Goal: Task Accomplishment & Management: Complete application form

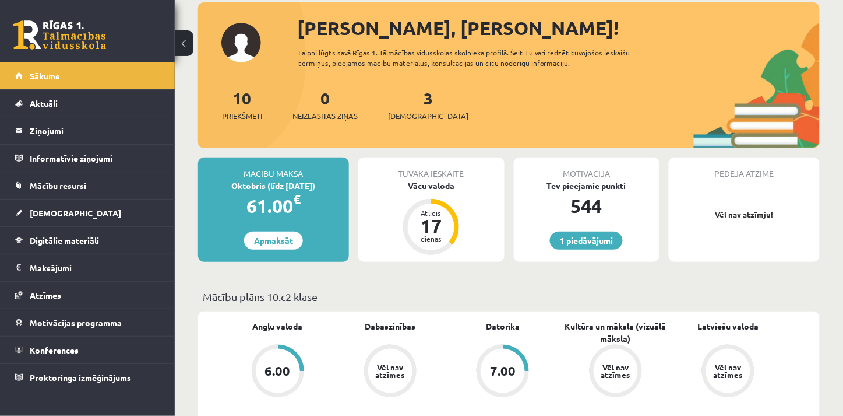
scroll to position [96, 0]
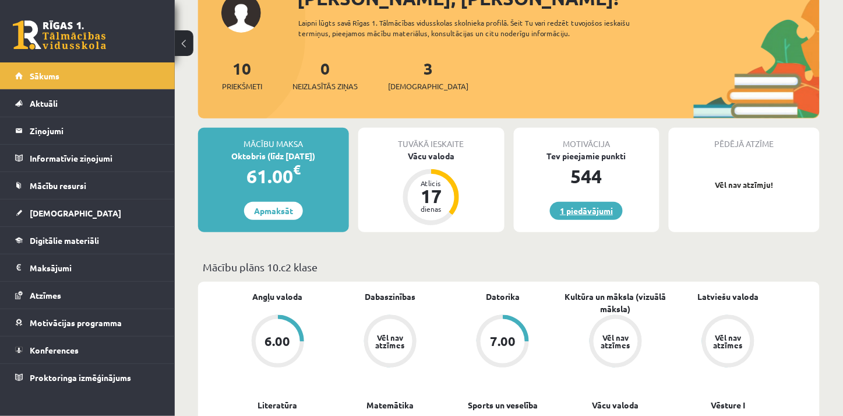
click at [576, 208] on link "1 piedāvājumi" at bounding box center [586, 211] width 73 height 18
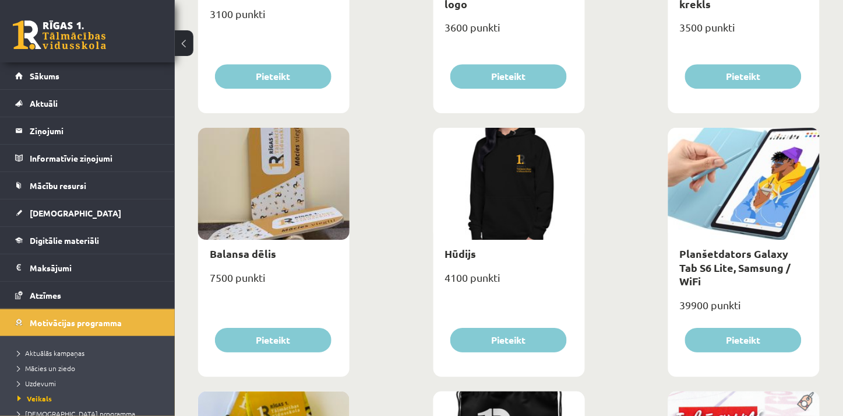
scroll to position [854, 0]
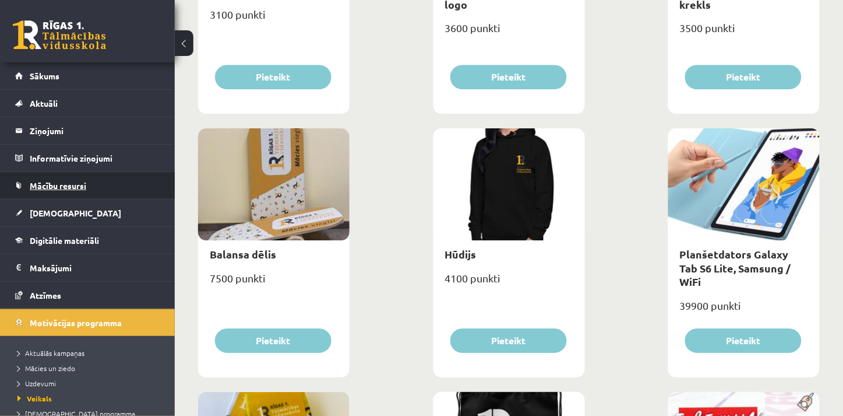
click at [55, 196] on link "Mācību resursi" at bounding box center [87, 185] width 145 height 27
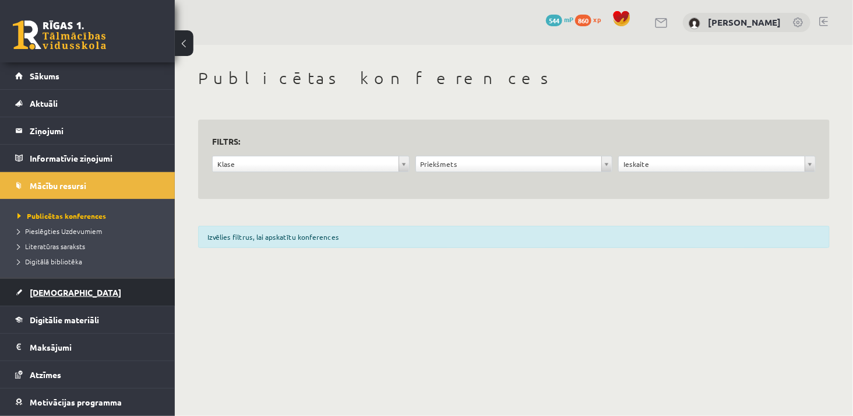
click at [57, 290] on span "[DEMOGRAPHIC_DATA]" at bounding box center [76, 292] width 92 height 10
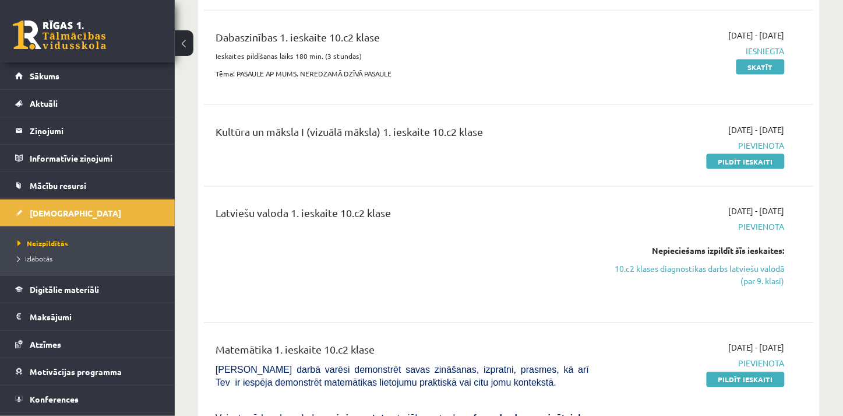
scroll to position [384, 0]
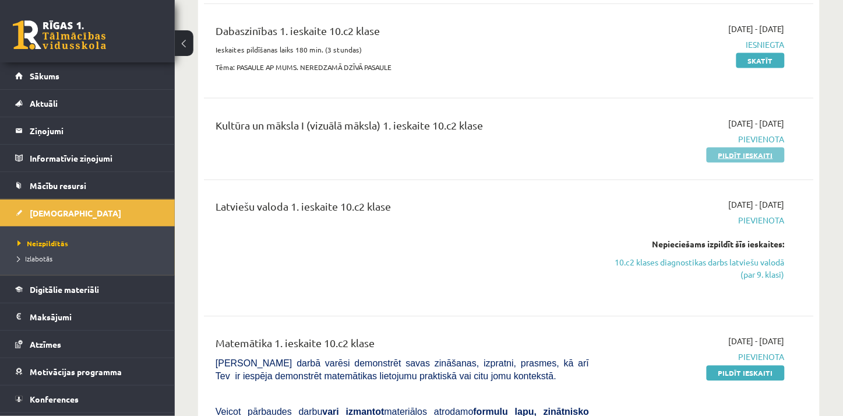
click at [754, 154] on link "Pildīt ieskaiti" at bounding box center [746, 154] width 78 height 15
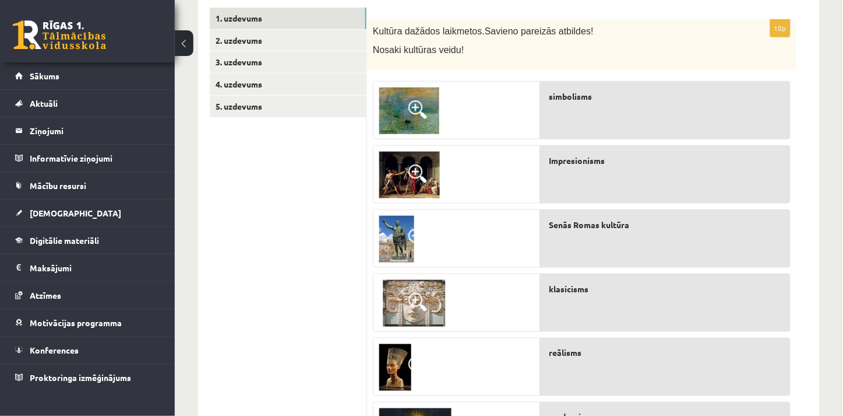
scroll to position [201, 0]
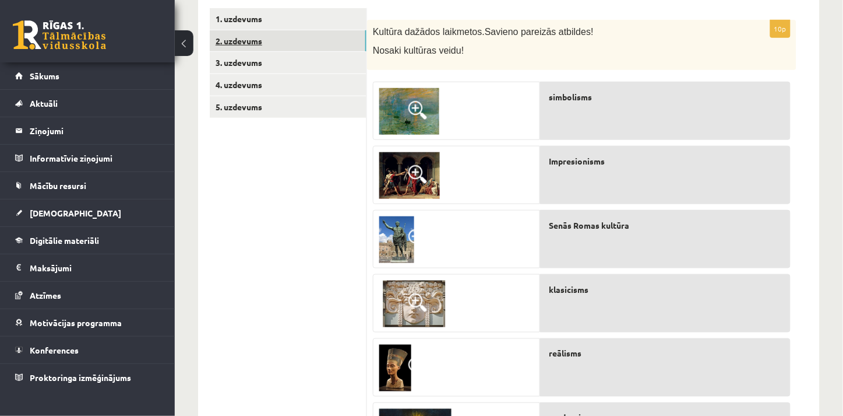
click at [257, 37] on link "2. uzdevums" at bounding box center [288, 41] width 157 height 22
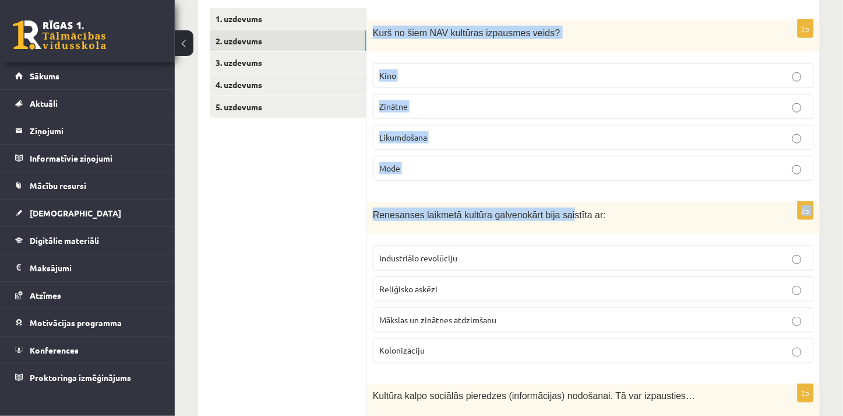
drag, startPoint x: 375, startPoint y: 27, endPoint x: 574, endPoint y: 216, distance: 274.6
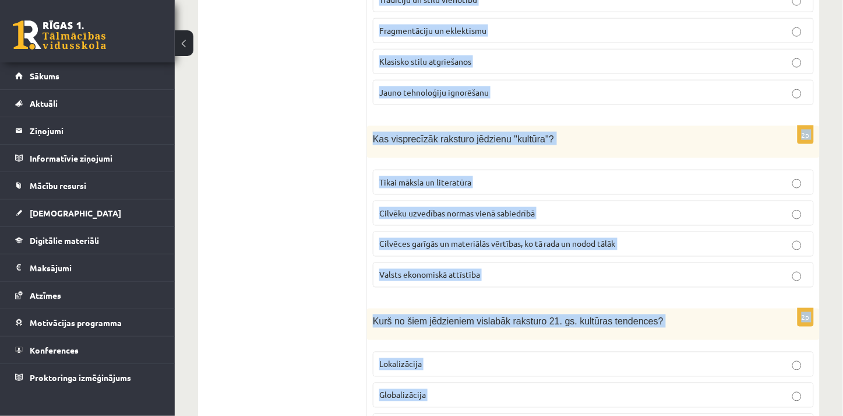
scroll to position [2579, 0]
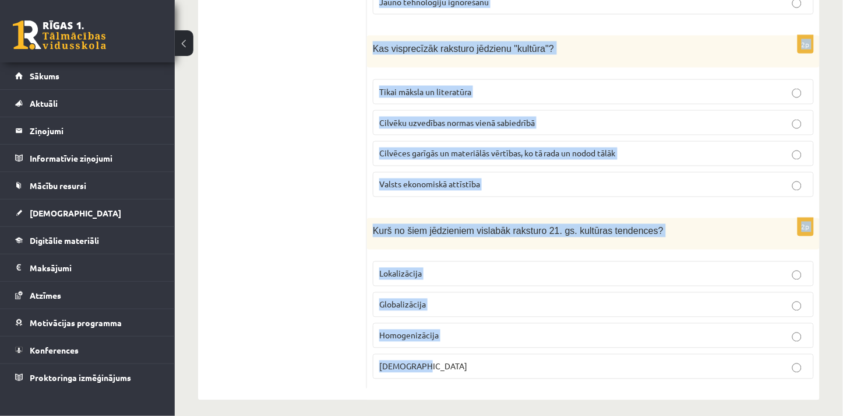
drag, startPoint x: 372, startPoint y: 28, endPoint x: 500, endPoint y: 367, distance: 362.5
copy form "Kurš no šiem NAV kultūras izpausmes veids? Kino Zinātne Likumdošana Mode 2p Ren…"
click at [376, 159] on fieldset "Tikai māksla un literatūra Cilvēku uzvedības normas vienā sabiedrībā Cilvēces g…" at bounding box center [593, 136] width 441 height 127
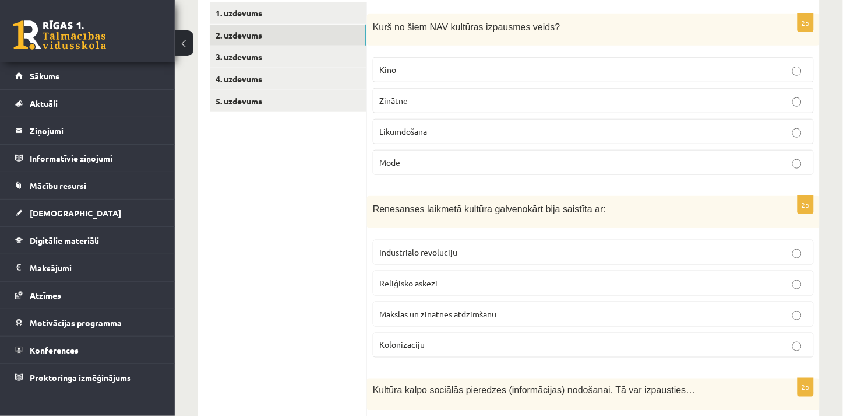
scroll to position [208, 0]
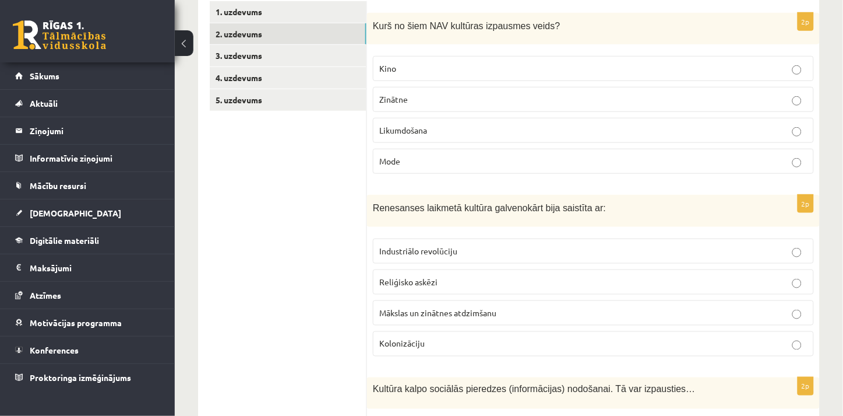
click at [417, 132] on span "Likumdošana" at bounding box center [403, 130] width 48 height 10
click at [432, 318] on p "Mākslas un zinātnes atdzimšanu" at bounding box center [593, 313] width 428 height 12
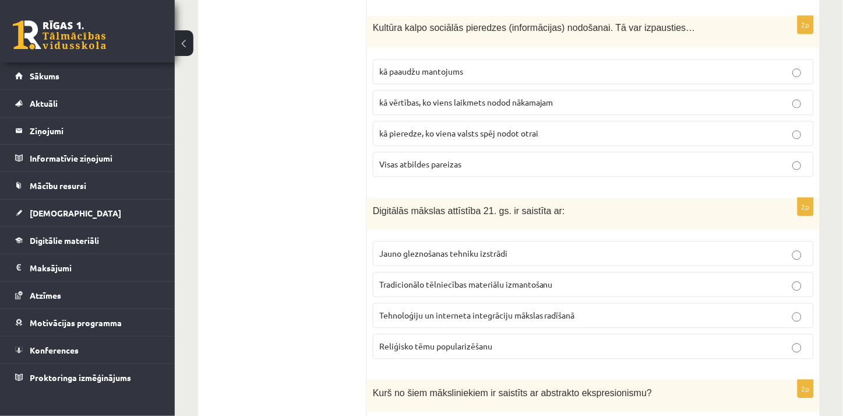
scroll to position [580, 0]
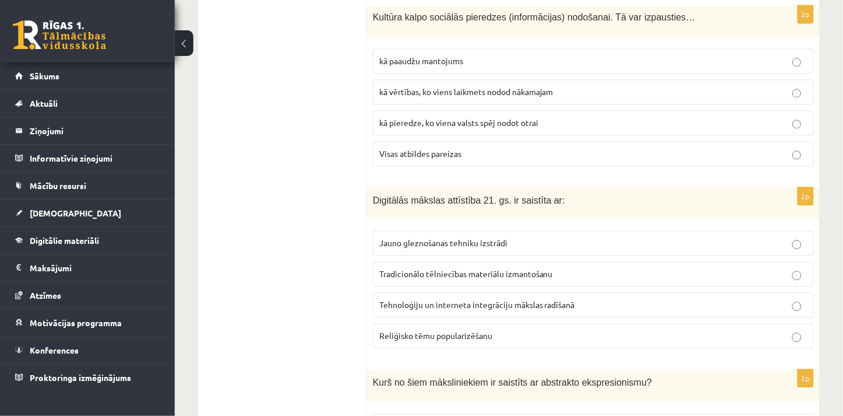
click at [436, 160] on p "Visas atbildes pareizas" at bounding box center [593, 153] width 428 height 12
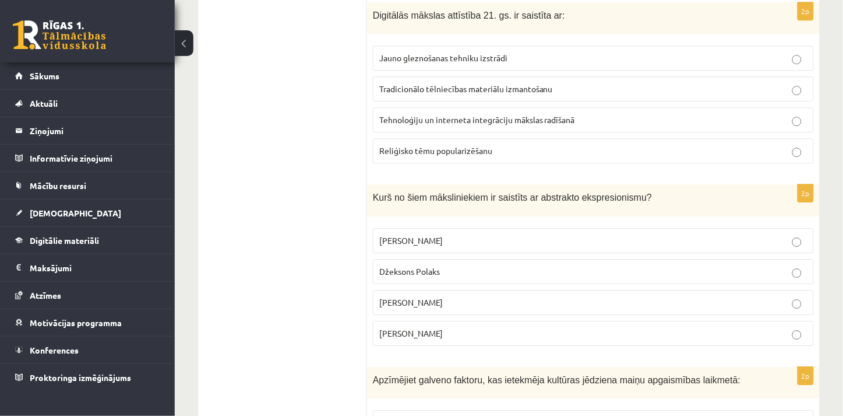
scroll to position [764, 0]
click at [465, 125] on span "Tehnoloģiju un interneta integrāciju mākslas radīšanā" at bounding box center [477, 120] width 196 height 10
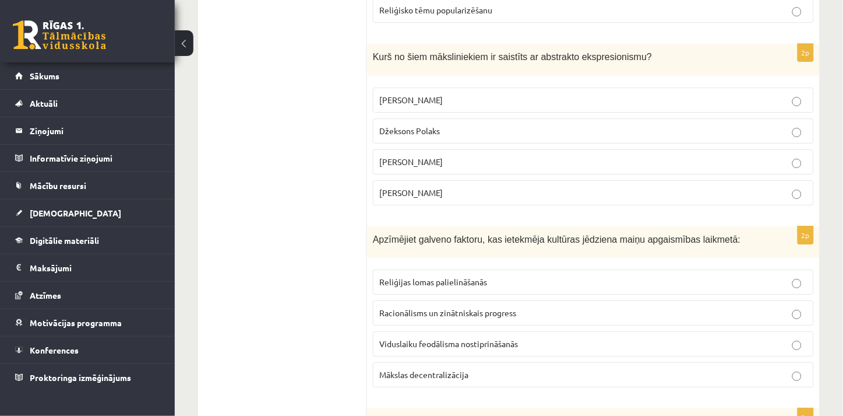
scroll to position [906, 0]
click at [416, 130] on span "Džeksons Polaks" at bounding box center [409, 130] width 61 height 10
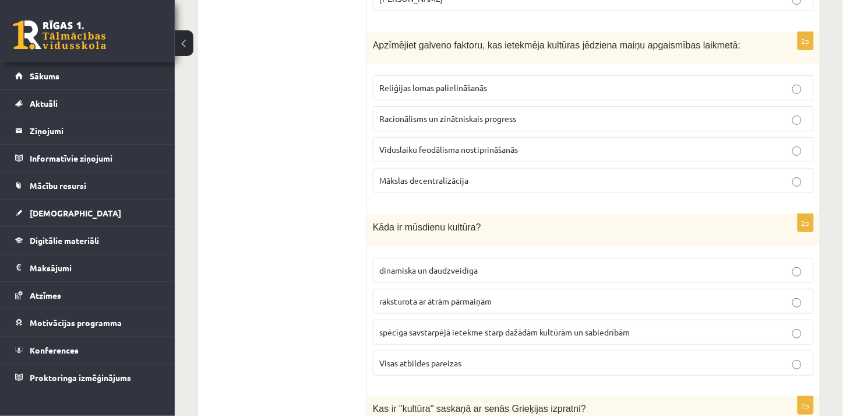
scroll to position [1112, 0]
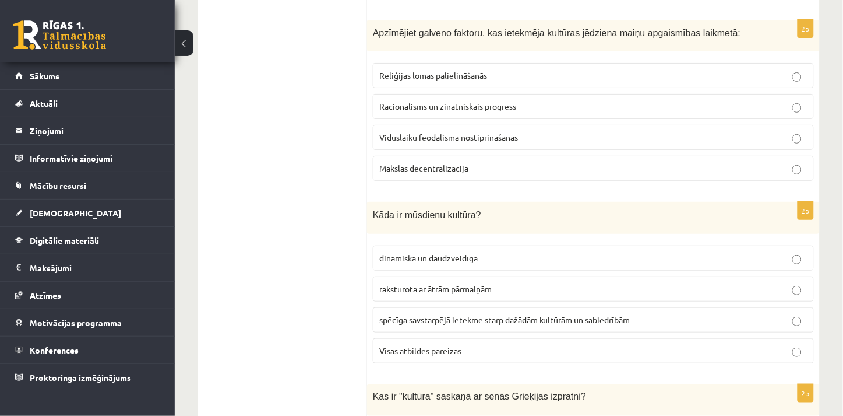
click at [424, 356] on span "Visas atbildes pareizas" at bounding box center [420, 350] width 82 height 10
click at [480, 100] on label "Racionālisms un zinātniskais progress" at bounding box center [593, 106] width 441 height 25
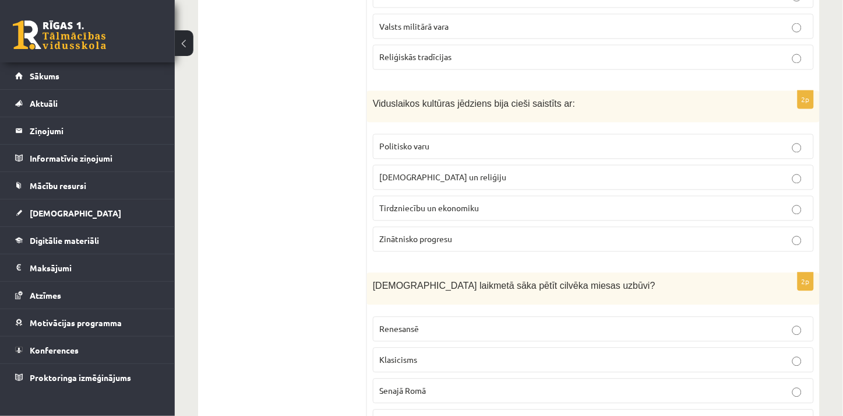
scroll to position [1587, 0]
click at [416, 328] on span "Renesansē" at bounding box center [399, 328] width 40 height 10
click at [428, 182] on span "Baznīcu un reliģiju" at bounding box center [442, 176] width 127 height 10
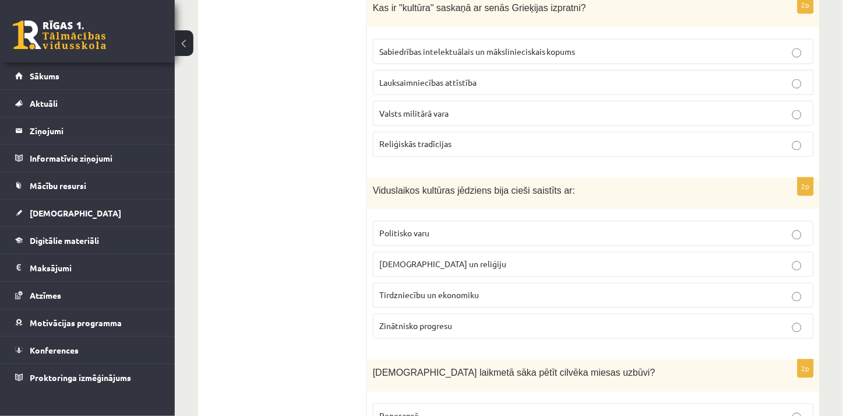
scroll to position [1499, 0]
click at [436, 58] on p "Sabiedrības intelektuālais un mākslinieciskais kopums" at bounding box center [593, 52] width 428 height 12
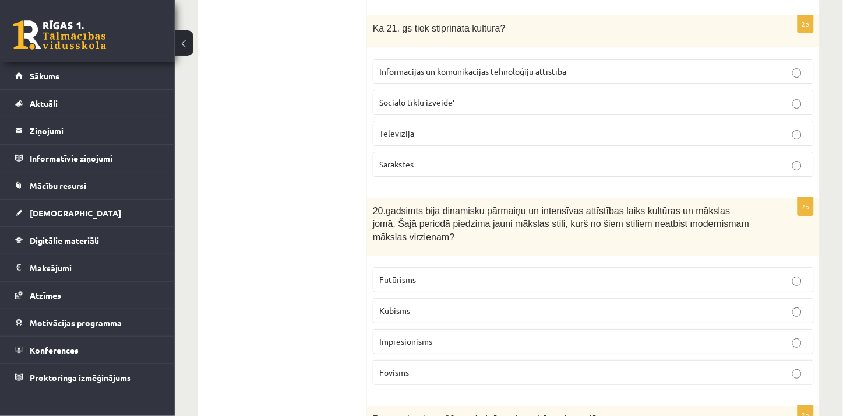
scroll to position [2031, 0]
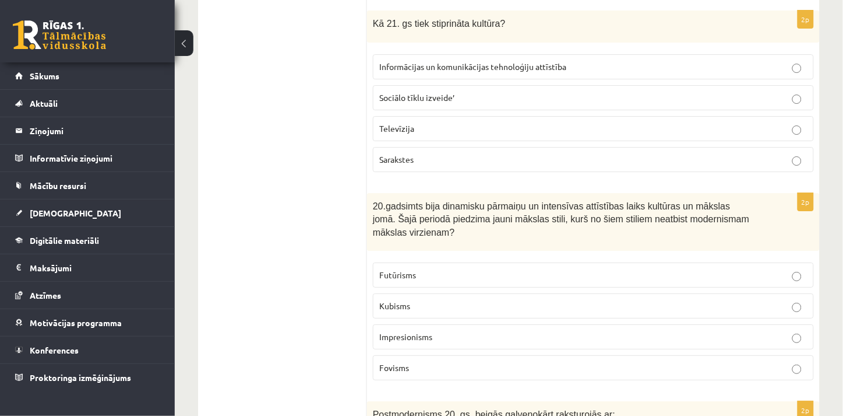
click at [452, 62] on label "Informācijas un komunikācijas tehnoloģiju attīstība" at bounding box center [593, 66] width 441 height 25
click at [449, 324] on label "Impresionisms" at bounding box center [593, 336] width 441 height 25
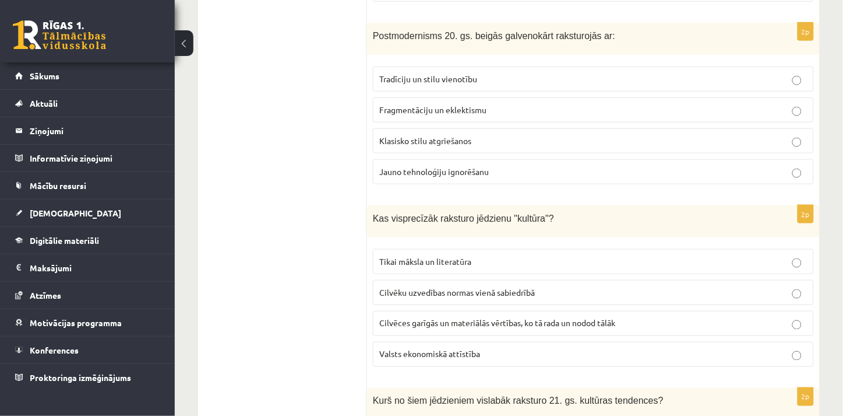
scroll to position [2410, 0]
click at [453, 104] on span "Fragmentāciju un eklektismu" at bounding box center [432, 109] width 107 height 10
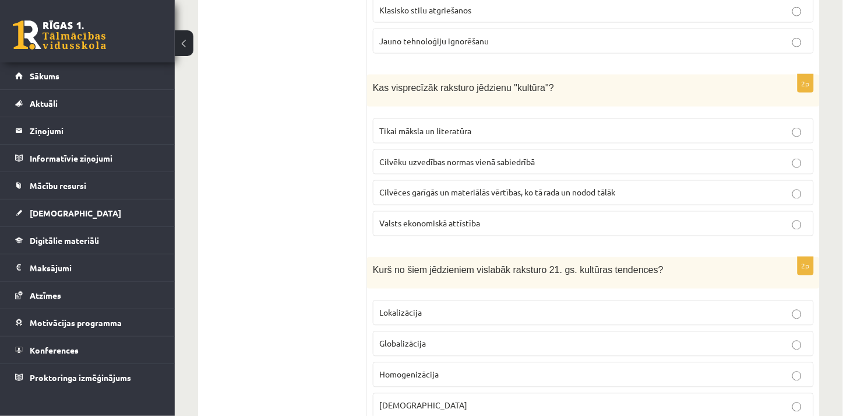
scroll to position [2579, 0]
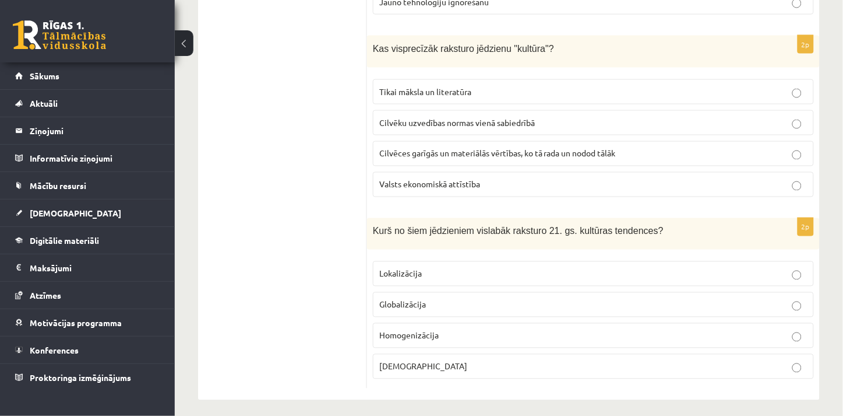
click at [480, 117] on span "Cilvēku uzvedības normas vienā sabiedrībā" at bounding box center [457, 122] width 156 height 10
click at [474, 148] on span "Cilvēces garīgās un materiālās vērtības, ko tā rada un nodod tālāk" at bounding box center [497, 153] width 237 height 10
click at [414, 298] on p "Globalizācija" at bounding box center [593, 304] width 428 height 12
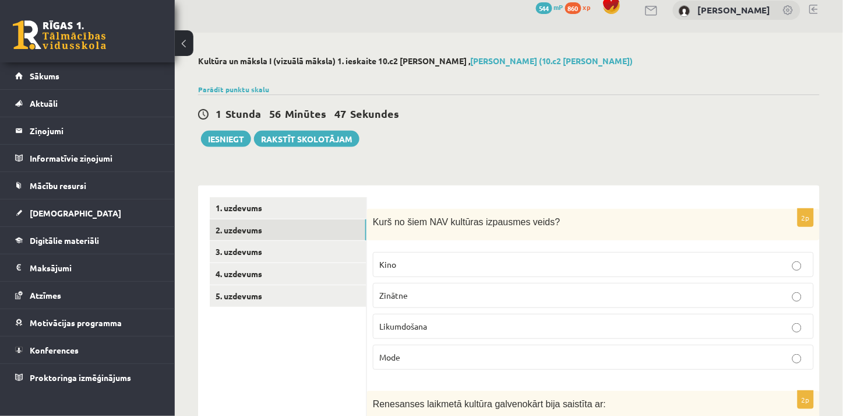
scroll to position [0, 0]
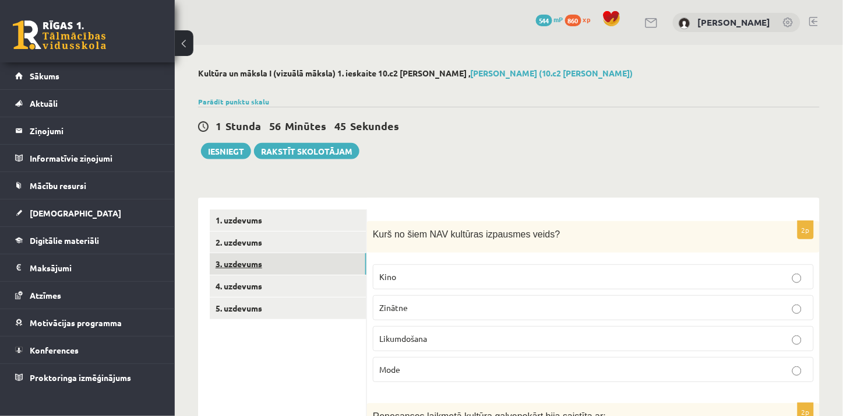
click at [268, 258] on link "3. uzdevums" at bounding box center [288, 264] width 157 height 22
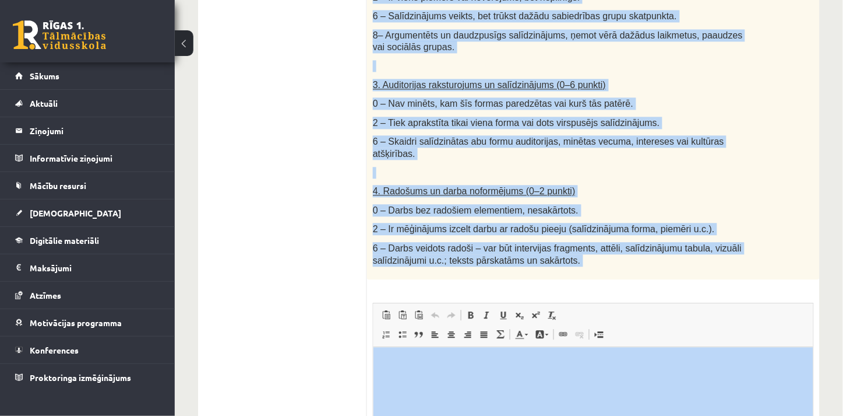
scroll to position [597, 0]
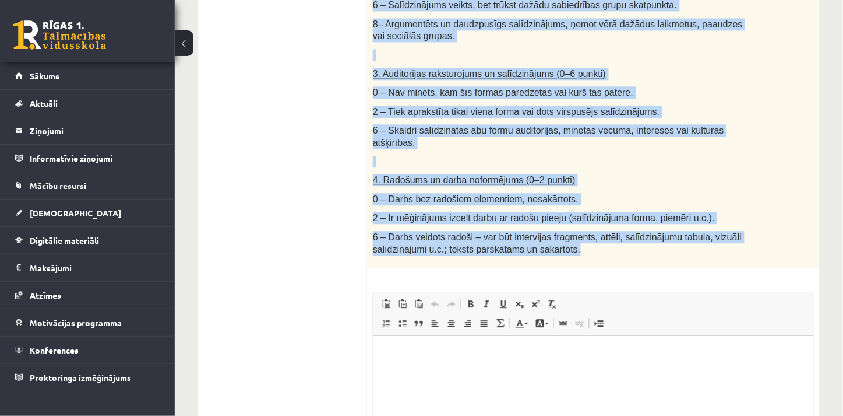
drag, startPoint x: 372, startPoint y: 29, endPoint x: 650, endPoint y: 242, distance: 350.5
copy div "Salīdzini divas kultūras izpausmes formas - Izvēlies vienu tradicionālu kultūra…"
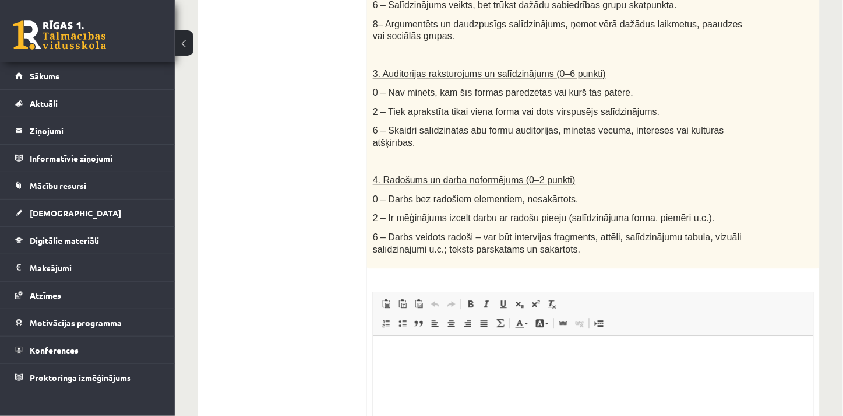
click at [354, 137] on ul "1. uzdevums 2. uzdevums 3. uzdevums 4. uzdevums 5. uzdevums" at bounding box center [288, 73] width 157 height 922
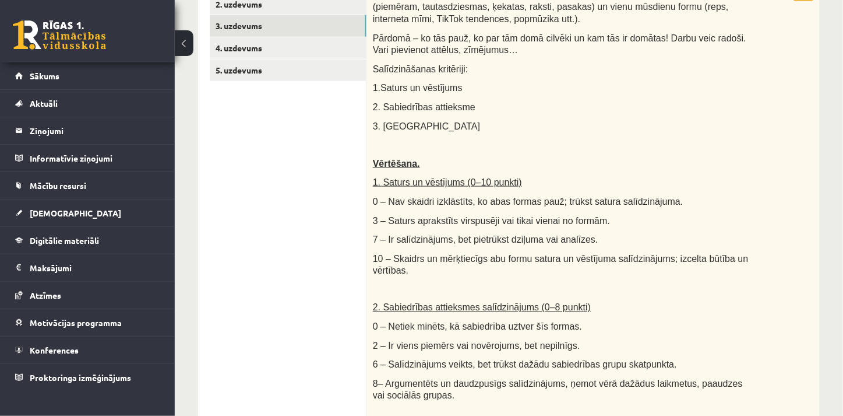
scroll to position [230, 0]
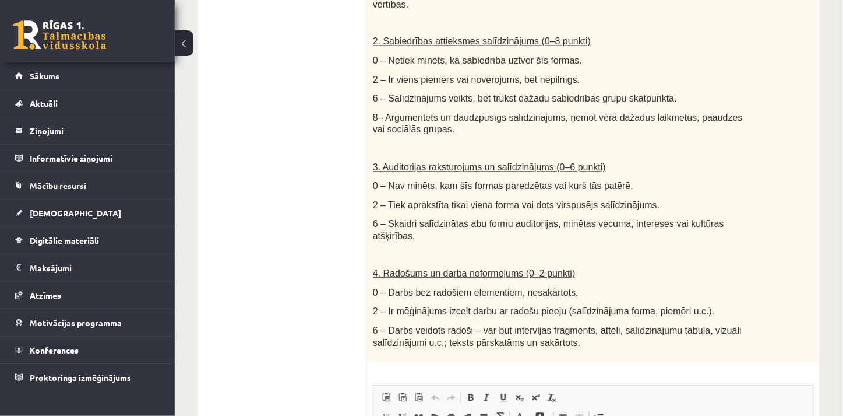
click at [386, 333] on div "Salīdzini divas kultūras izpausmes formas - Izvēlies vienu tradicionālu kultūra…" at bounding box center [593, 39] width 453 height 645
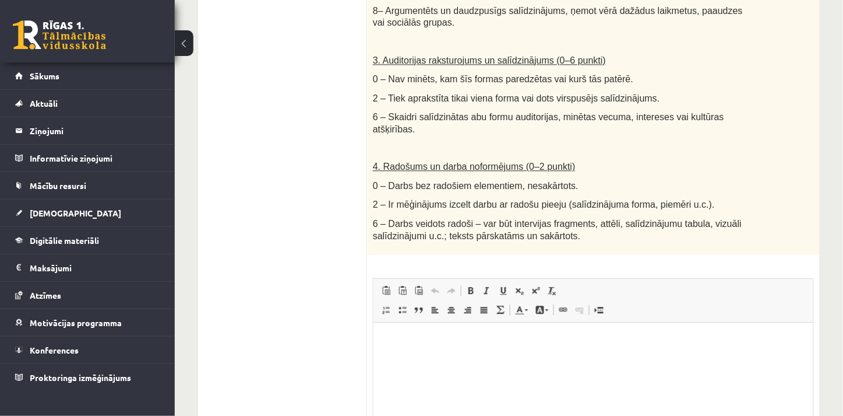
scroll to position [618, 0]
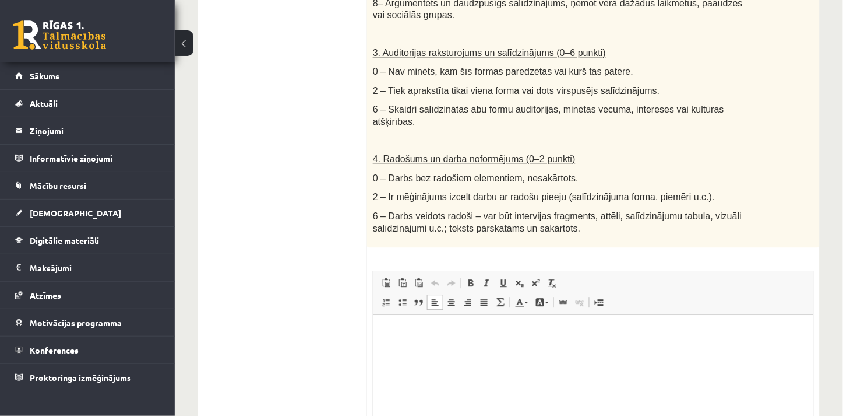
click at [404, 329] on p "Editor, wiswyg-editor-user-answer-47433856588440" at bounding box center [593, 332] width 417 height 12
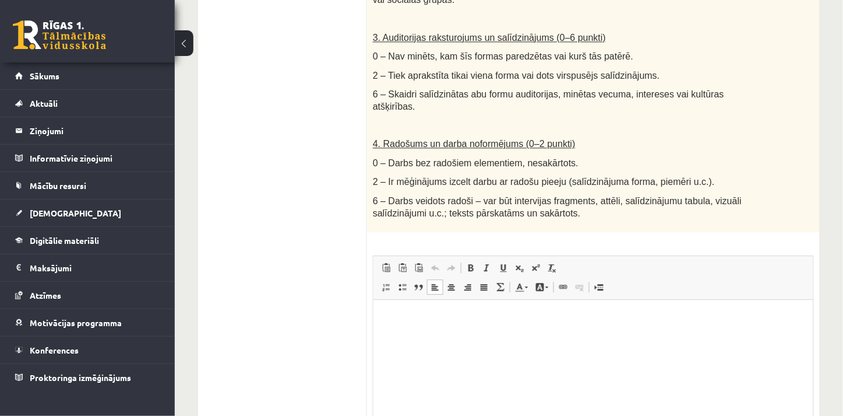
scroll to position [639, 0]
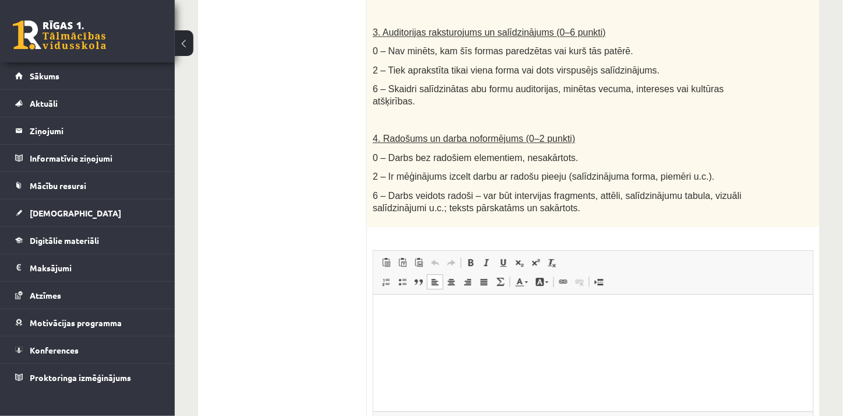
click at [420, 313] on p "Editor, wiswyg-editor-user-answer-47433856588440" at bounding box center [593, 311] width 417 height 12
click at [399, 314] on p "Editor, wiswyg-editor-user-answer-47433856588440" at bounding box center [593, 311] width 417 height 12
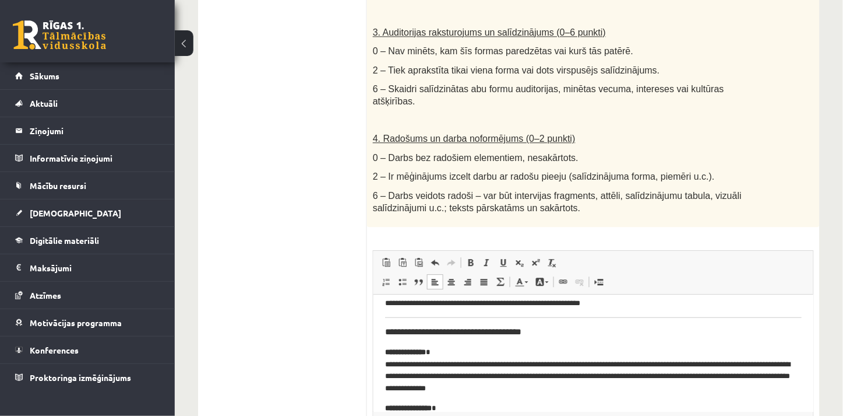
scroll to position [269, 0]
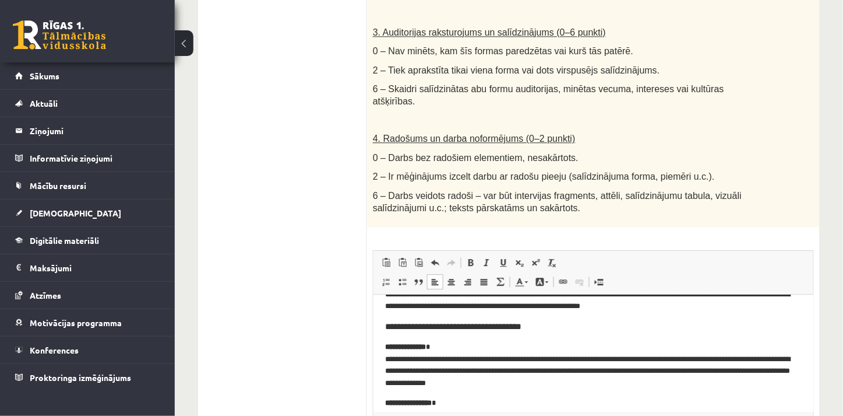
click at [547, 325] on h3 "**********" at bounding box center [588, 326] width 407 height 10
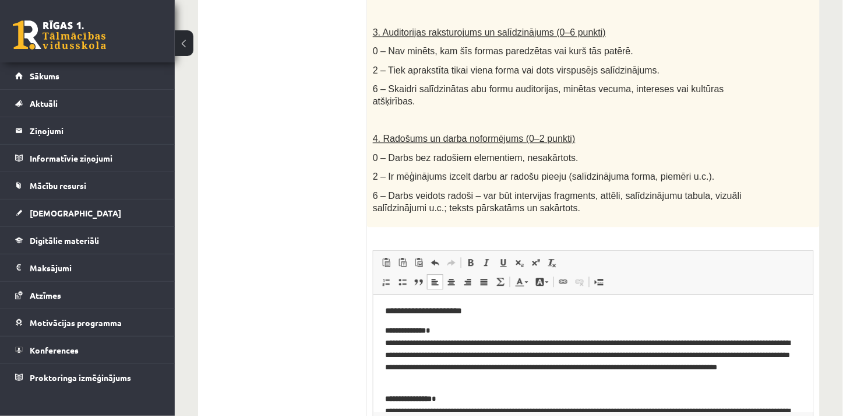
scroll to position [0, 0]
click at [480, 307] on h3 "**********" at bounding box center [588, 310] width 407 height 10
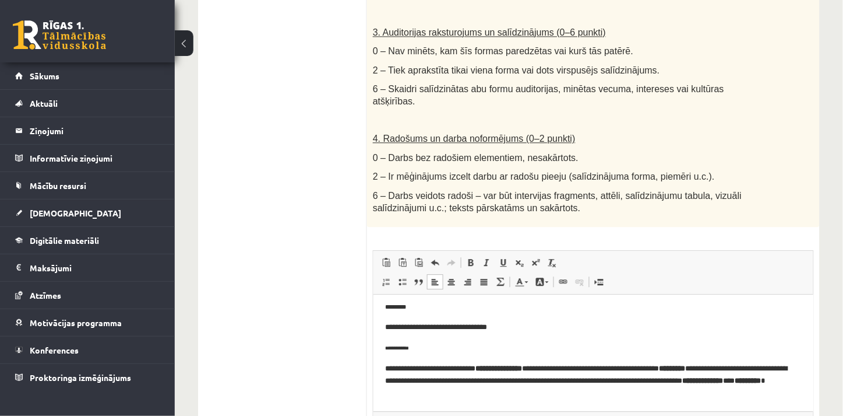
scroll to position [1003, 0]
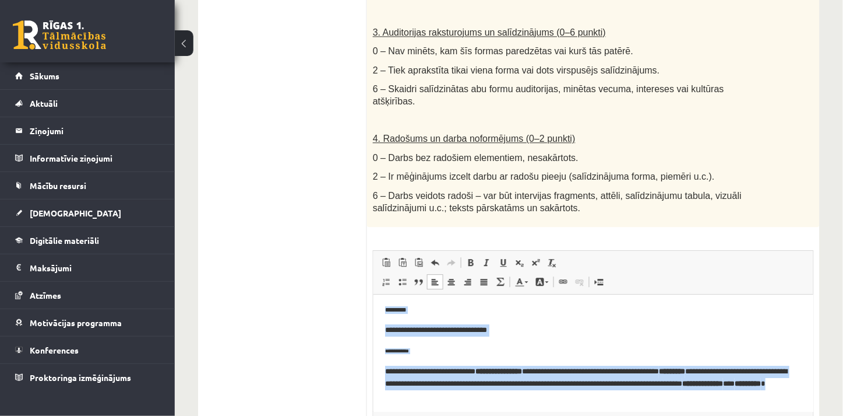
drag, startPoint x: 555, startPoint y: 392, endPoint x: 384, endPoint y: 306, distance: 192.4
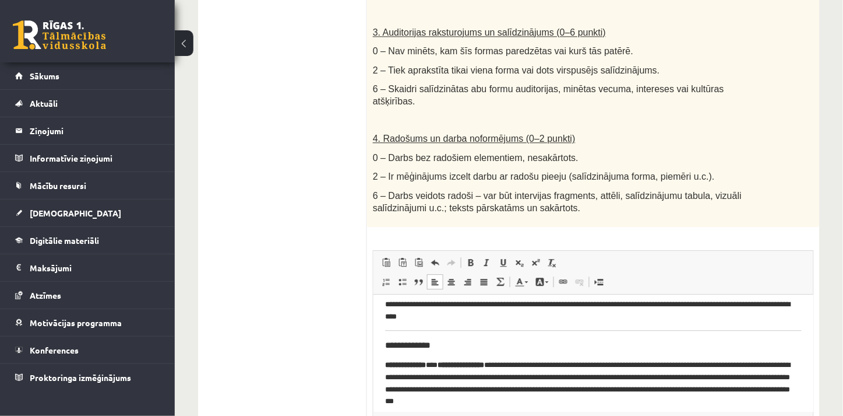
scroll to position [858, 0]
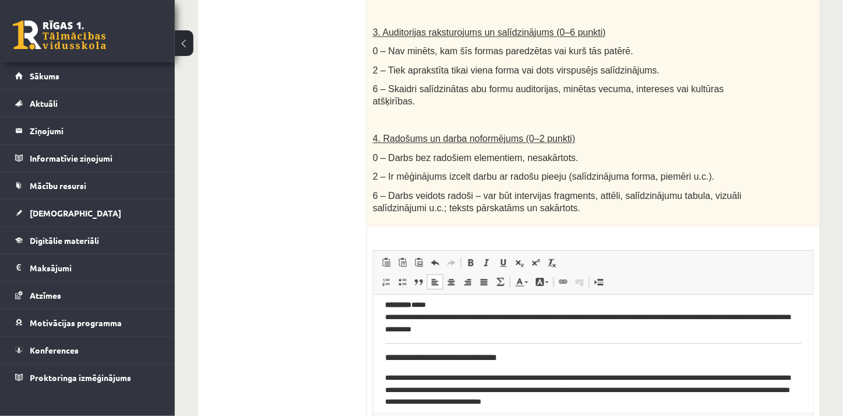
scroll to position [724, 0]
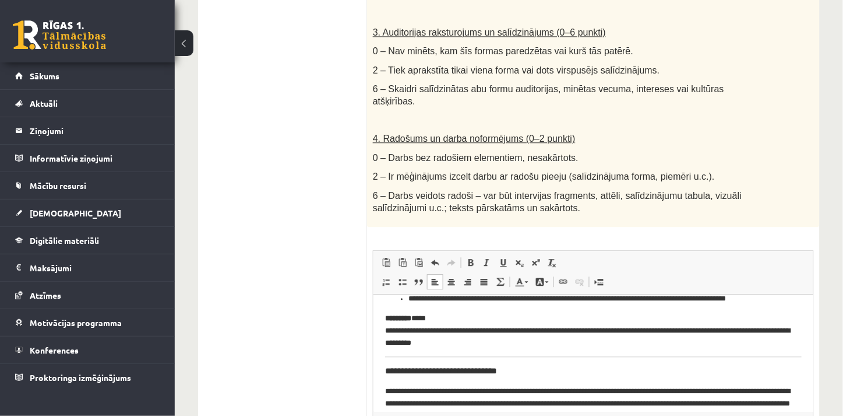
click at [381, 368] on html "**********" at bounding box center [593, 71] width 440 height 1003
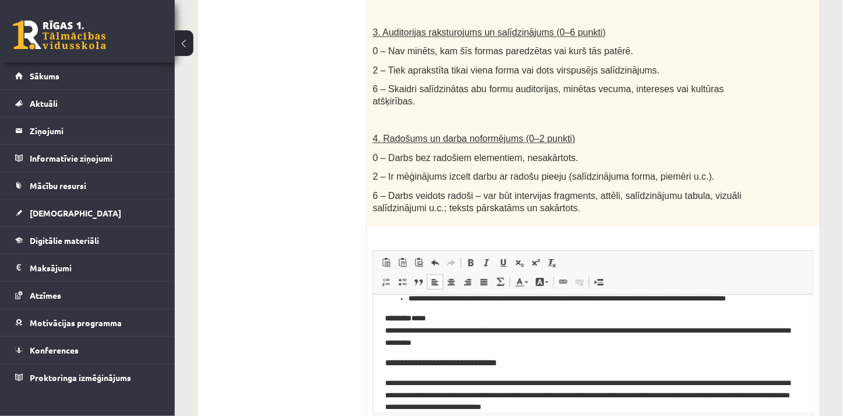
click at [544, 367] on h3 "**********" at bounding box center [588, 362] width 407 height 10
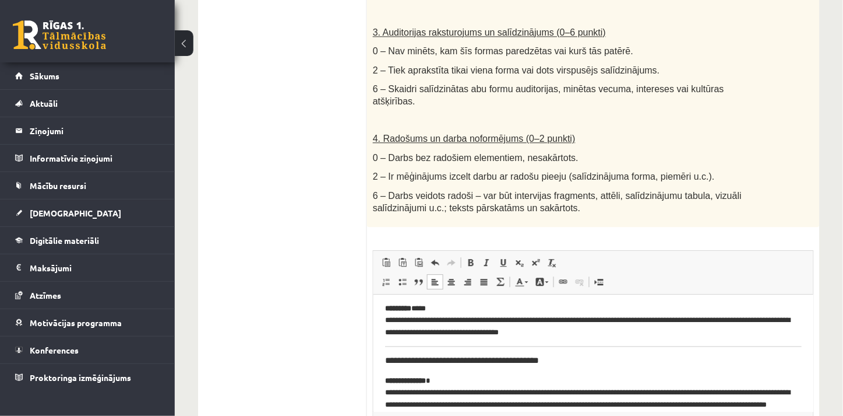
scroll to position [502, 0]
click at [382, 355] on html "**********" at bounding box center [593, 288] width 440 height 995
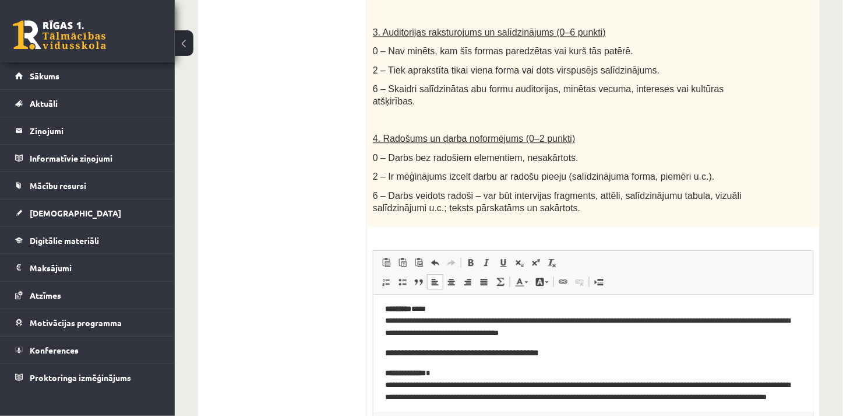
click at [568, 353] on h3 "**********" at bounding box center [588, 352] width 407 height 10
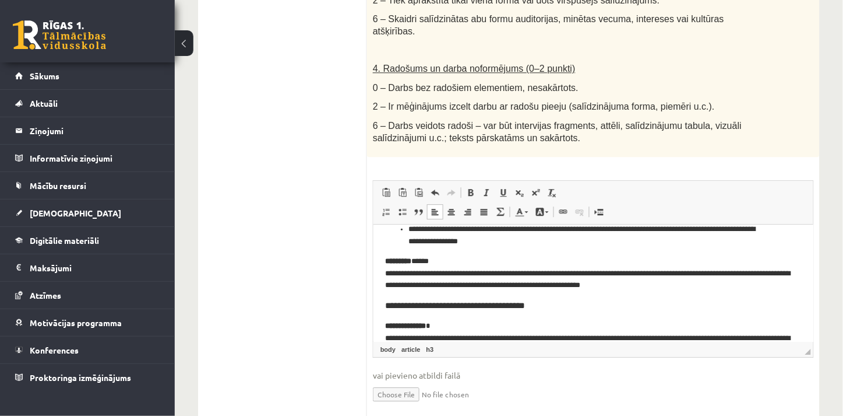
scroll to position [709, 0]
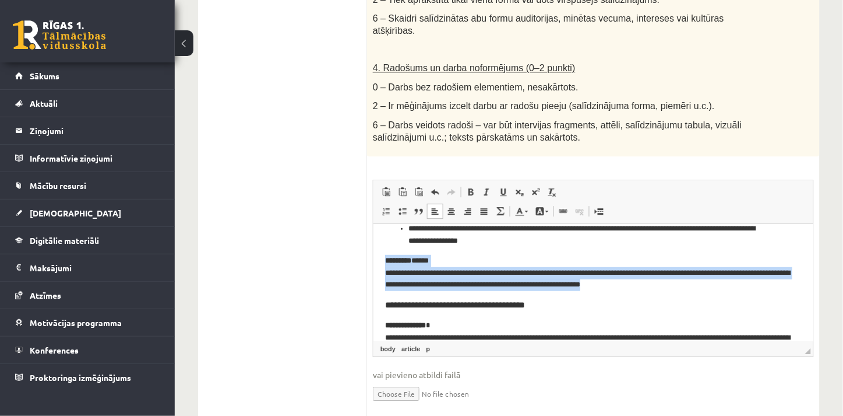
drag, startPoint x: 689, startPoint y: 286, endPoint x: 371, endPoint y: 252, distance: 320.1
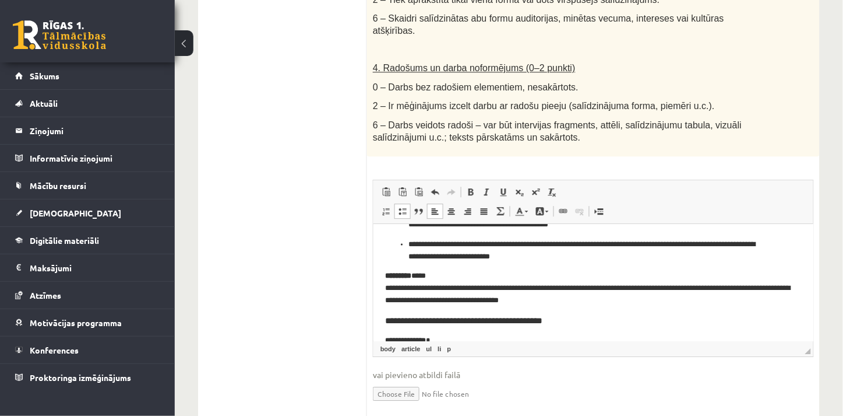
scroll to position [422, 0]
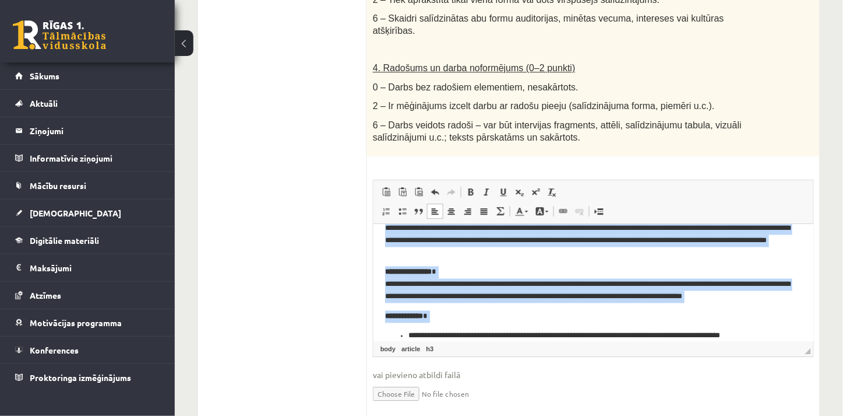
drag, startPoint x: 607, startPoint y: 308, endPoint x: 613, endPoint y: 351, distance: 43.5
click at [613, 351] on html "**********" at bounding box center [593, 149] width 440 height 943
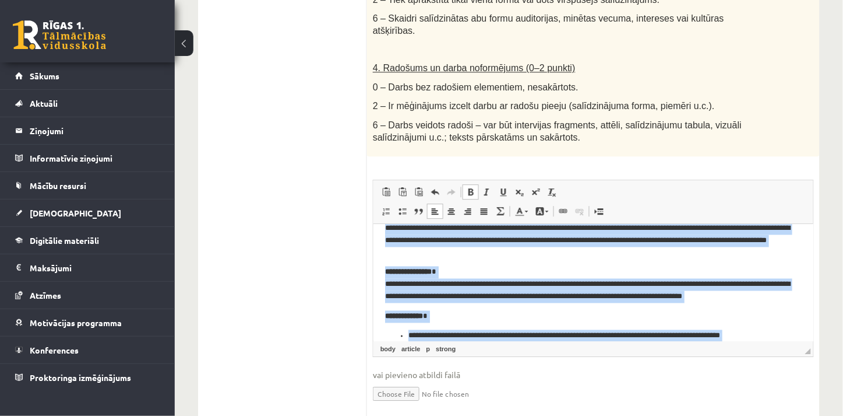
scroll to position [596, 0]
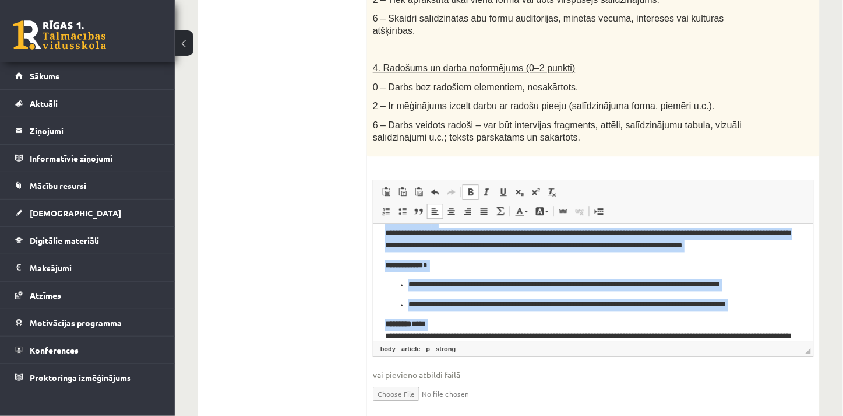
click at [603, 259] on p "**********" at bounding box center [588, 265] width 407 height 12
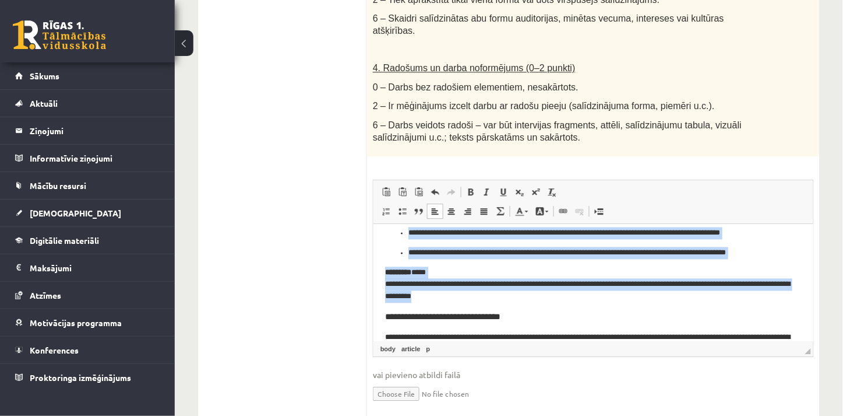
scroll to position [644, 0]
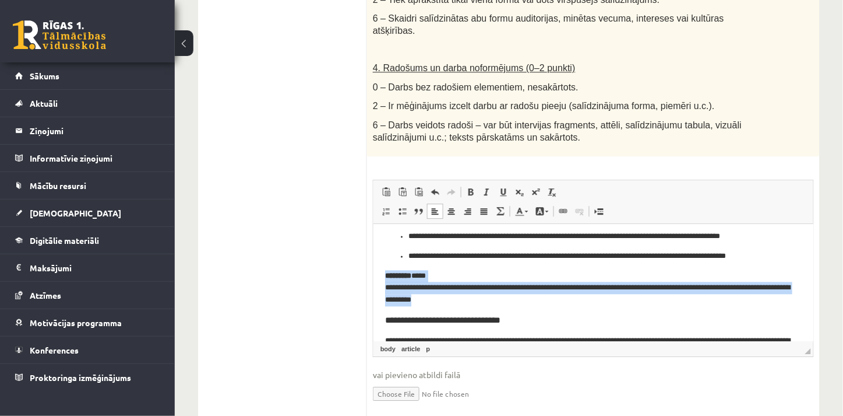
drag, startPoint x: 470, startPoint y: 255, endPoint x: 379, endPoint y: 278, distance: 93.2
click at [379, 278] on html "**********" at bounding box center [593, 50] width 440 height 943
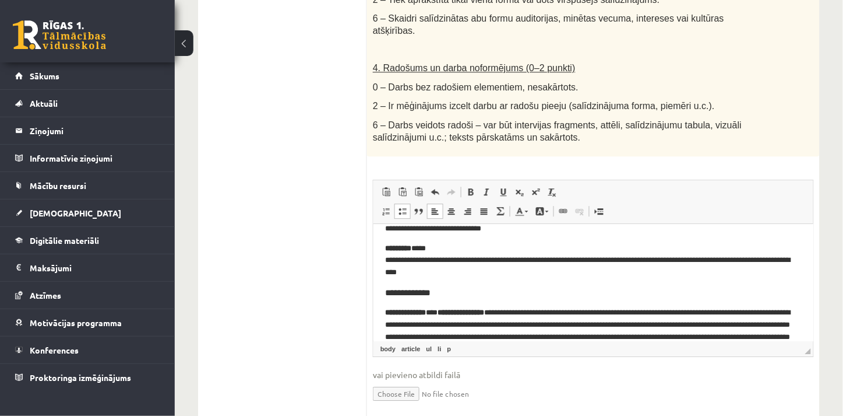
scroll to position [743, 0]
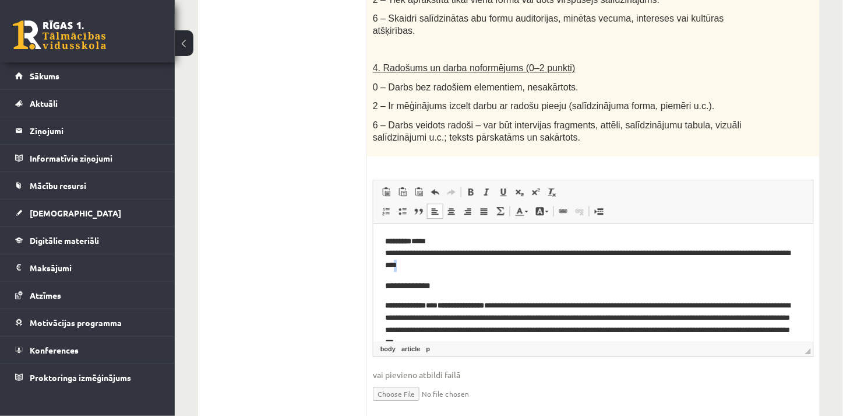
drag, startPoint x: 466, startPoint y: 261, endPoint x: 487, endPoint y: 269, distance: 22.7
click at [487, 269] on p "**********" at bounding box center [588, 253] width 407 height 36
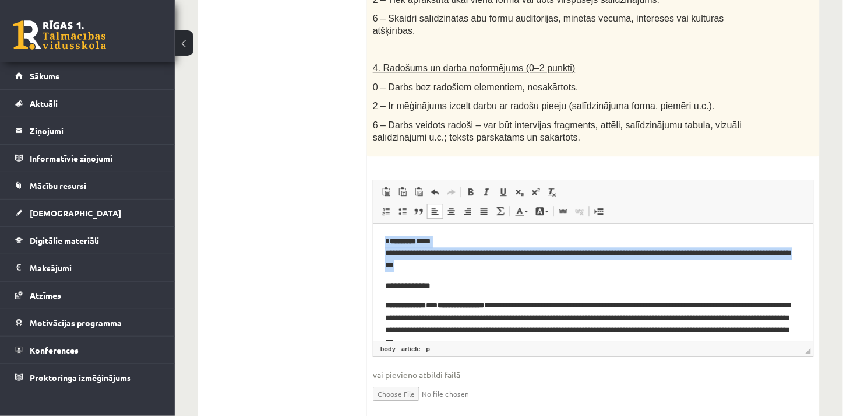
drag, startPoint x: 480, startPoint y: 265, endPoint x: 375, endPoint y: 240, distance: 108.4
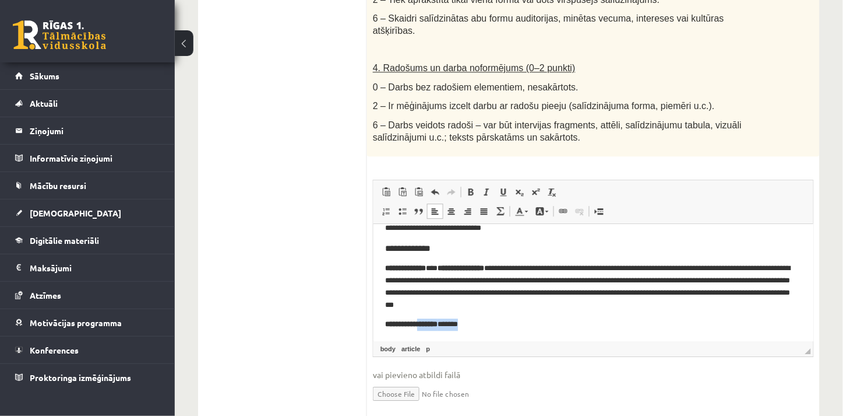
scroll to position [739, 0]
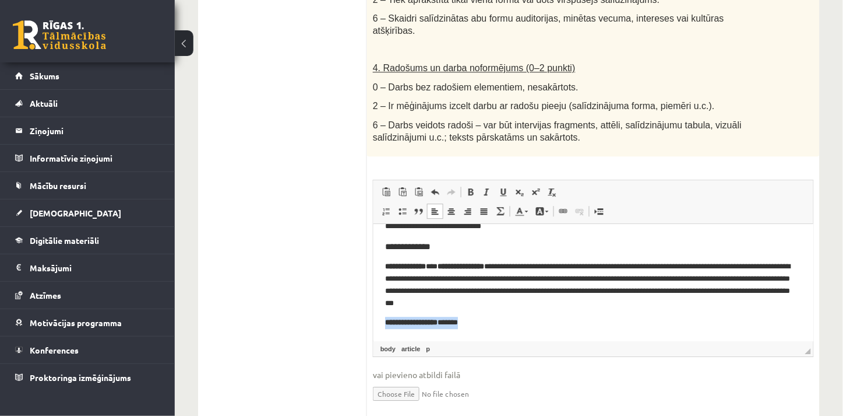
drag, startPoint x: 490, startPoint y: 321, endPoint x: 384, endPoint y: 324, distance: 106.7
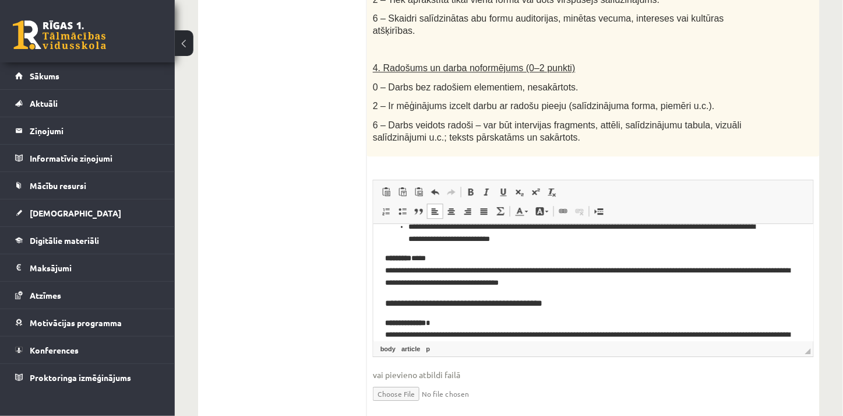
scroll to position [440, 0]
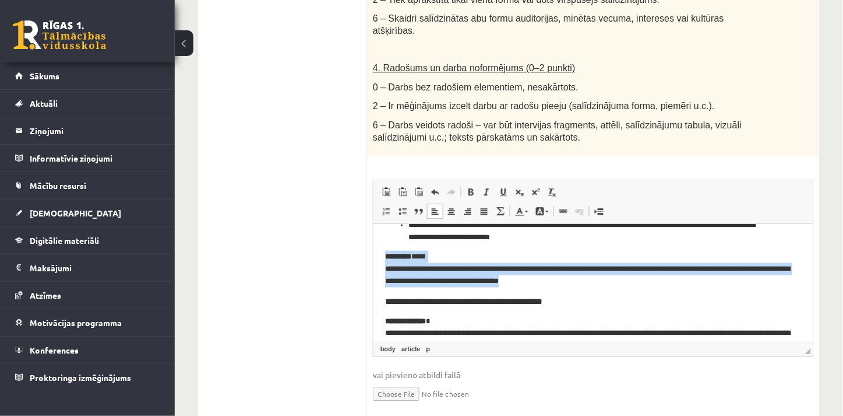
drag, startPoint x: 601, startPoint y: 280, endPoint x: 375, endPoint y: 247, distance: 228.0
click at [375, 247] on html "**********" at bounding box center [593, 200] width 440 height 835
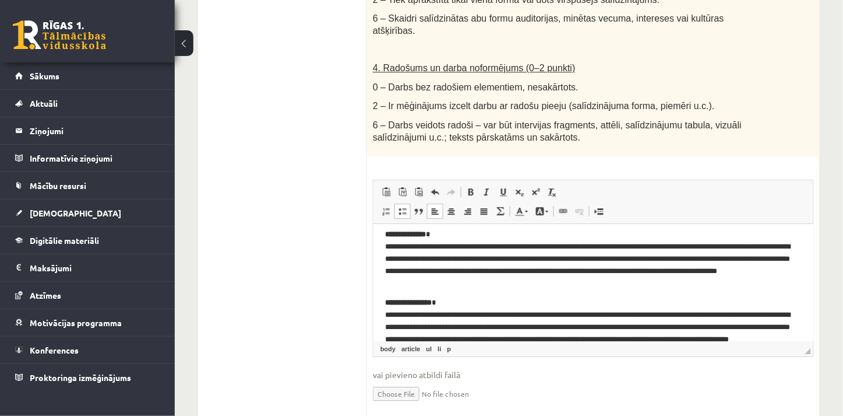
scroll to position [27, 0]
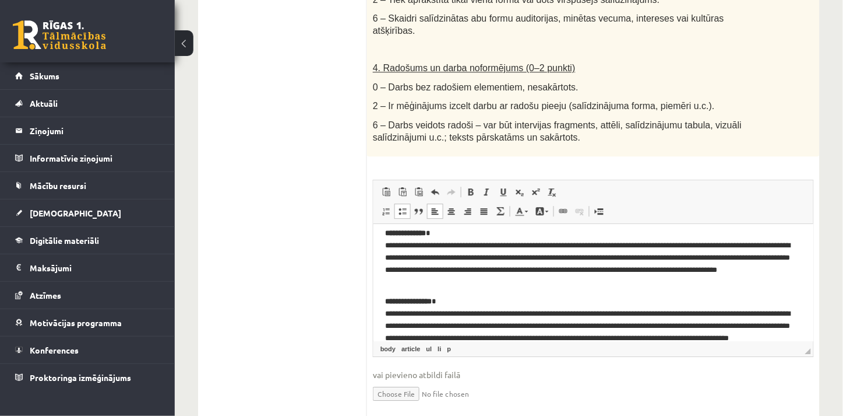
click at [782, 256] on p "**********" at bounding box center [588, 257] width 407 height 61
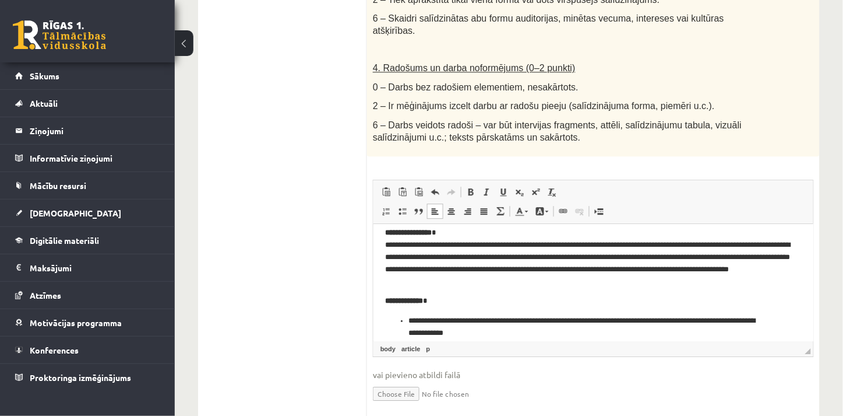
scroll to position [97, 0]
click at [731, 254] on p "**********" at bounding box center [588, 256] width 407 height 61
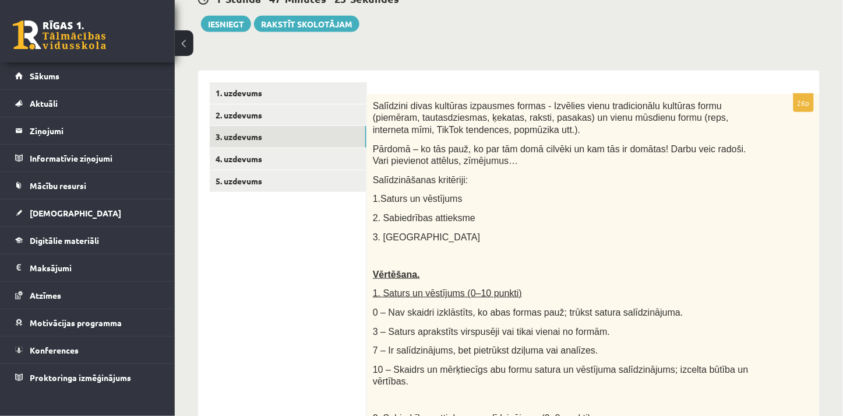
scroll to position [111, 0]
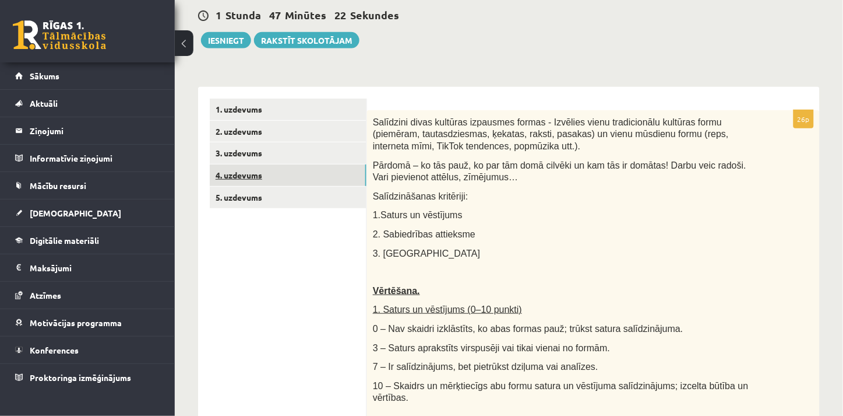
click at [247, 178] on link "4. uzdevums" at bounding box center [288, 175] width 157 height 22
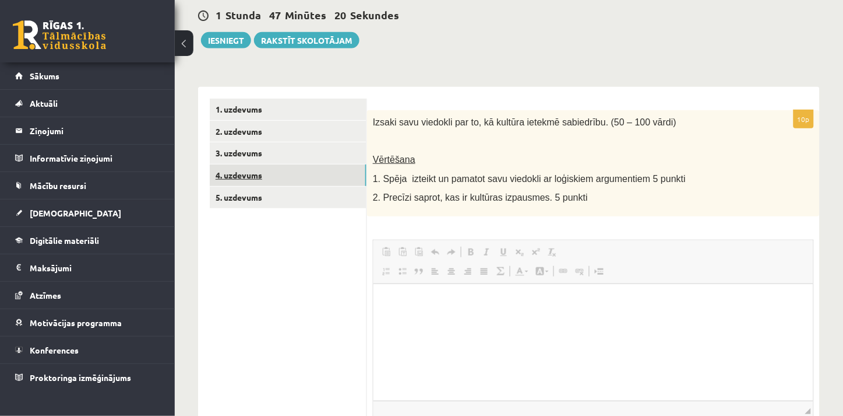
scroll to position [0, 0]
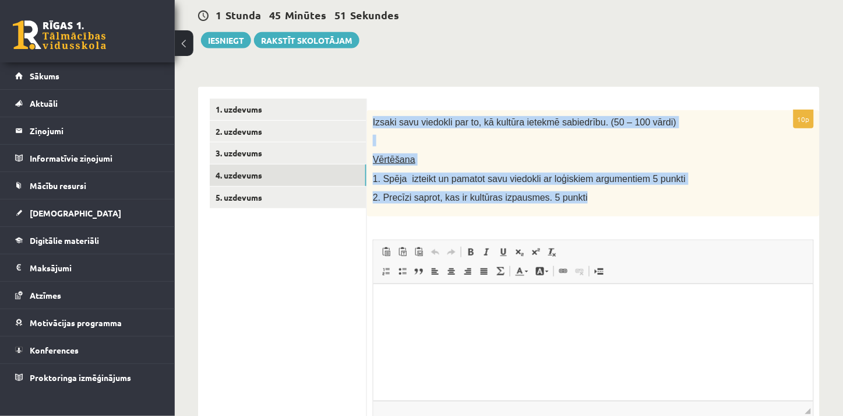
drag, startPoint x: 374, startPoint y: 122, endPoint x: 574, endPoint y: 194, distance: 212.4
click at [574, 194] on div "Izsaki savu viedokli par to, kā kultūra ietekmē sabiedrību. (50 – 100 vārdi) Vē…" at bounding box center [593, 163] width 453 height 106
copy div "Izsaki savu viedokli par to, kā kultūra ietekmē sabiedrību. (50 – 100 vārdi) Vē…"
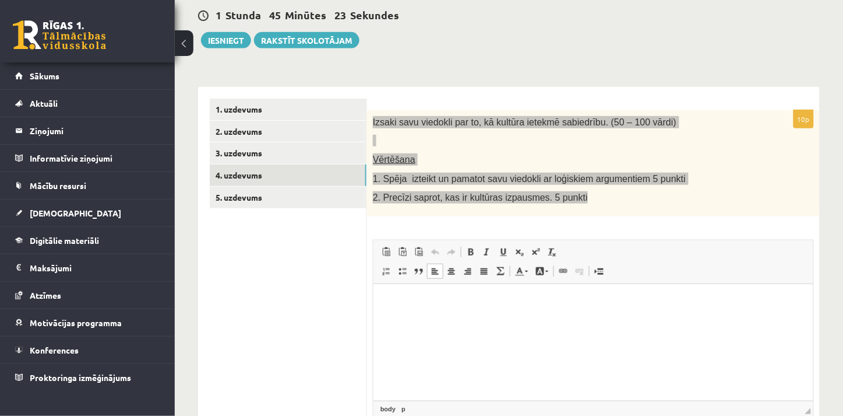
click at [418, 298] on p "Editor, wiswyg-editor-user-answer-47433972986660" at bounding box center [593, 301] width 417 height 12
click at [406, 302] on p "Editor, wiswyg-editor-user-answer-47433972986660" at bounding box center [593, 301] width 417 height 12
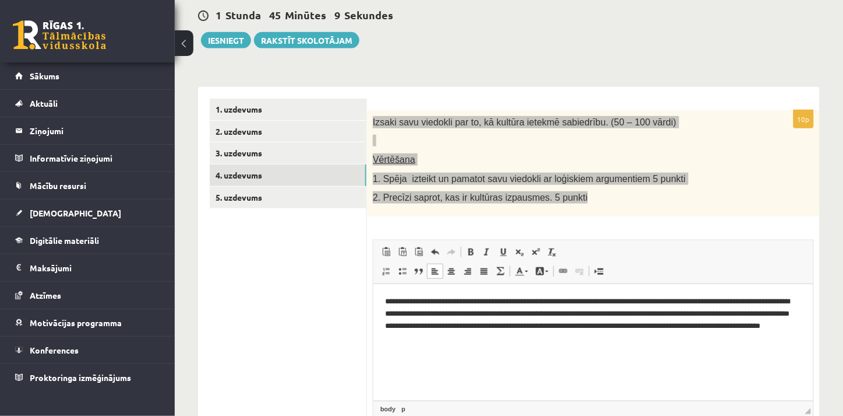
click at [427, 315] on p "**********" at bounding box center [593, 319] width 417 height 48
click at [421, 313] on p "**********" at bounding box center [593, 319] width 417 height 48
click at [424, 313] on p "**********" at bounding box center [593, 319] width 417 height 48
click at [585, 311] on p "**********" at bounding box center [593, 319] width 417 height 48
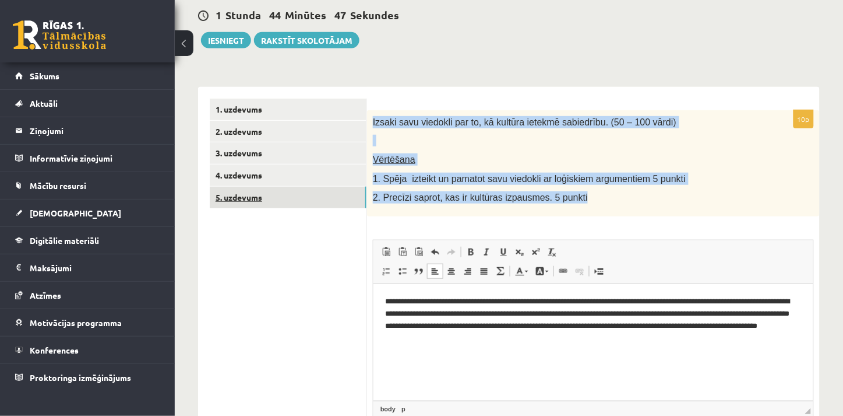
click at [237, 199] on link "5. uzdevums" at bounding box center [288, 198] width 157 height 22
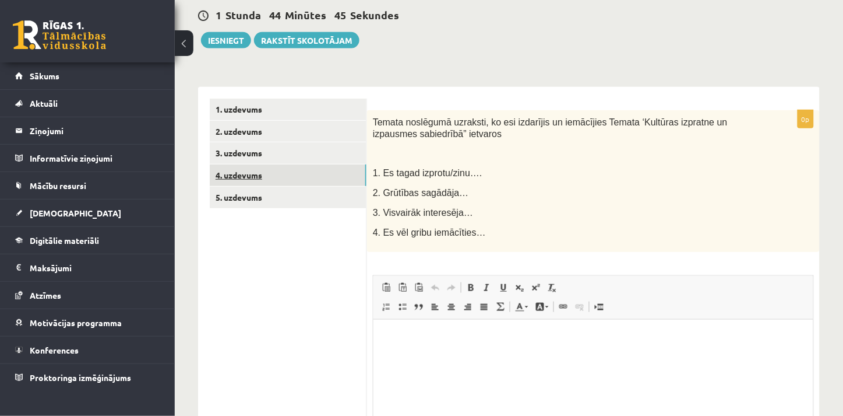
click at [261, 177] on link "4. uzdevums" at bounding box center [288, 175] width 157 height 22
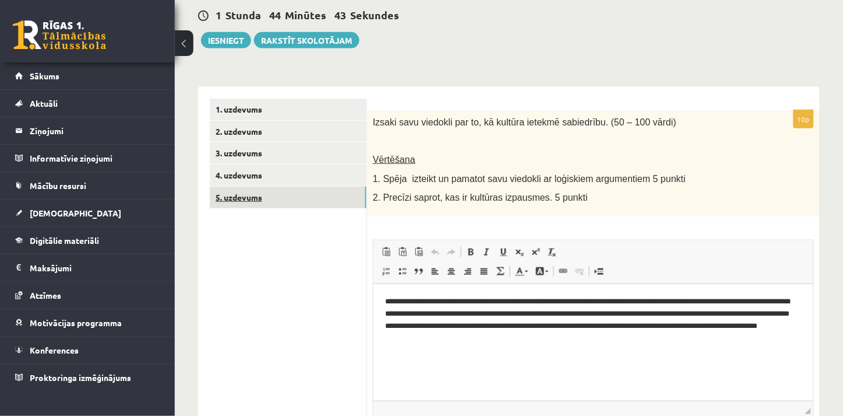
click at [257, 206] on link "5. uzdevums" at bounding box center [288, 198] width 157 height 22
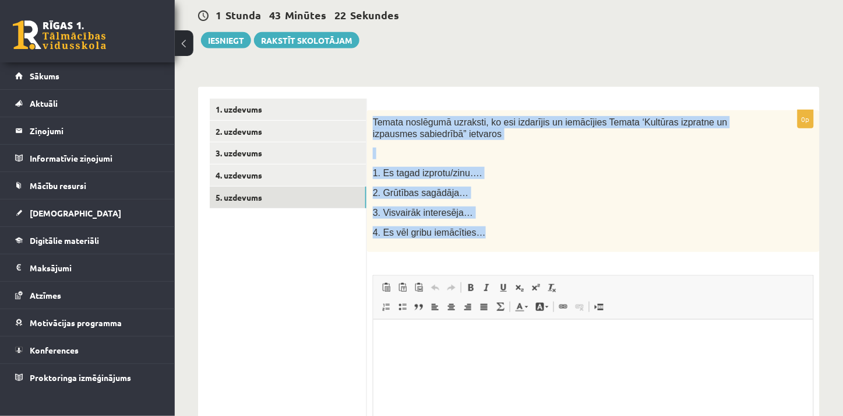
drag, startPoint x: 374, startPoint y: 121, endPoint x: 555, endPoint y: 249, distance: 222.0
click at [555, 249] on div "Temata noslēgumā uzraksti, ko esi izdarījis un iemācījies Temata ‘Kultūras izpr…" at bounding box center [593, 181] width 453 height 142
copy div "Temata noslēgumā uzraksti, ko esi izdarījis un iemācījies Temata ‘Kultūras izpr…"
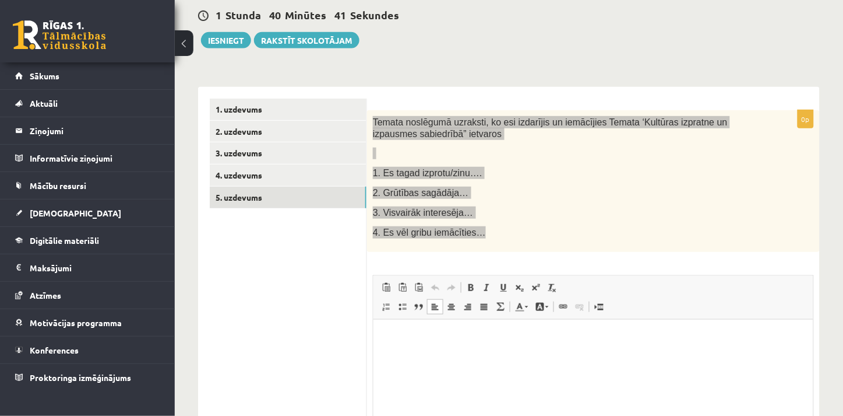
click at [388, 347] on html at bounding box center [593, 337] width 440 height 36
drag, startPoint x: 388, startPoint y: 347, endPoint x: 385, endPoint y: 337, distance: 10.3
click at [385, 337] on p "Editor, wiswyg-editor-user-answer-47433843588940" at bounding box center [593, 336] width 417 height 12
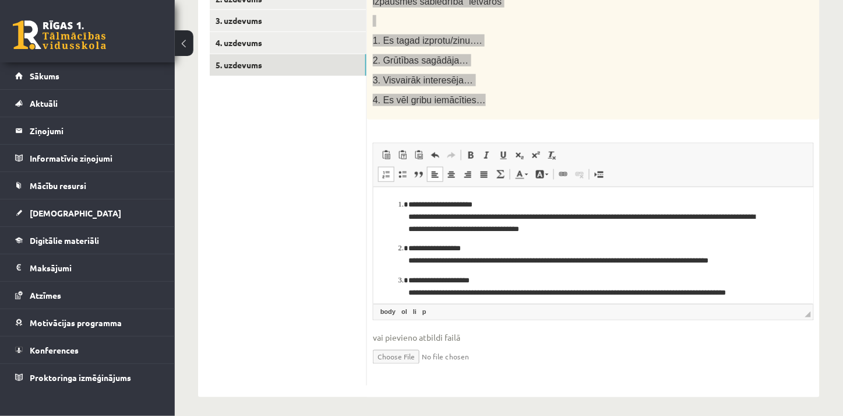
scroll to position [248, 0]
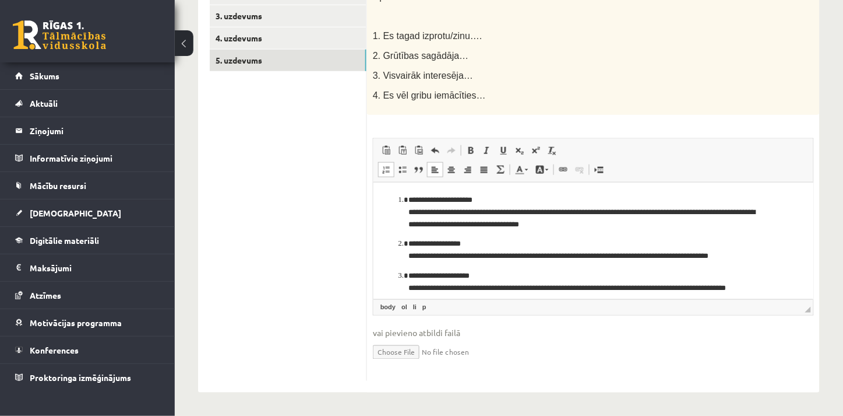
click at [293, 248] on ul "1. uzdevums 2. uzdevums 3. uzdevums 4. uzdevums 5. uzdevums" at bounding box center [288, 171] width 157 height 419
click at [408, 196] on li "**********" at bounding box center [593, 212] width 370 height 36
click at [406, 213] on ol "**********" at bounding box center [593, 266] width 417 height 144
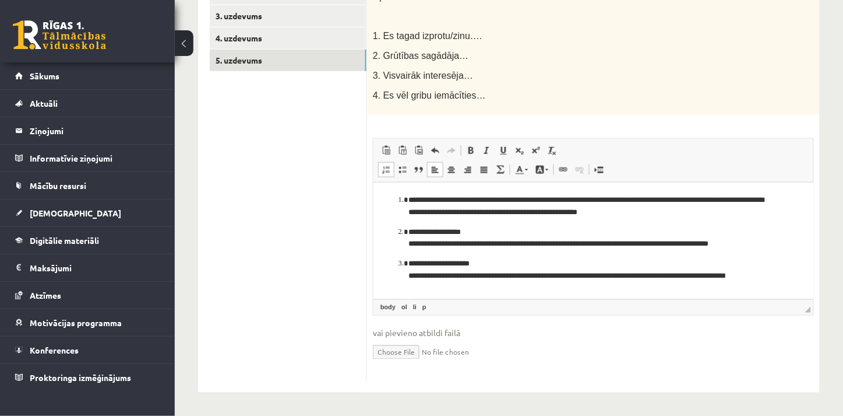
click at [409, 240] on p "**********" at bounding box center [588, 238] width 361 height 24
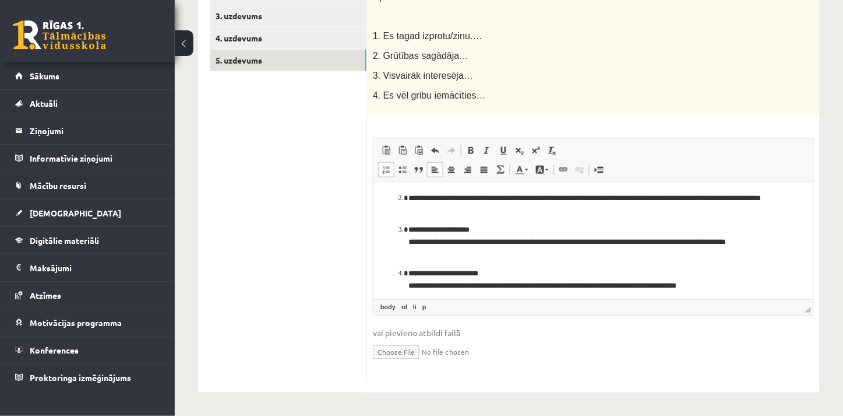
scroll to position [38, 0]
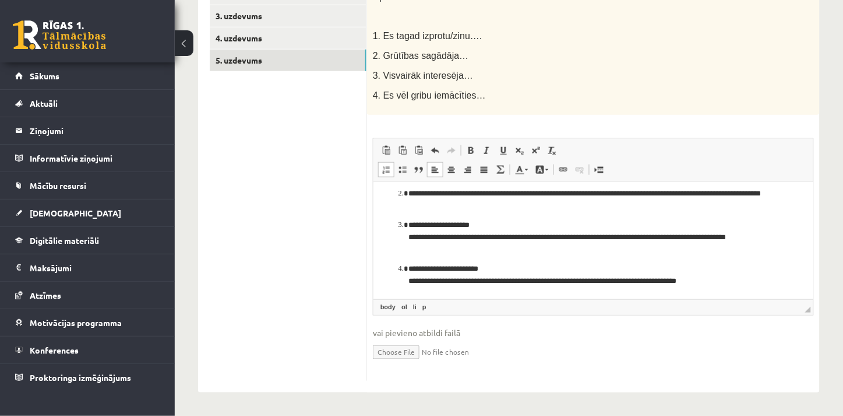
click at [408, 236] on p "**********" at bounding box center [588, 237] width 361 height 36
click at [646, 192] on p "**********" at bounding box center [588, 199] width 361 height 24
click at [647, 192] on p "**********" at bounding box center [588, 199] width 361 height 24
click at [406, 236] on ol "**********" at bounding box center [593, 221] width 417 height 132
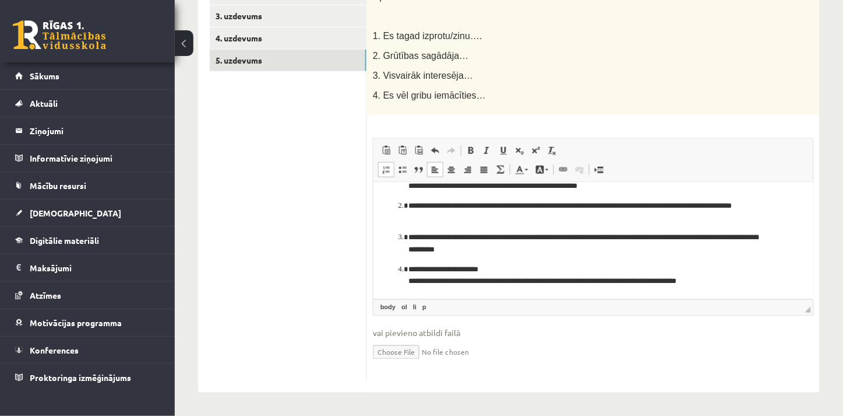
click at [406, 281] on ol "**********" at bounding box center [593, 226] width 417 height 119
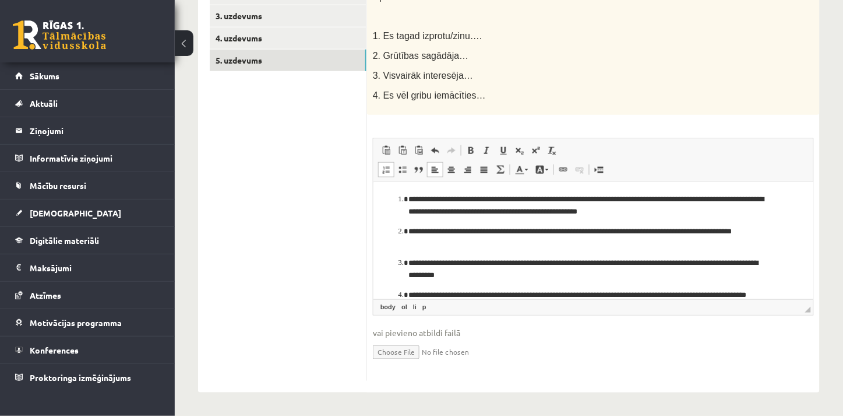
scroll to position [0, 0]
click at [629, 199] on p "**********" at bounding box center [588, 206] width 361 height 24
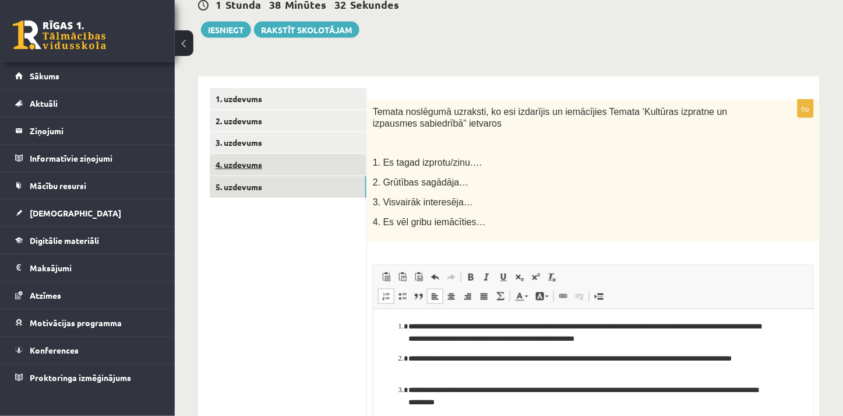
scroll to position [121, 0]
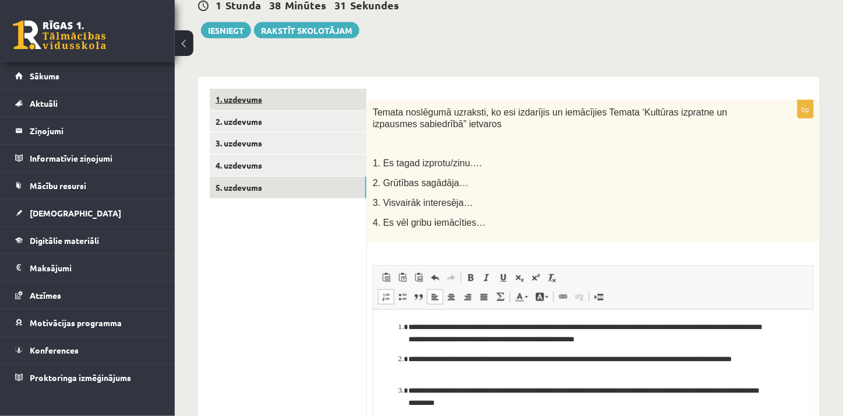
click at [280, 107] on link "1. uzdevums" at bounding box center [288, 100] width 157 height 22
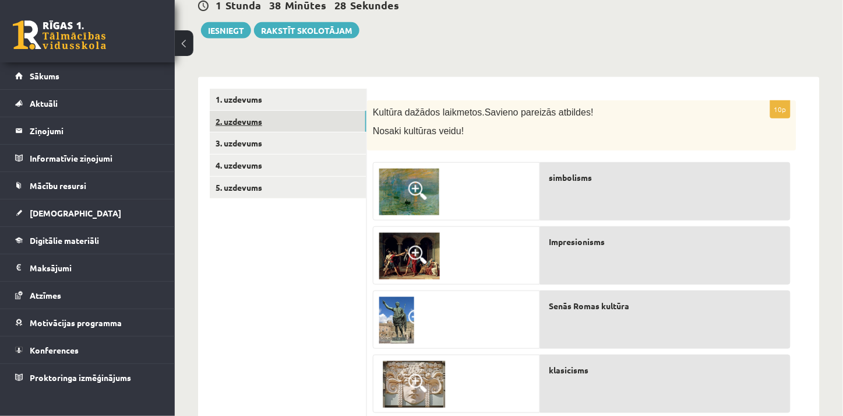
click at [293, 114] on link "2. uzdevums" at bounding box center [288, 122] width 157 height 22
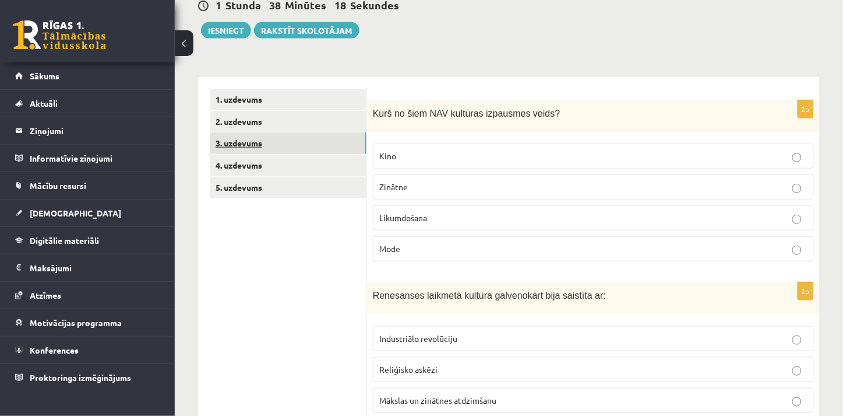
click at [281, 135] on link "3. uzdevums" at bounding box center [288, 143] width 157 height 22
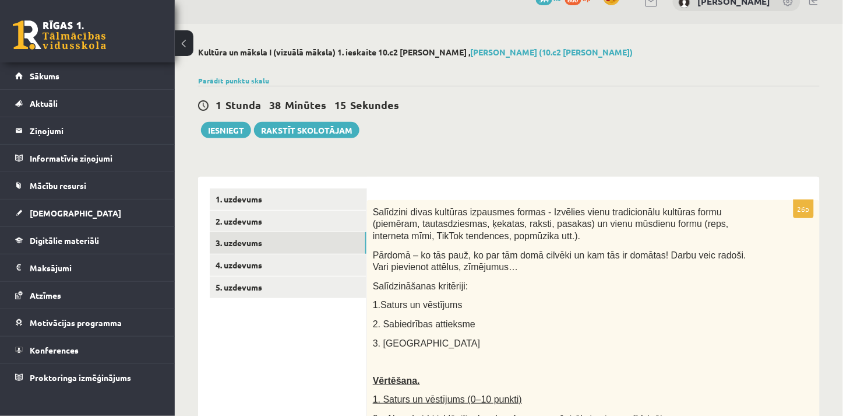
scroll to position [0, 0]
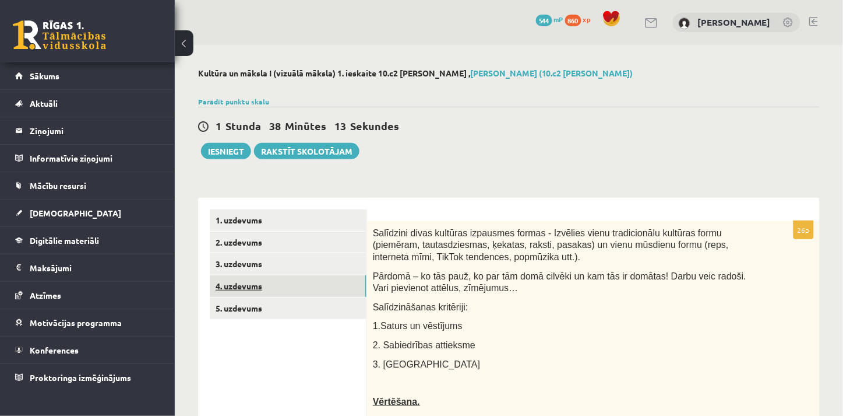
click at [244, 280] on link "4. uzdevums" at bounding box center [288, 286] width 157 height 22
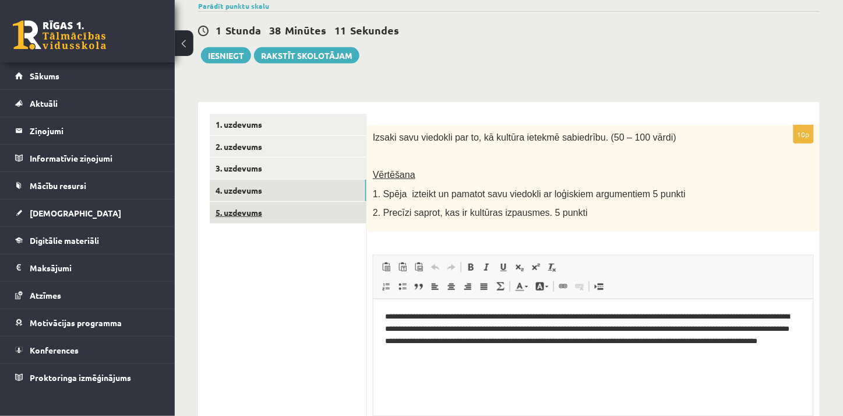
click at [265, 205] on link "5. uzdevums" at bounding box center [288, 213] width 157 height 22
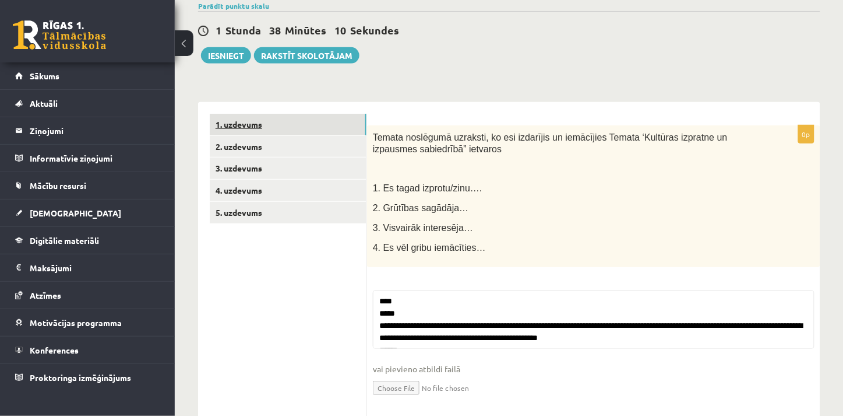
click at [251, 129] on link "1. uzdevums" at bounding box center [288, 125] width 157 height 22
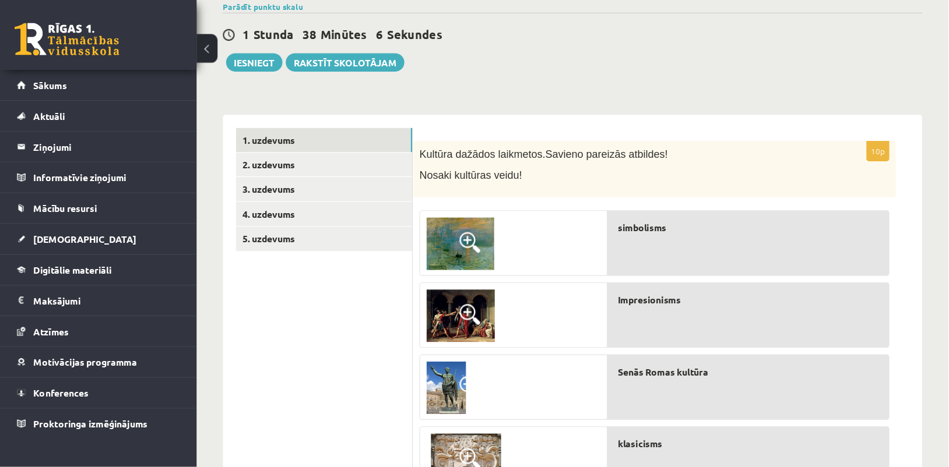
scroll to position [96, 0]
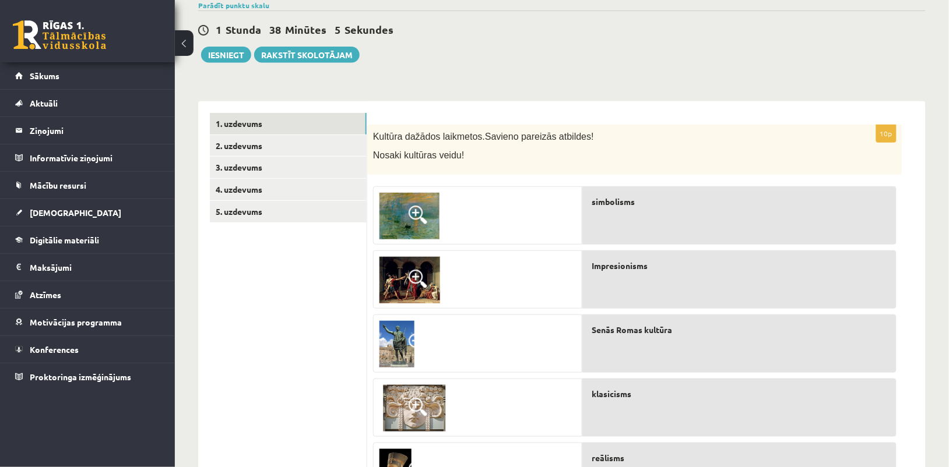
drag, startPoint x: 839, startPoint y: 1, endPoint x: 639, endPoint y: 105, distance: 225.8
click at [639, 105] on div "10p Kultūra dažādos laikmetos. Savieno pareizās atbildes! Nosaki kultūras veidu…" at bounding box center [646, 470] width 558 height 738
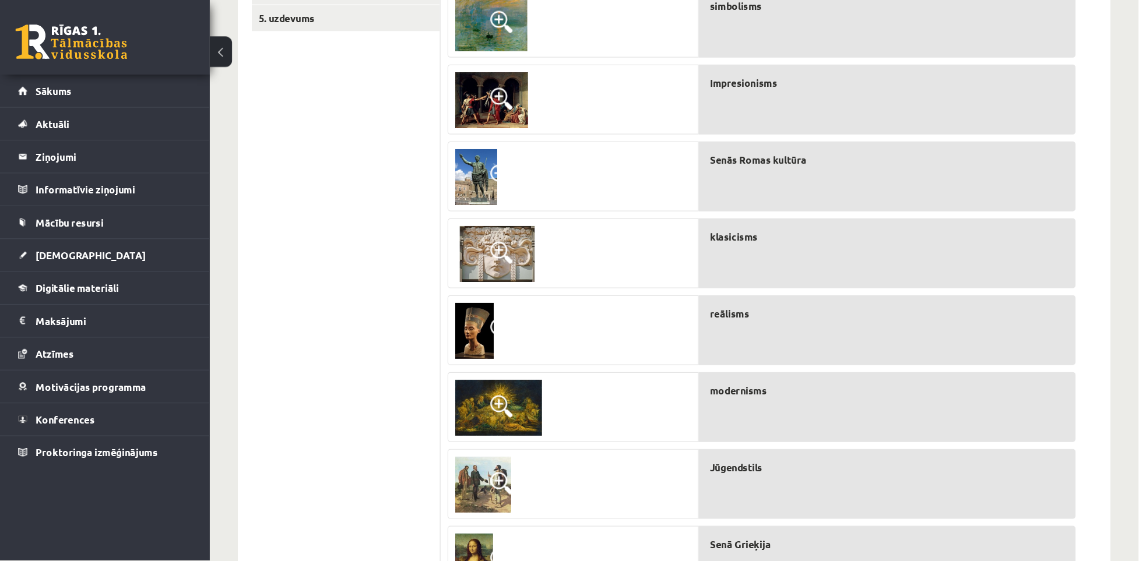
scroll to position [294, 0]
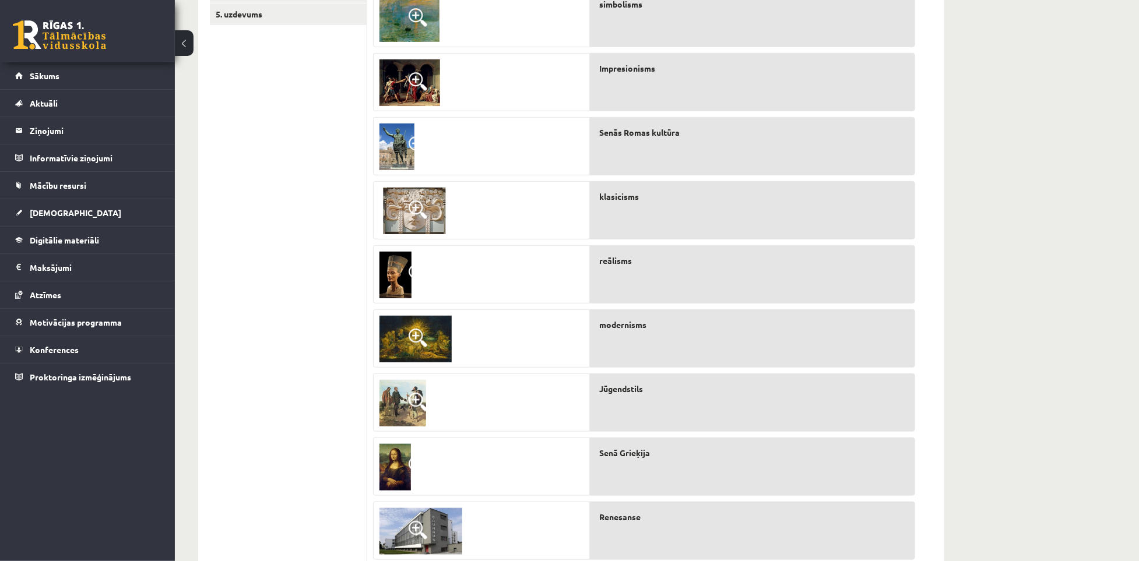
drag, startPoint x: 881, startPoint y: 1, endPoint x: 243, endPoint y: 187, distance: 664.9
click at [243, 187] on ul "1. uzdevums 2. uzdevums 3. uzdevums 4. uzdevums 5. uzdevums" at bounding box center [288, 272] width 157 height 715
click at [401, 145] on img at bounding box center [396, 147] width 35 height 47
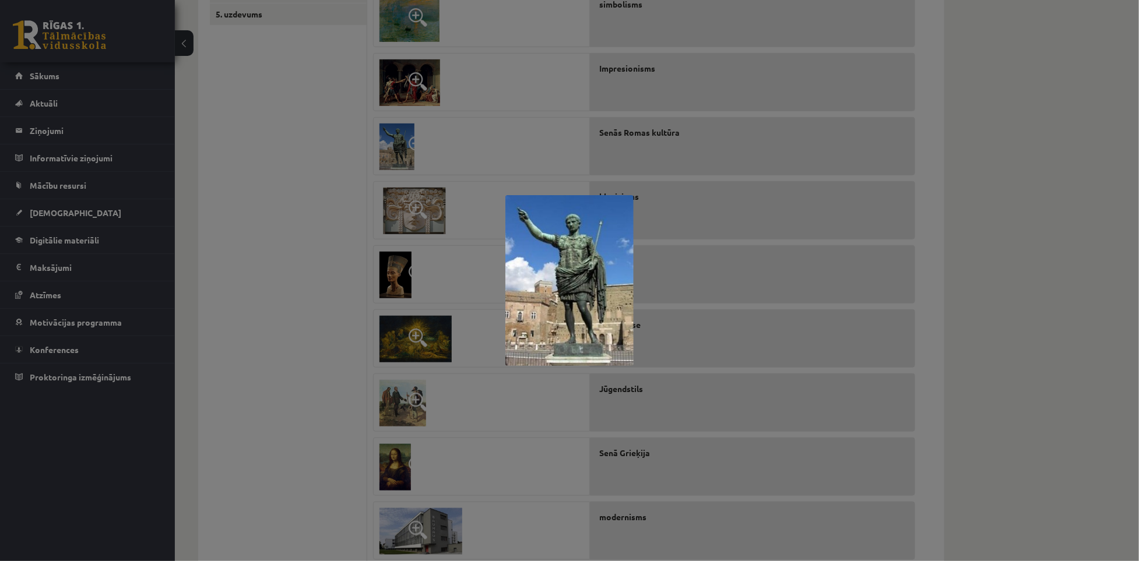
click at [335, 160] on div at bounding box center [569, 280] width 1139 height 561
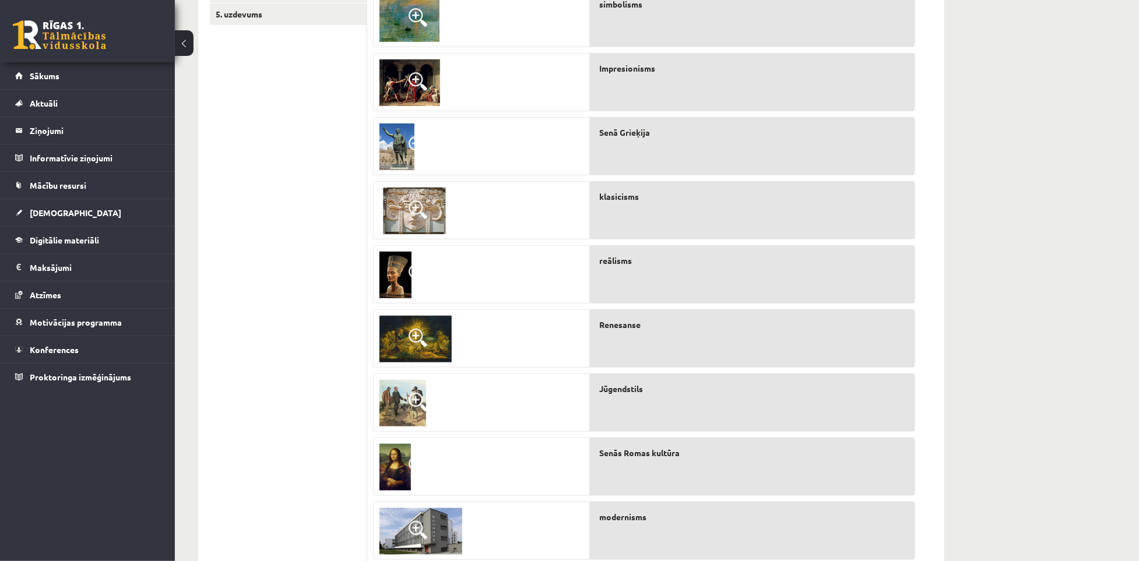
click at [393, 329] on img at bounding box center [415, 339] width 72 height 47
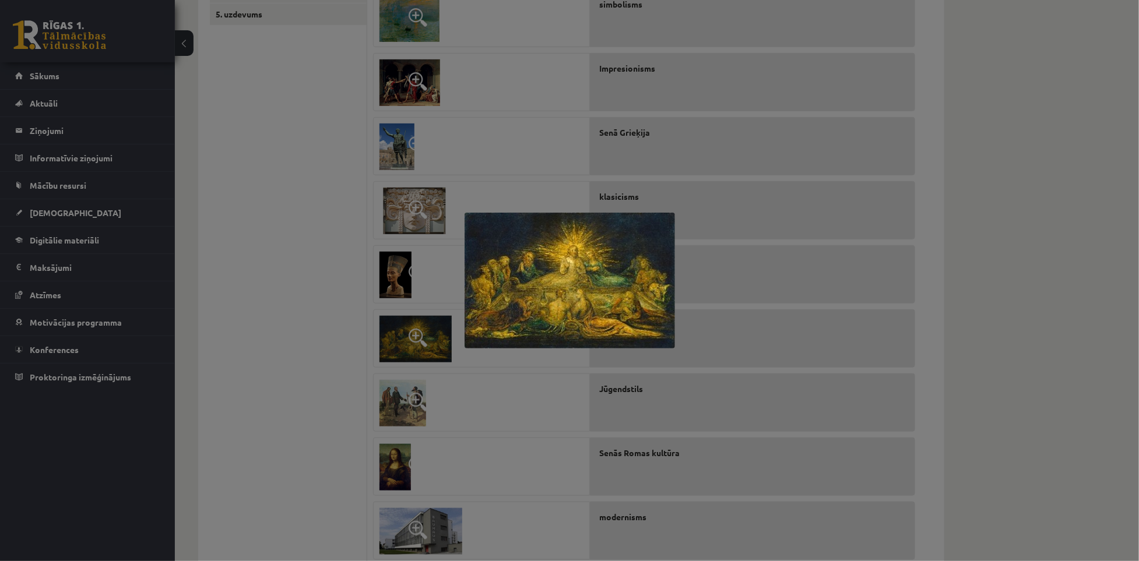
click at [393, 329] on div at bounding box center [569, 280] width 1139 height 561
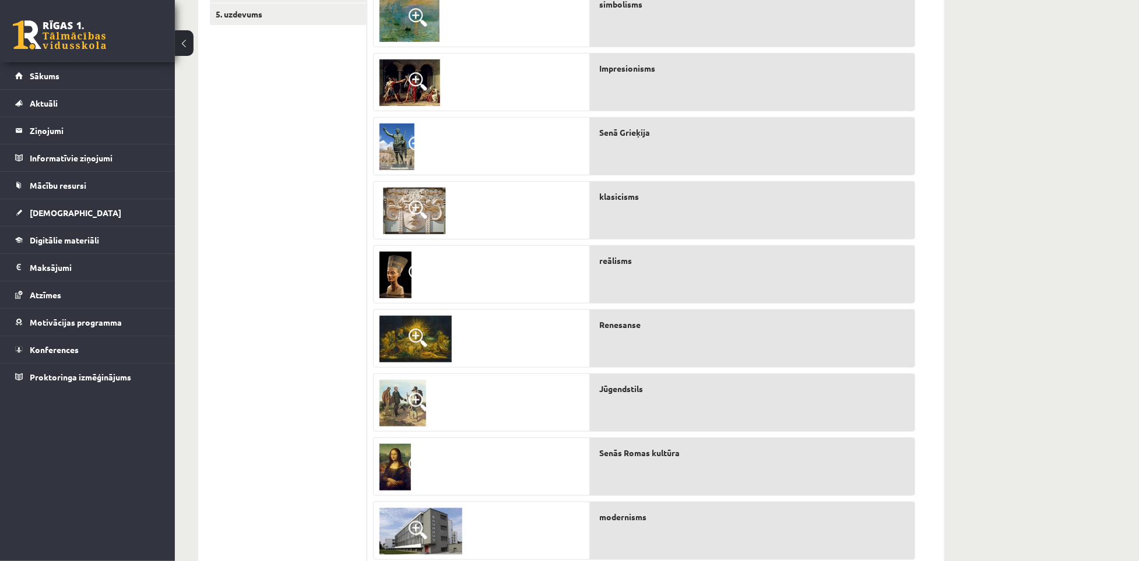
click at [425, 415] on img at bounding box center [402, 403] width 47 height 47
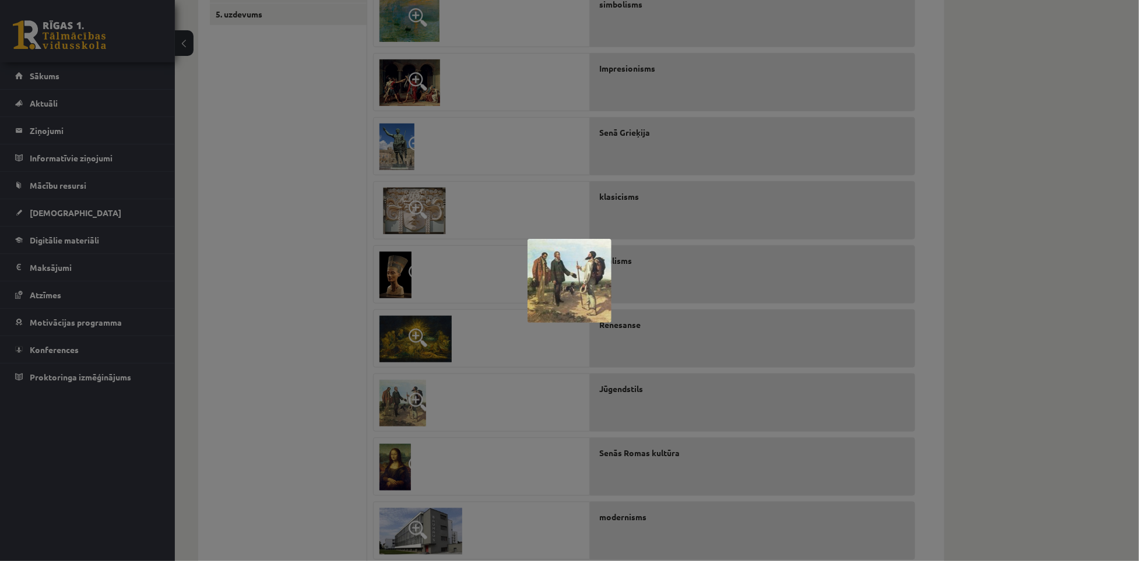
click at [294, 388] on div at bounding box center [569, 280] width 1139 height 561
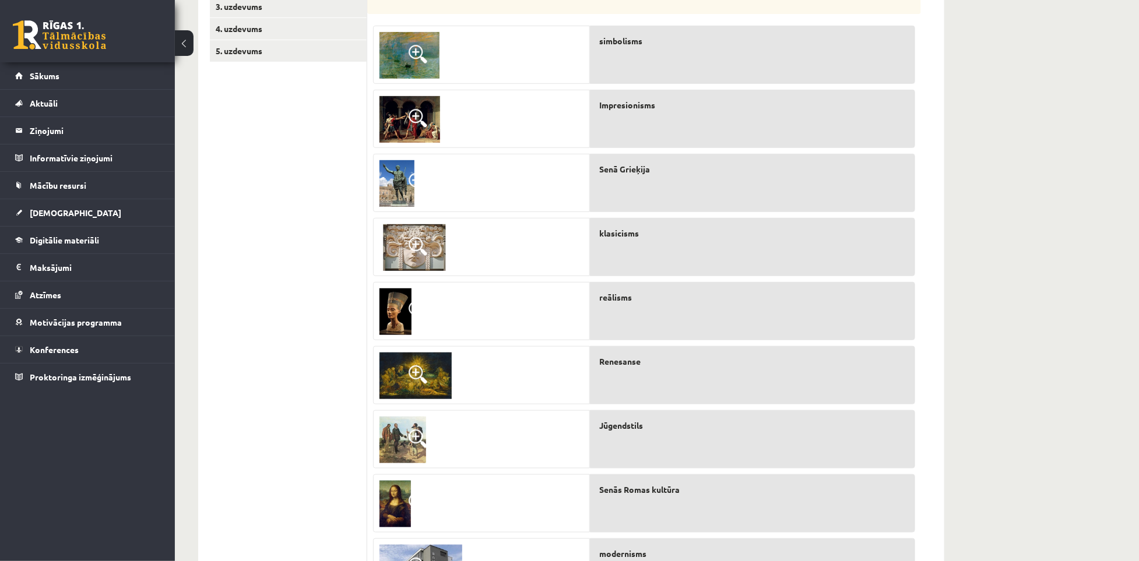
scroll to position [247, 0]
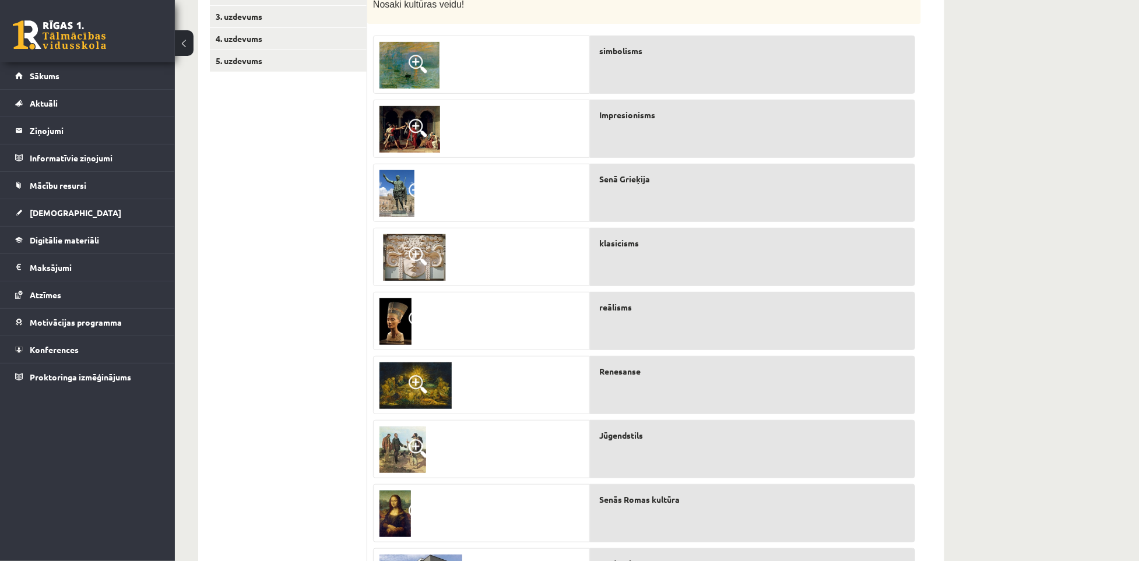
click at [422, 37] on link at bounding box center [410, 65] width 72 height 58
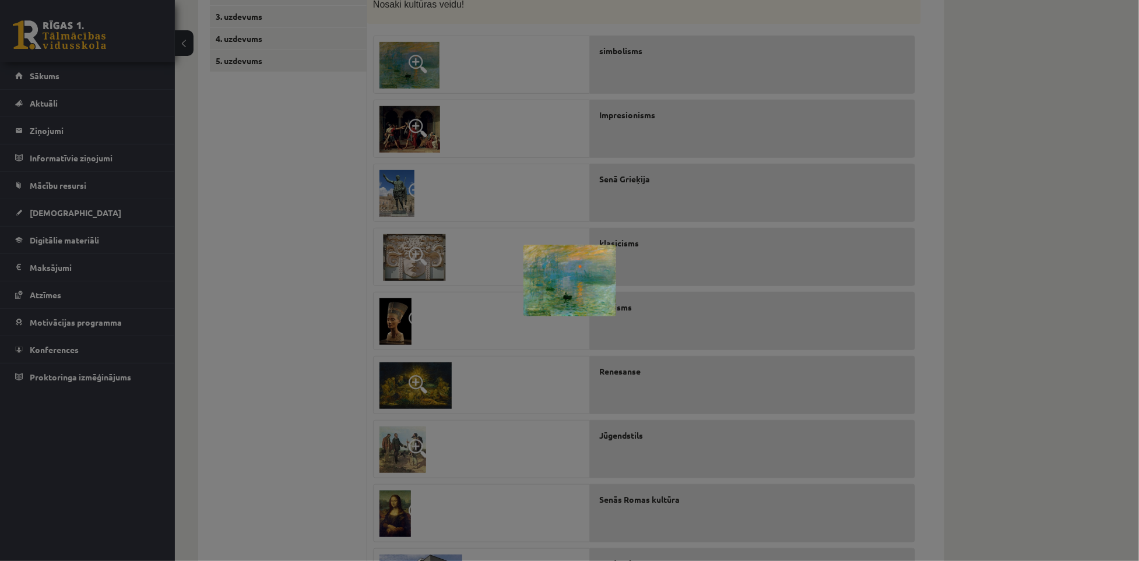
click at [331, 132] on div at bounding box center [569, 280] width 1139 height 561
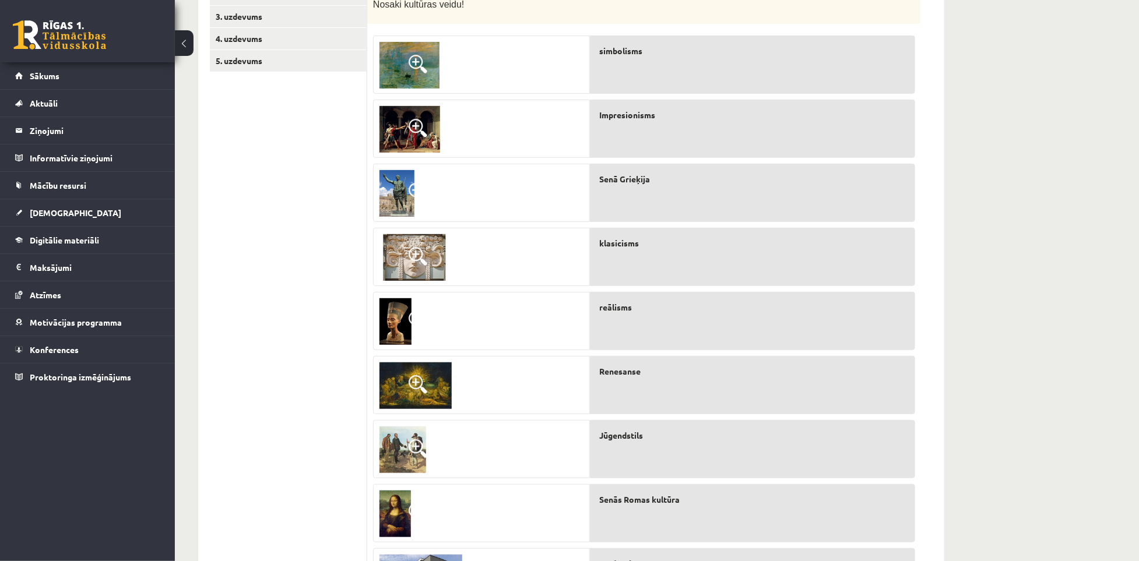
click at [403, 126] on img at bounding box center [409, 129] width 61 height 47
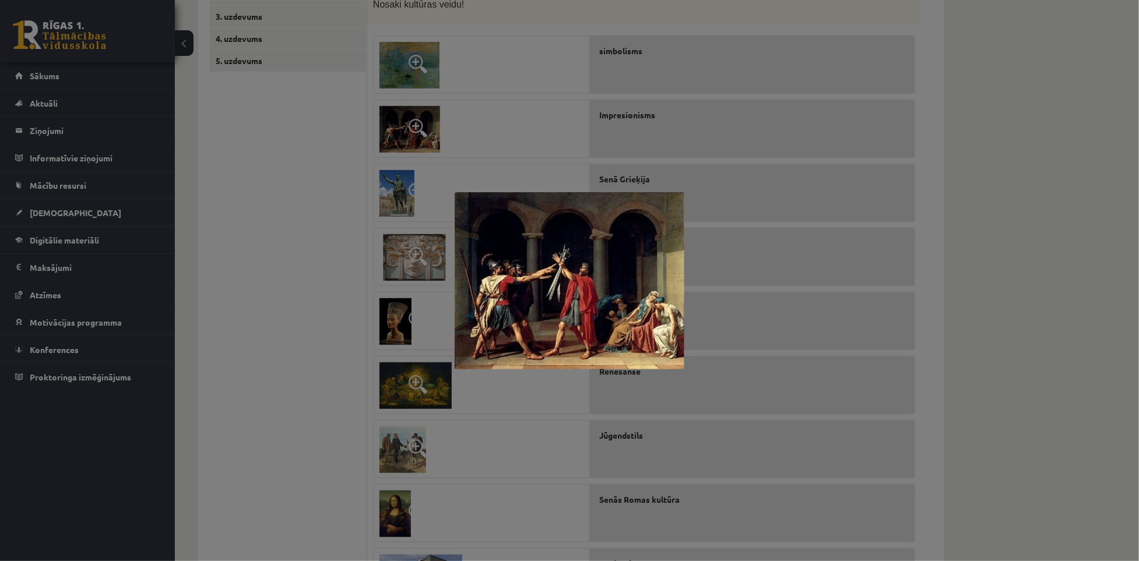
click at [403, 126] on div at bounding box center [569, 280] width 1139 height 561
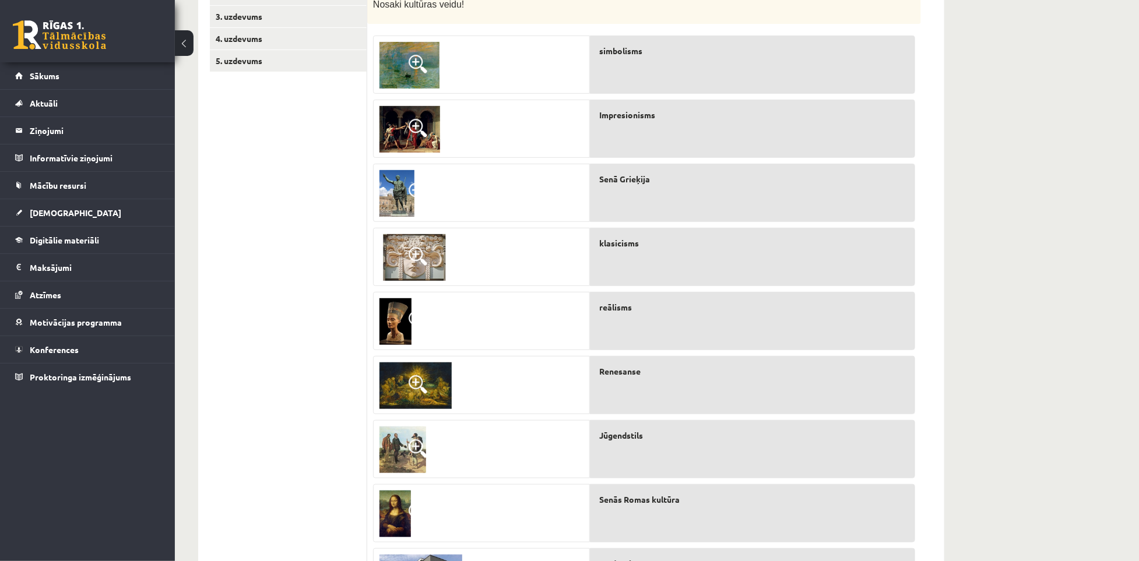
click at [421, 77] on img at bounding box center [409, 65] width 60 height 47
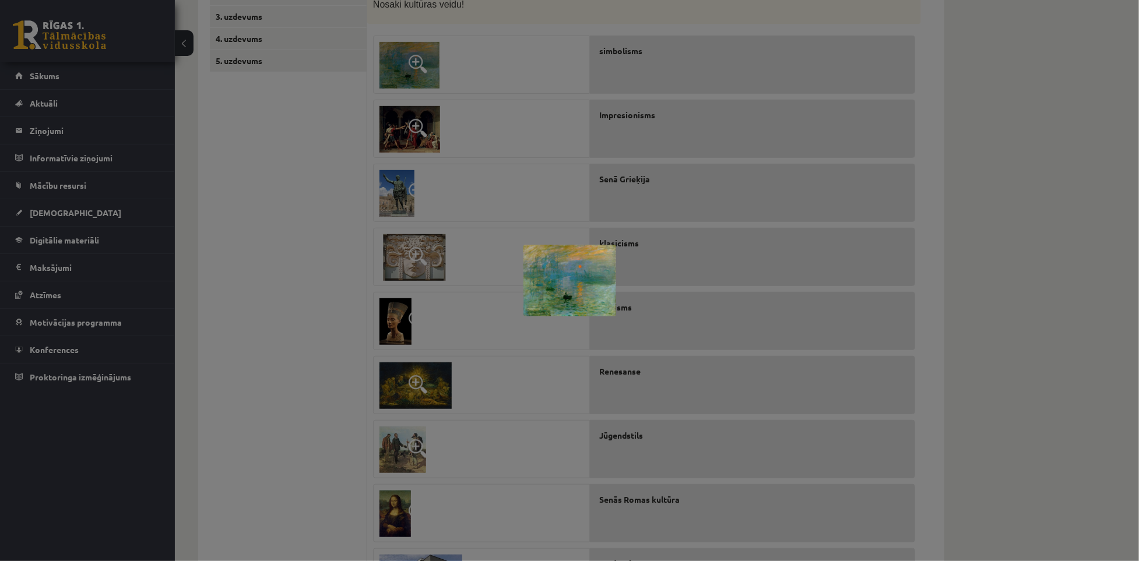
click at [339, 229] on div at bounding box center [569, 280] width 1139 height 561
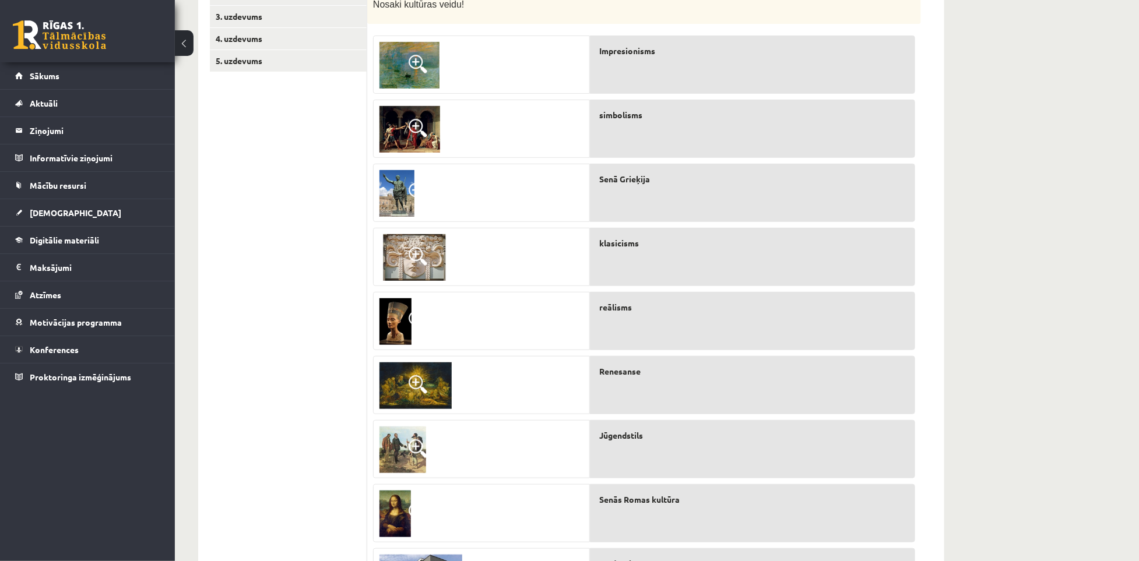
click at [423, 130] on span at bounding box center [418, 128] width 19 height 19
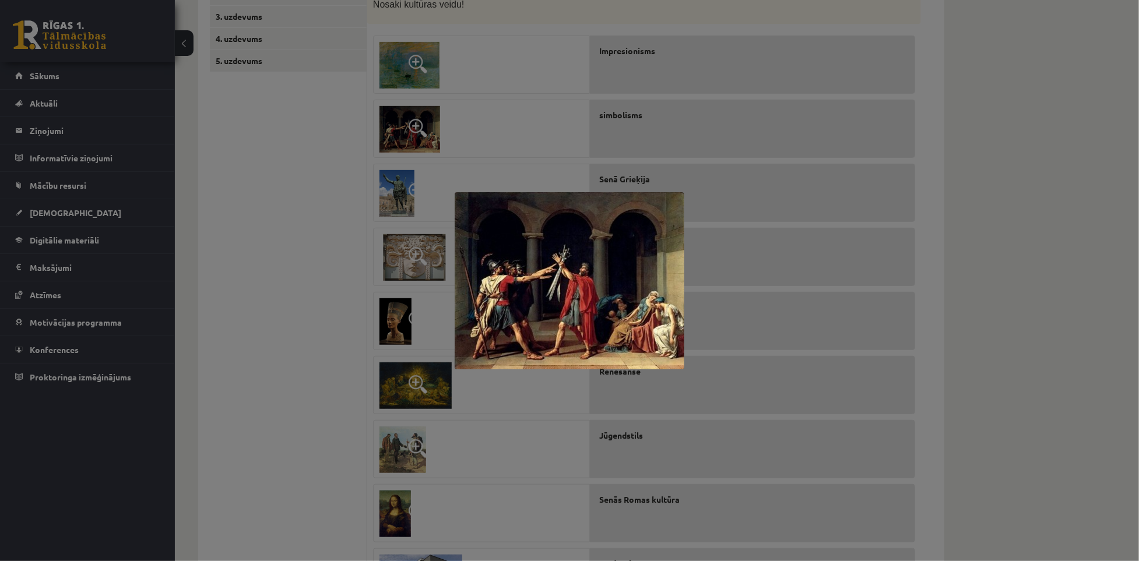
click at [353, 112] on div at bounding box center [569, 280] width 1139 height 561
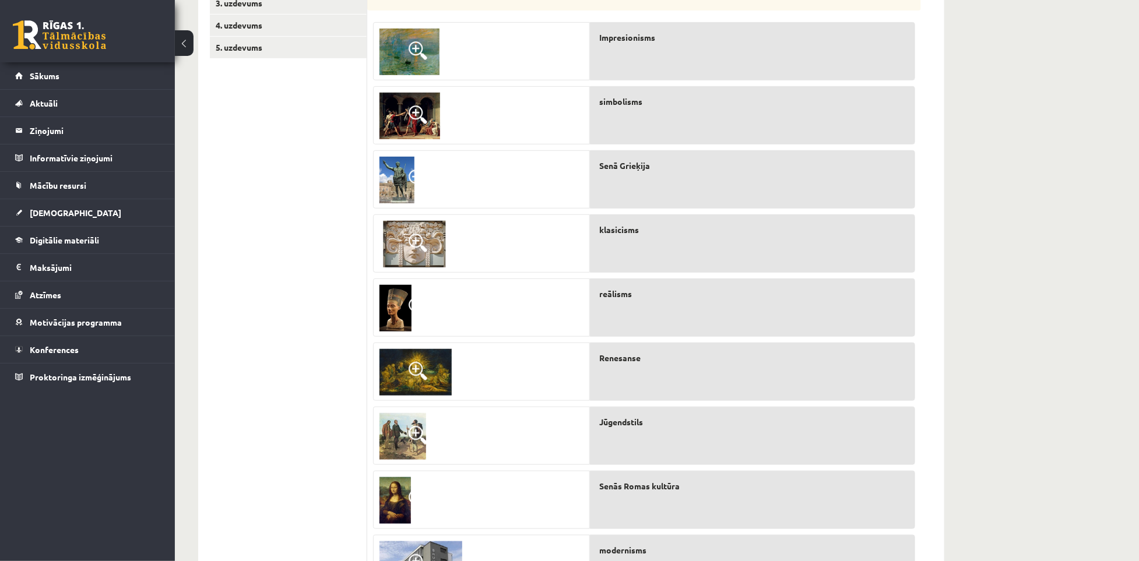
scroll to position [259, 0]
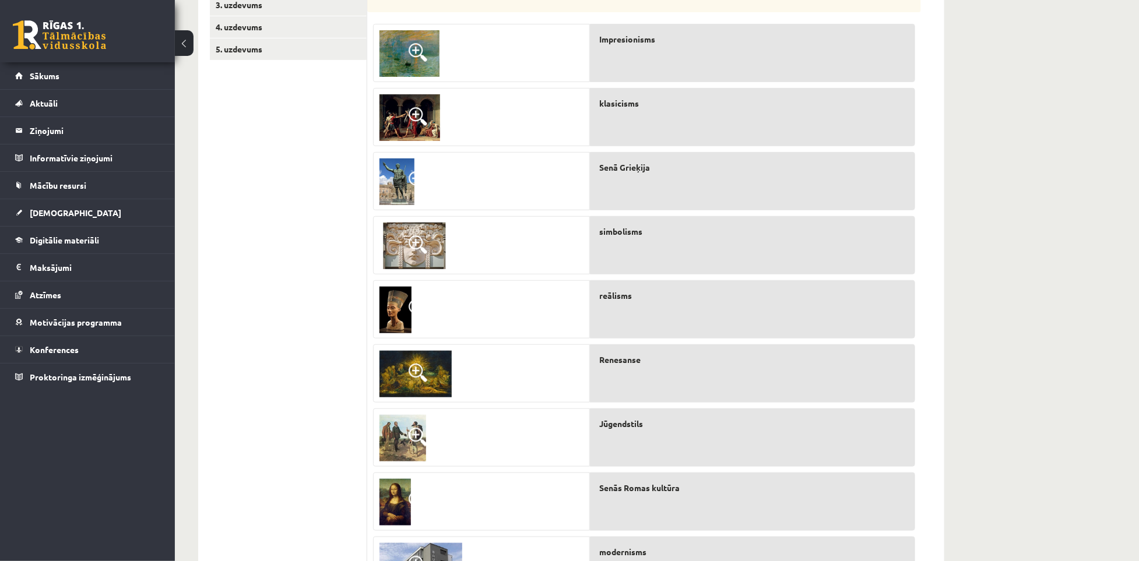
click at [414, 240] on span at bounding box center [418, 244] width 19 height 19
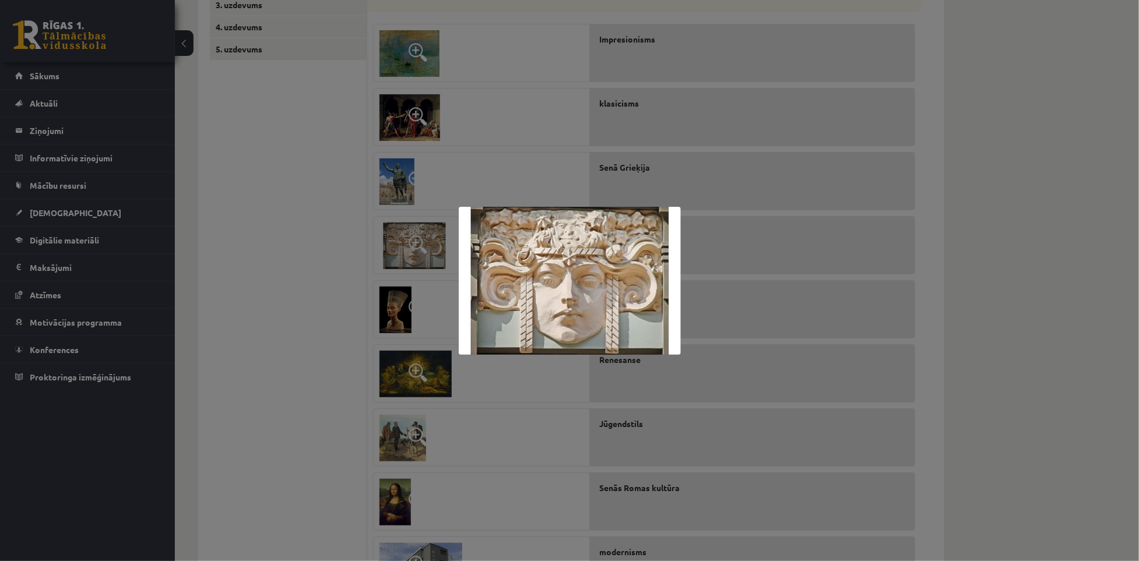
click at [342, 221] on div at bounding box center [569, 280] width 1139 height 561
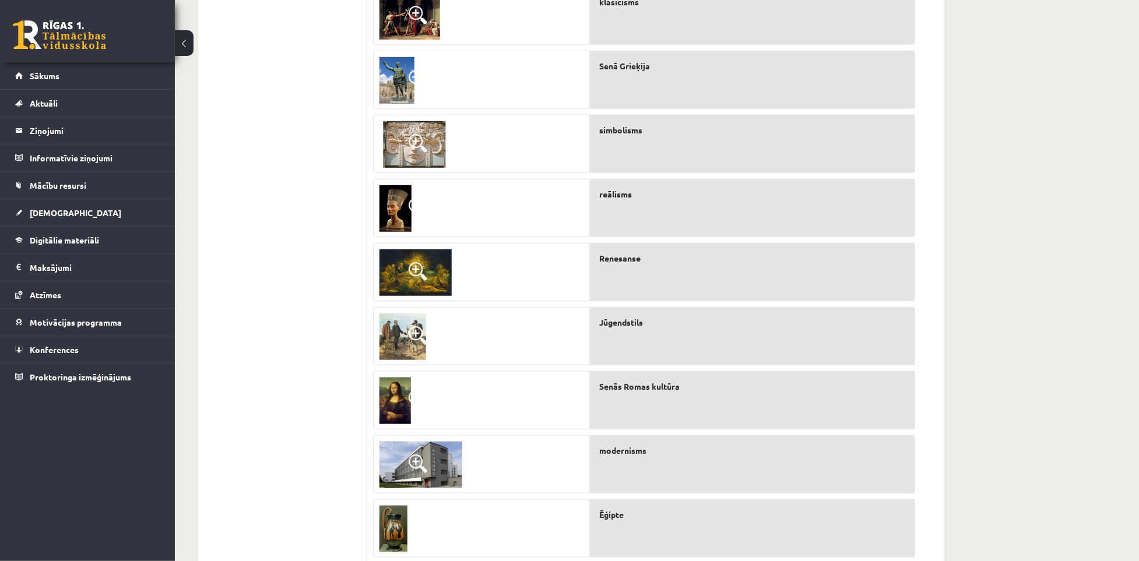
scroll to position [365, 0]
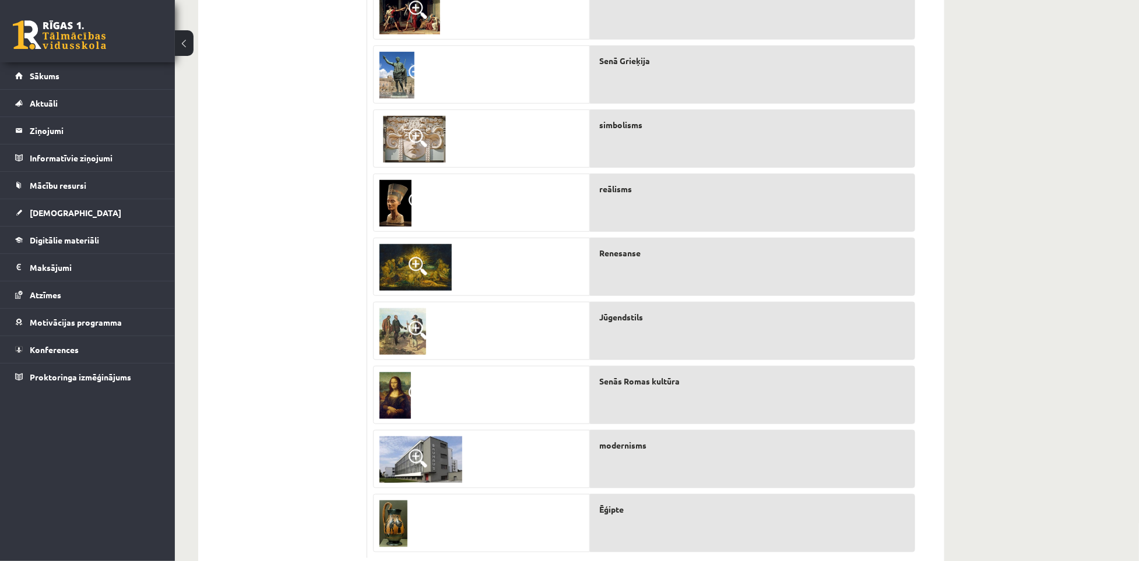
click at [399, 268] on img at bounding box center [415, 267] width 72 height 47
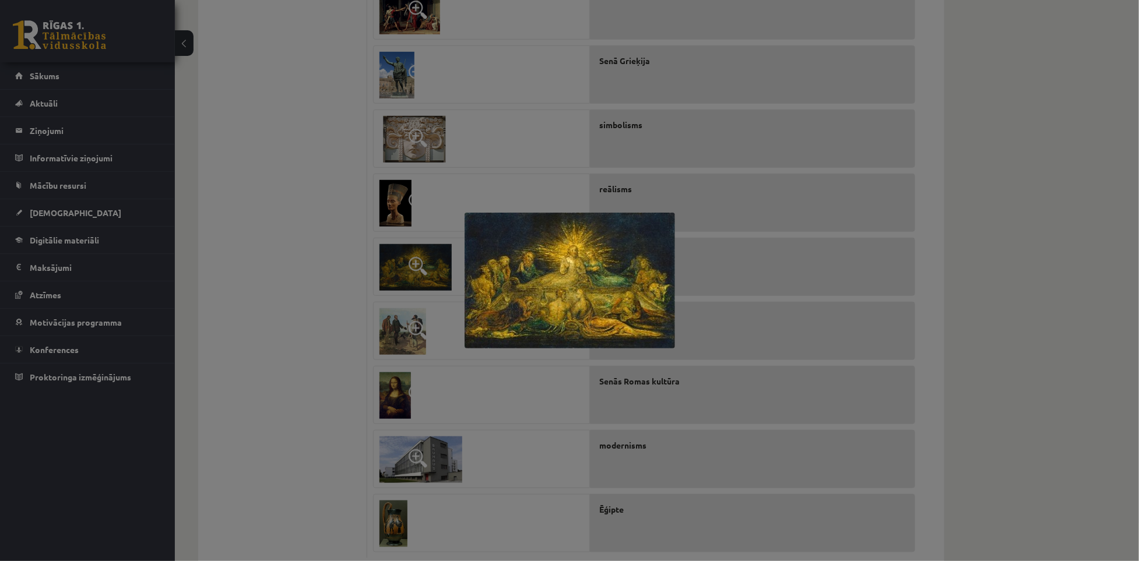
click at [399, 268] on div at bounding box center [569, 280] width 1139 height 561
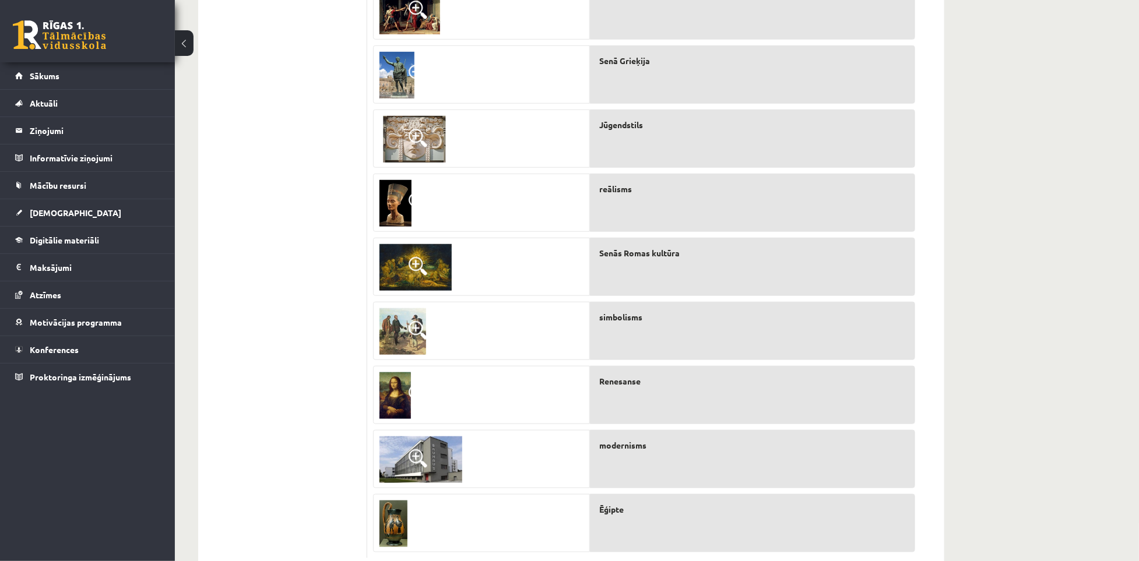
click at [413, 311] on img at bounding box center [402, 331] width 47 height 47
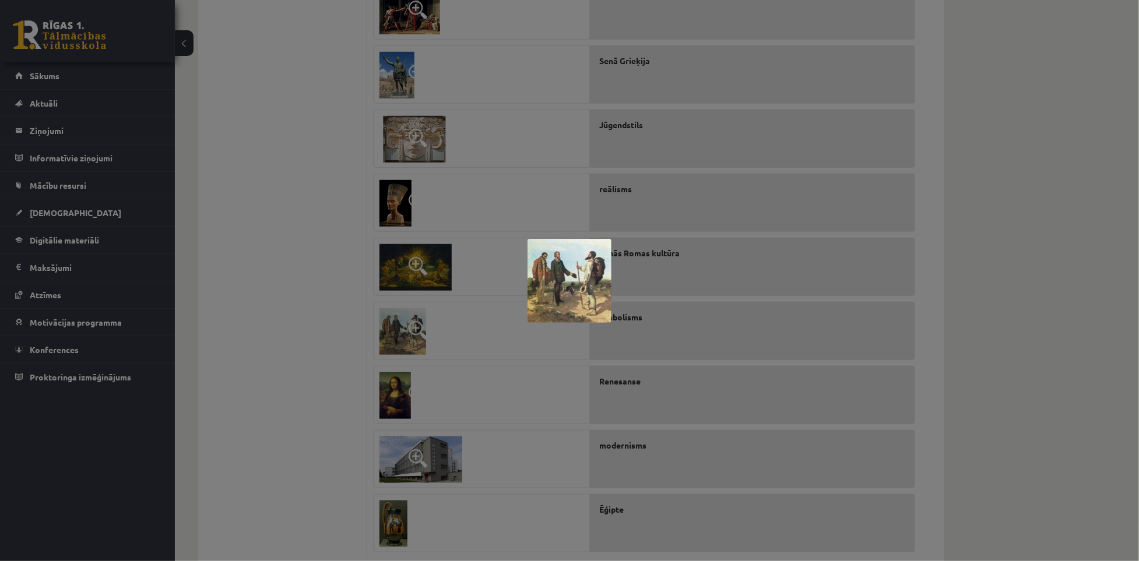
click at [413, 311] on div at bounding box center [569, 280] width 1139 height 561
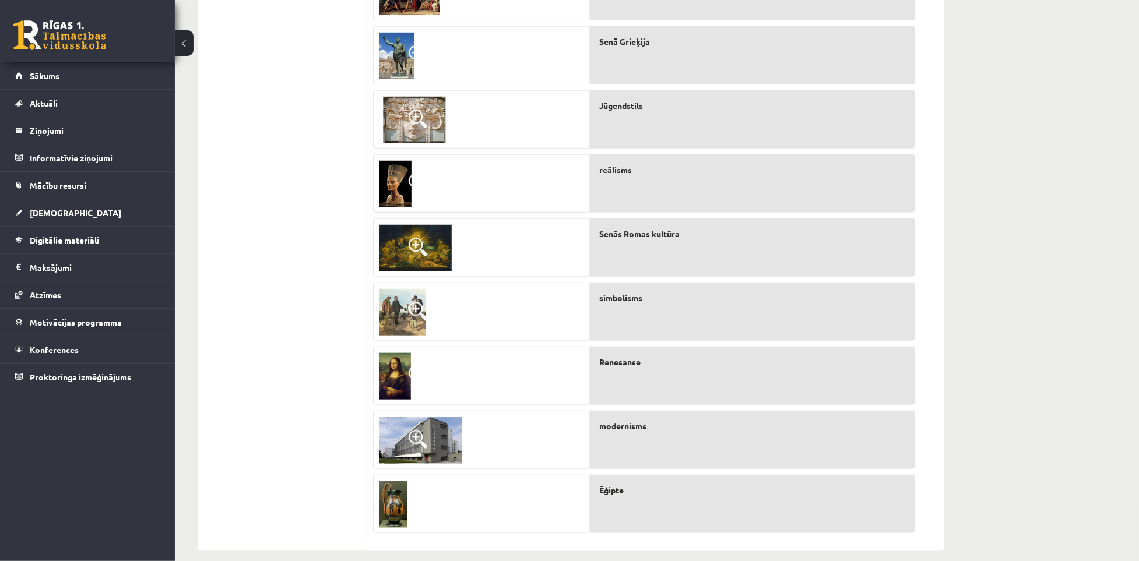
scroll to position [399, 0]
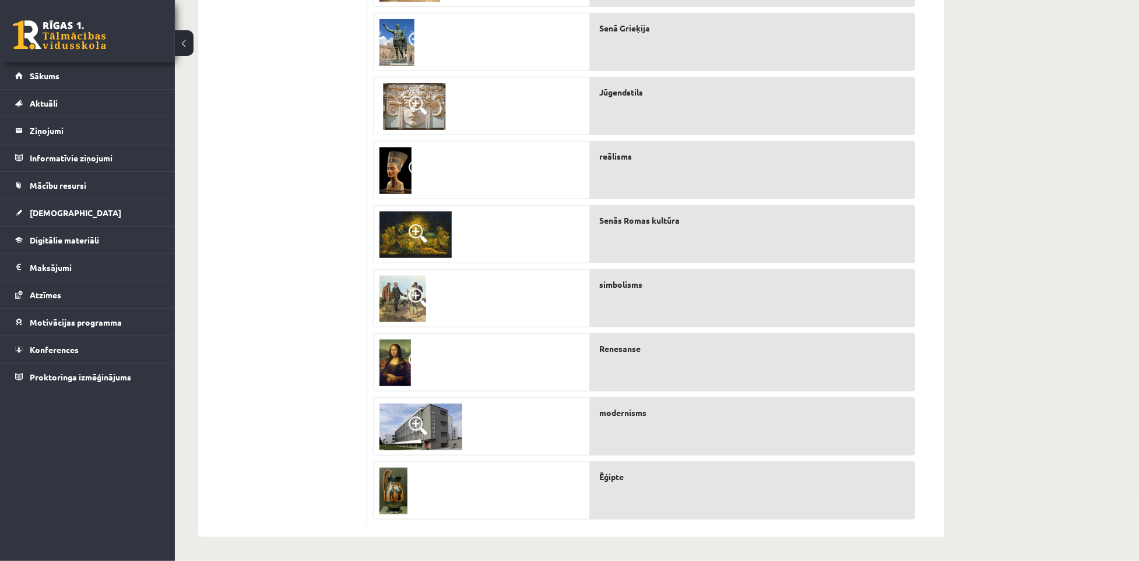
click at [398, 415] on img at bounding box center [393, 491] width 28 height 47
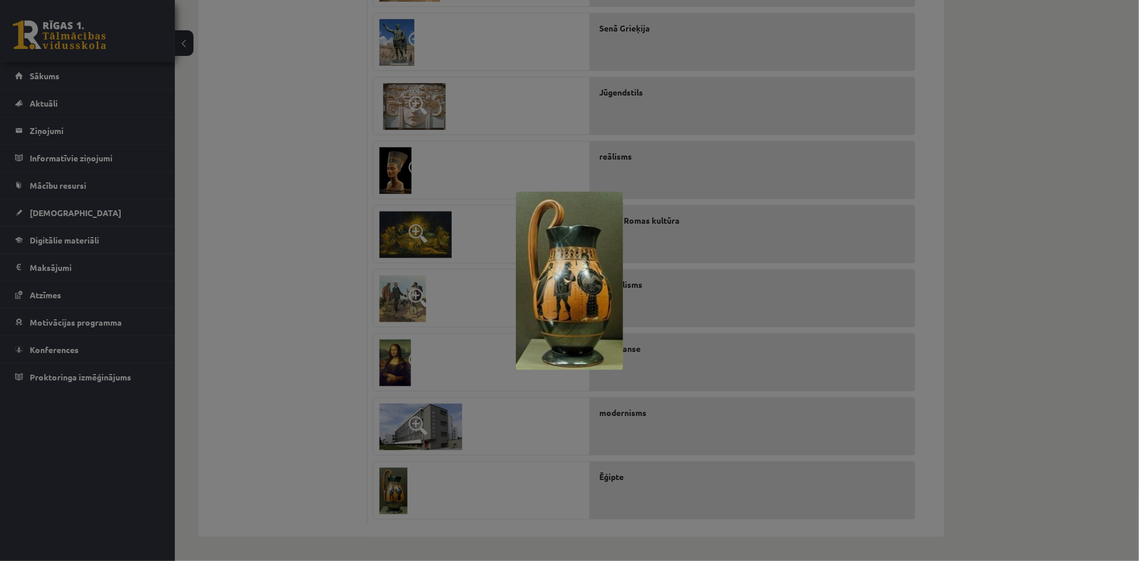
click at [344, 415] on div at bounding box center [569, 280] width 1139 height 561
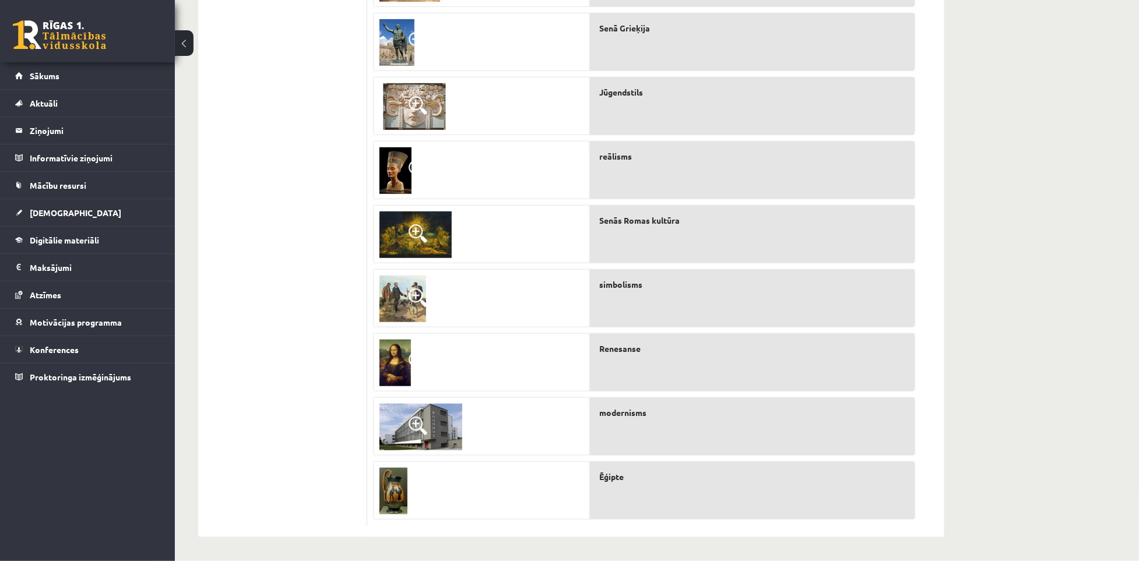
click at [390, 415] on img at bounding box center [393, 491] width 28 height 47
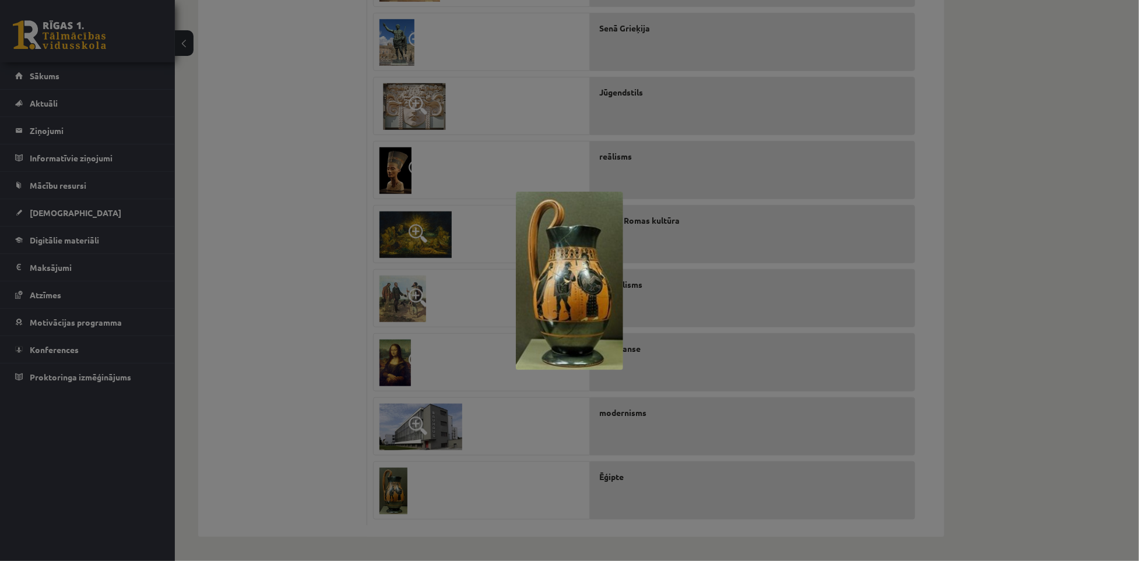
click at [363, 359] on div at bounding box center [569, 280] width 1139 height 561
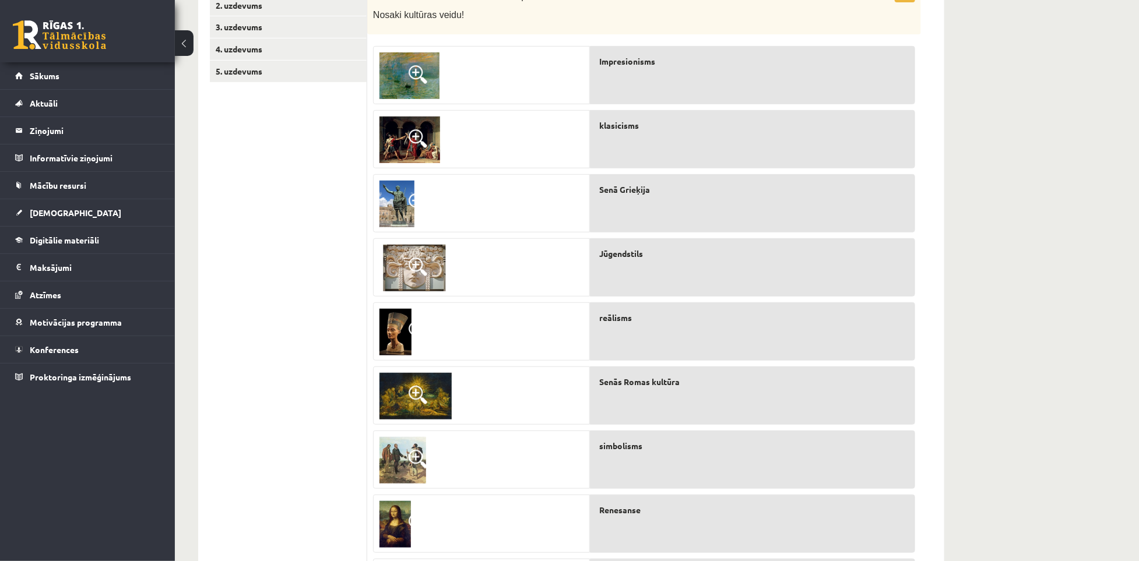
scroll to position [235, 0]
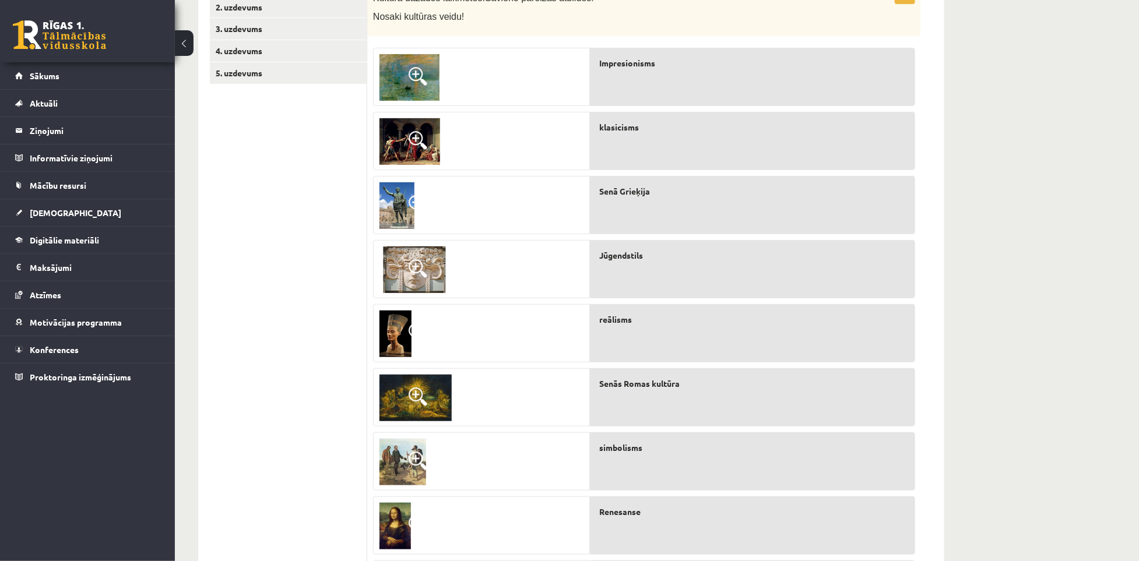
click at [416, 154] on img at bounding box center [409, 141] width 61 height 47
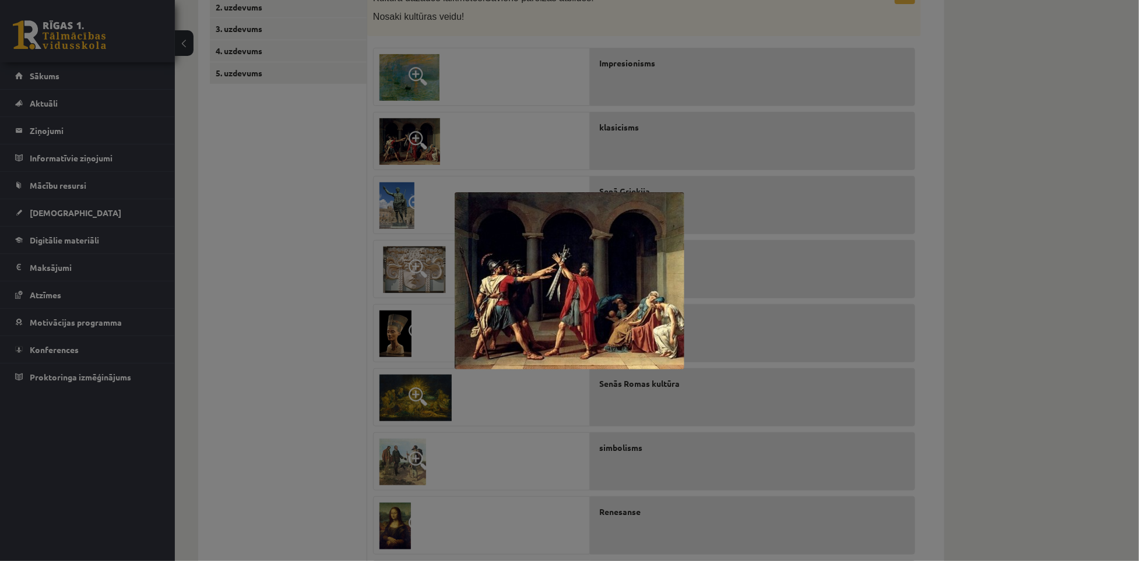
click at [416, 154] on div at bounding box center [569, 280] width 1139 height 561
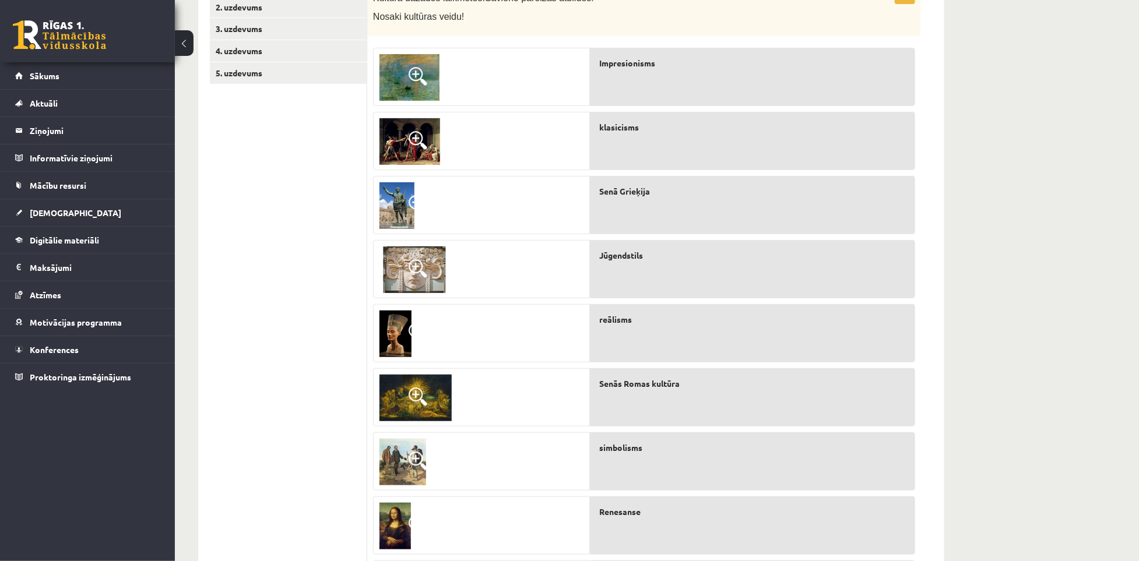
click at [399, 209] on img at bounding box center [396, 205] width 35 height 47
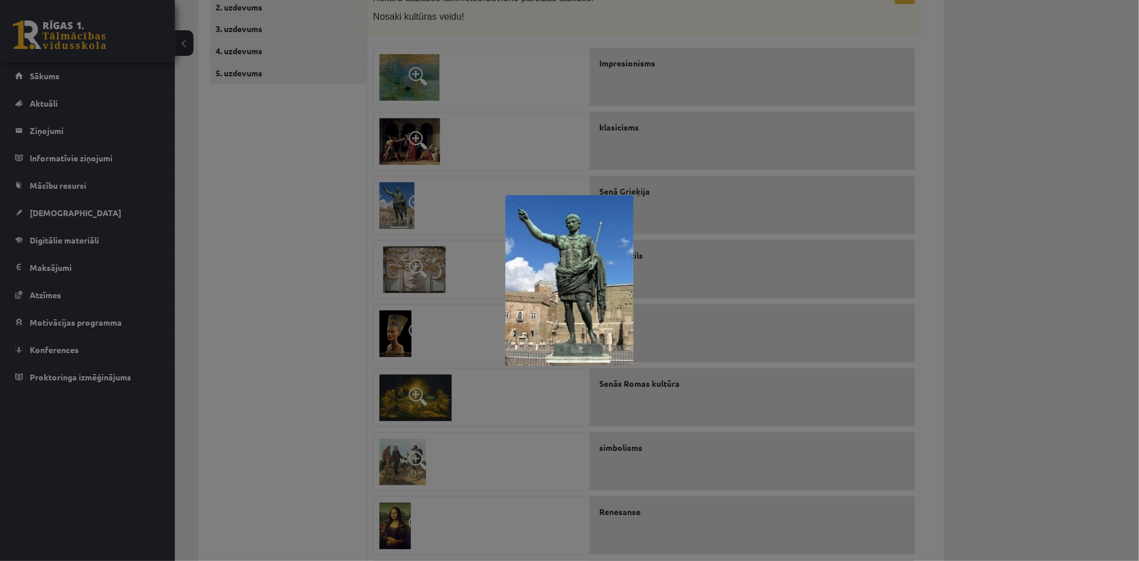
click at [399, 209] on div at bounding box center [569, 280] width 1139 height 561
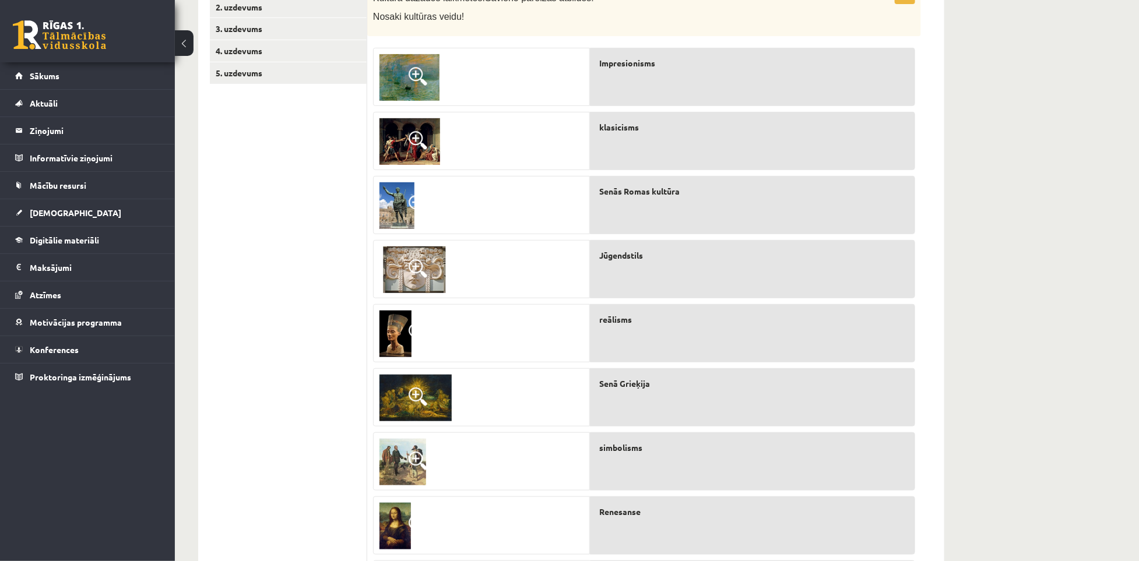
click at [381, 327] on img at bounding box center [395, 334] width 32 height 47
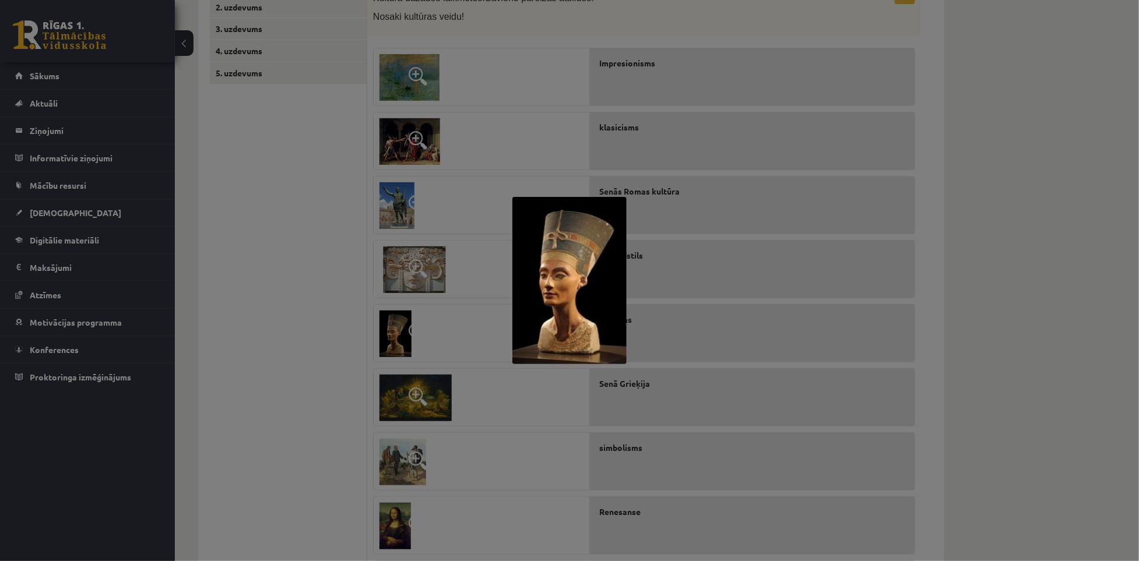
click at [332, 305] on div at bounding box center [569, 280] width 1139 height 561
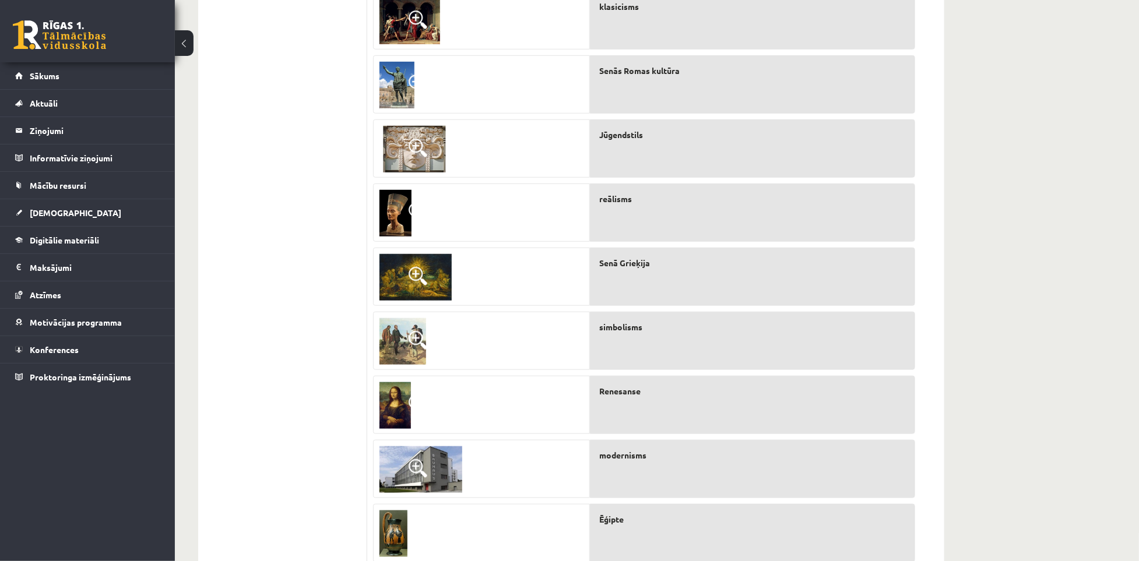
scroll to position [361, 0]
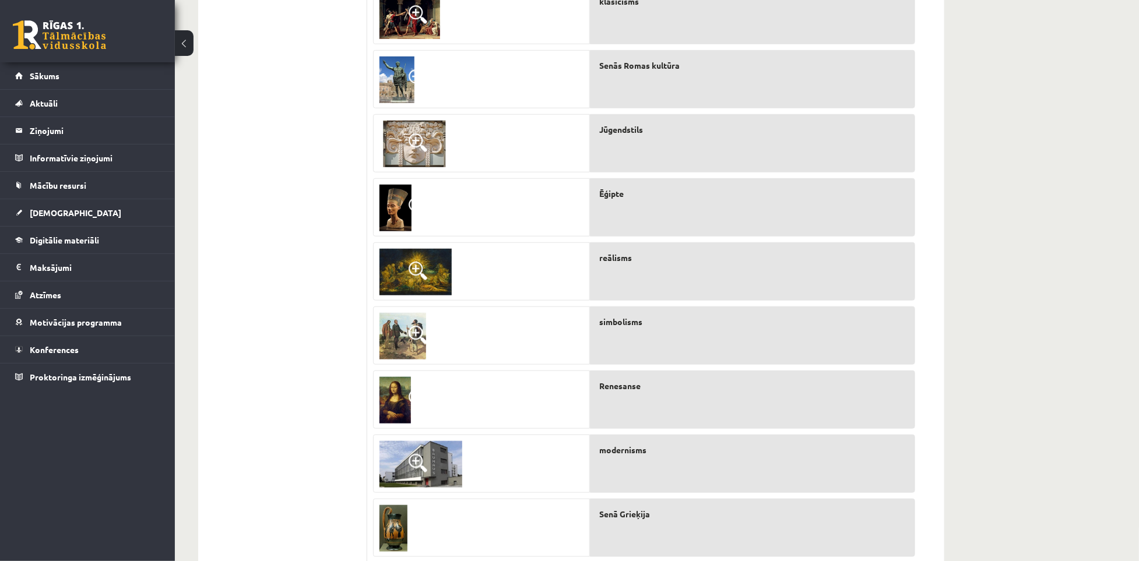
click at [396, 415] on img at bounding box center [393, 528] width 28 height 47
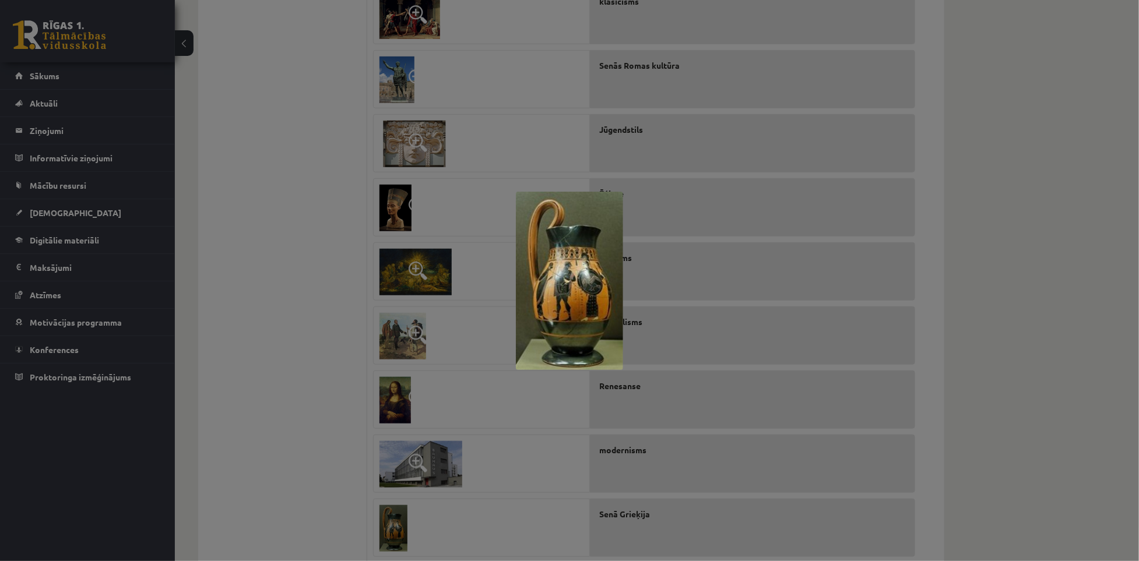
click at [325, 342] on div at bounding box center [569, 280] width 1139 height 561
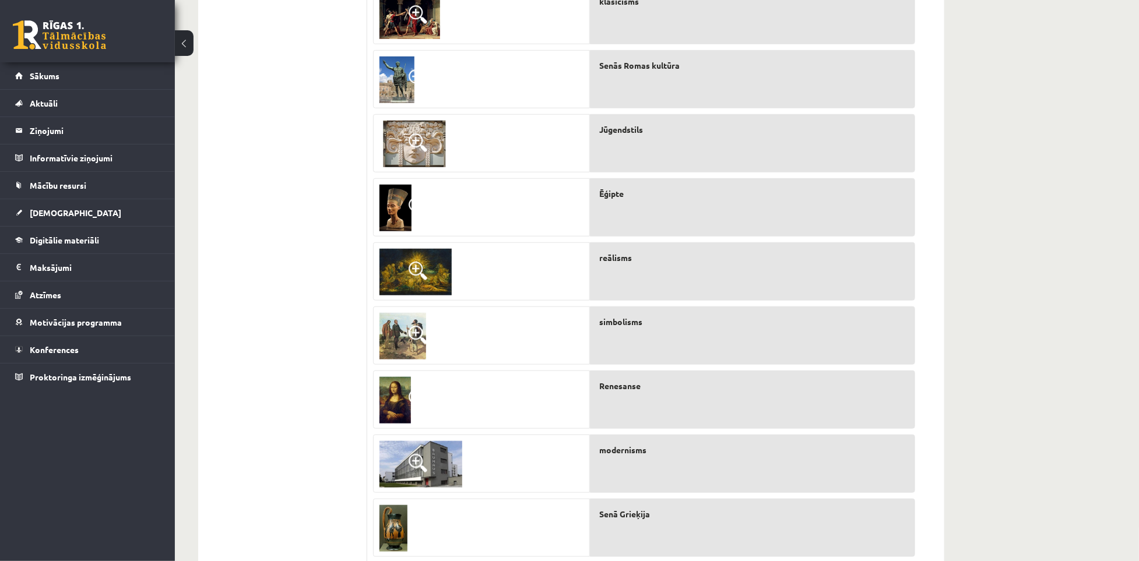
click at [401, 212] on img at bounding box center [395, 208] width 32 height 47
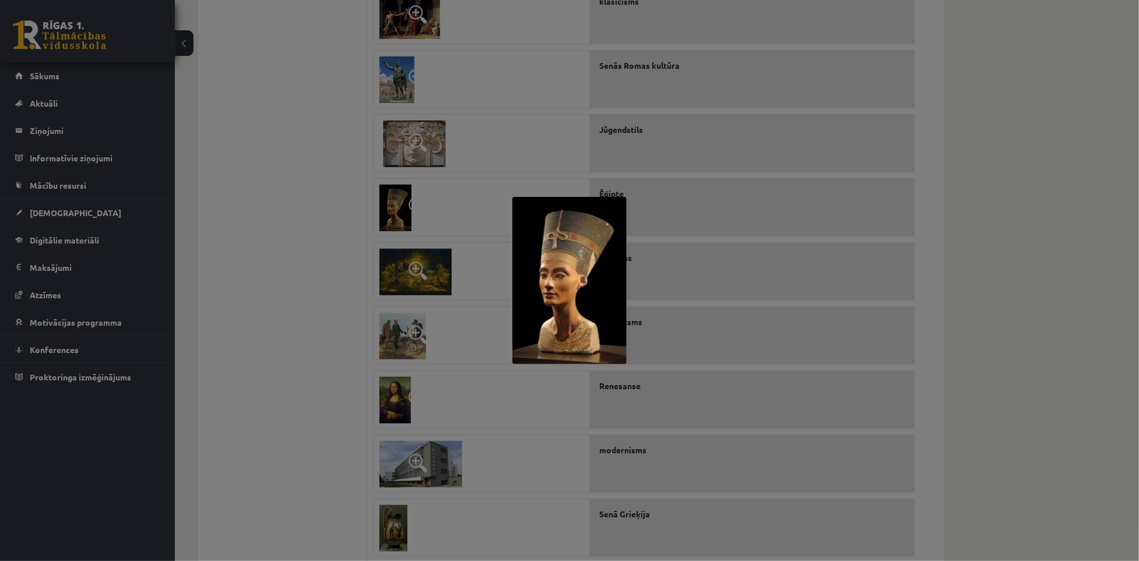
click at [311, 189] on div at bounding box center [569, 280] width 1139 height 561
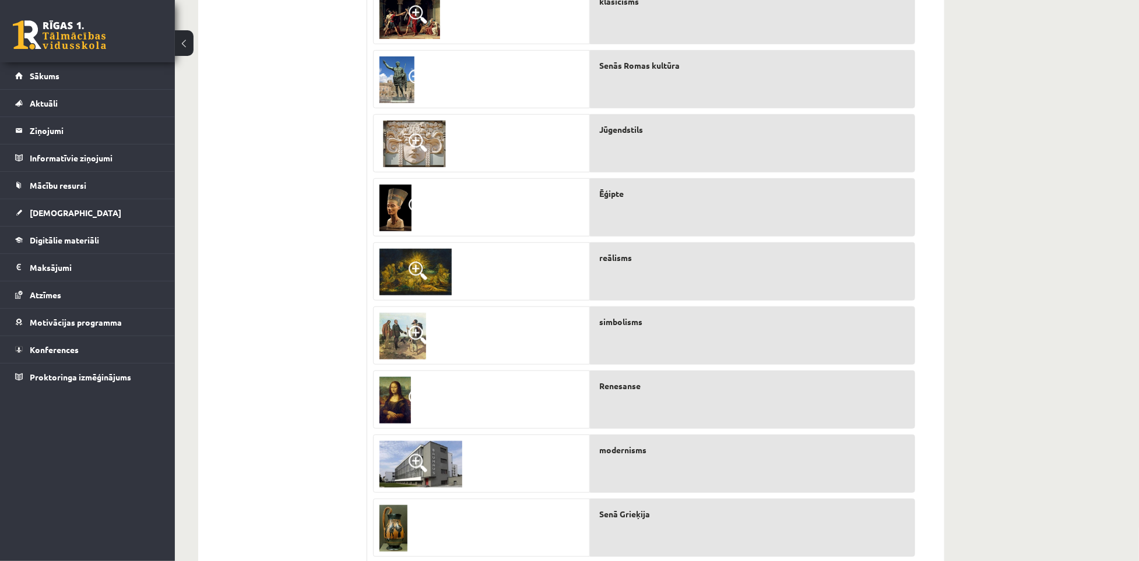
click at [416, 258] on img at bounding box center [415, 272] width 72 height 47
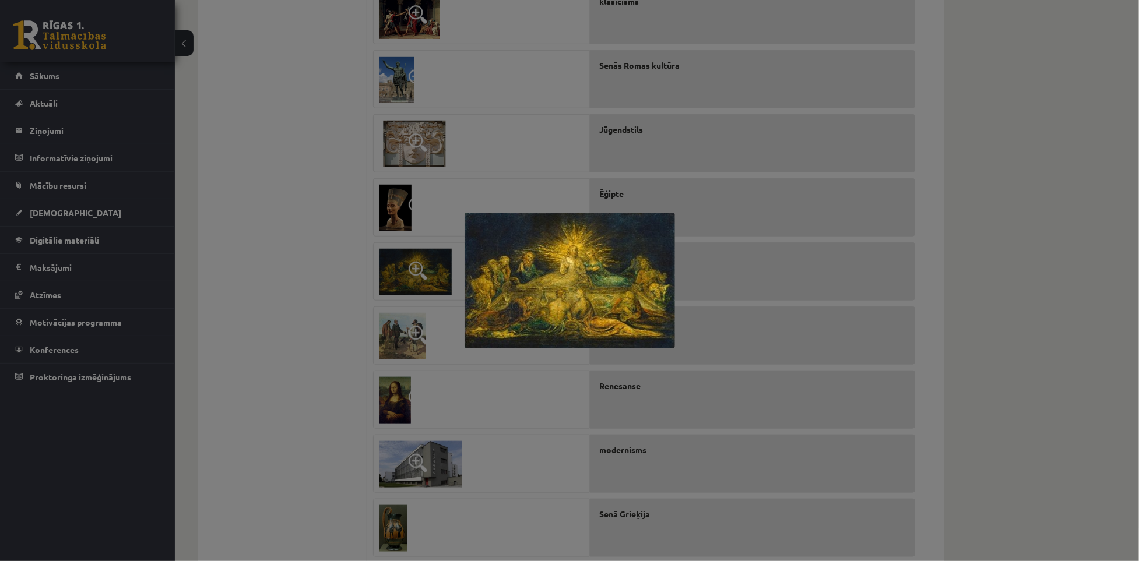
click at [357, 206] on div at bounding box center [569, 280] width 1139 height 561
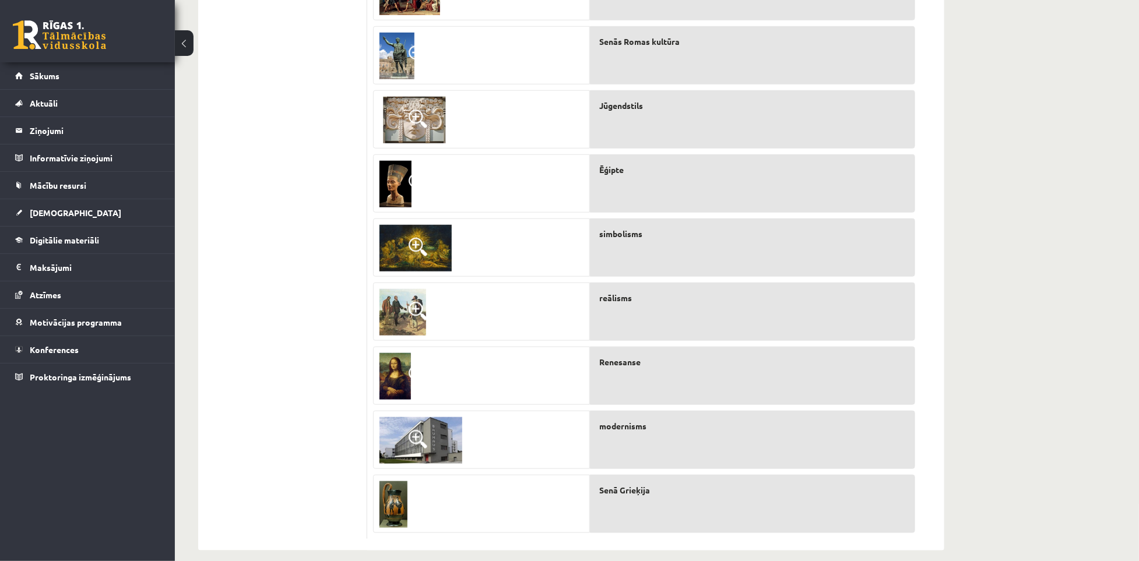
scroll to position [399, 0]
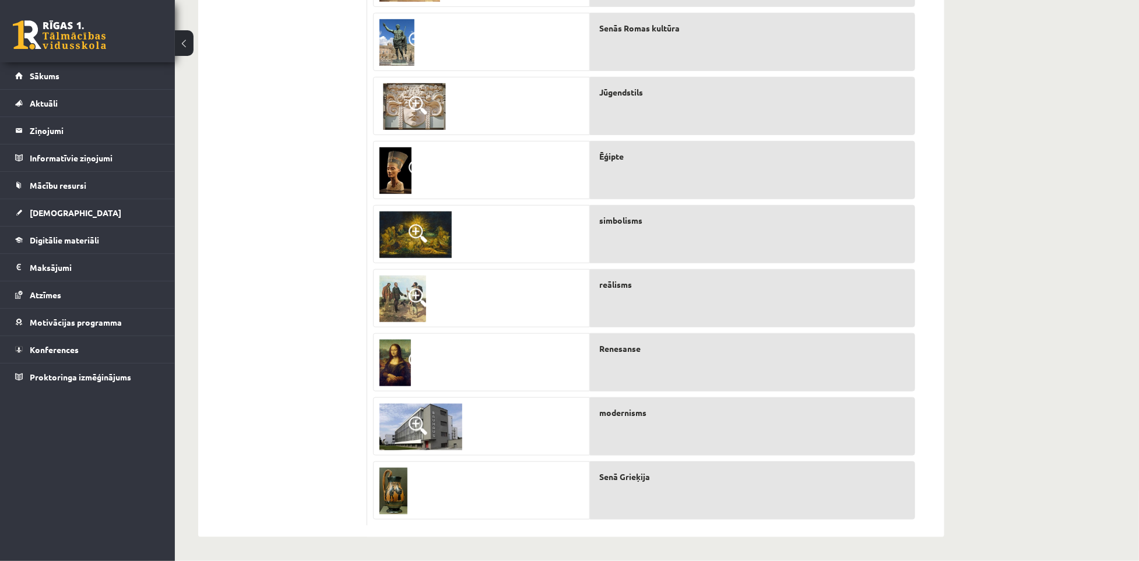
click at [422, 233] on span at bounding box center [418, 233] width 19 height 19
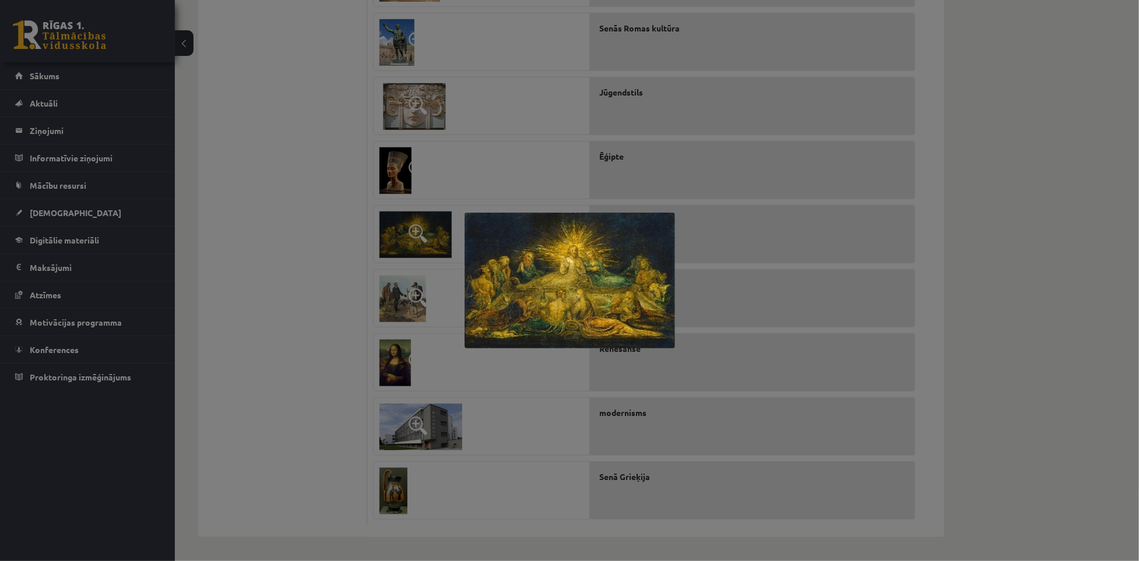
click at [357, 222] on div at bounding box center [569, 280] width 1139 height 561
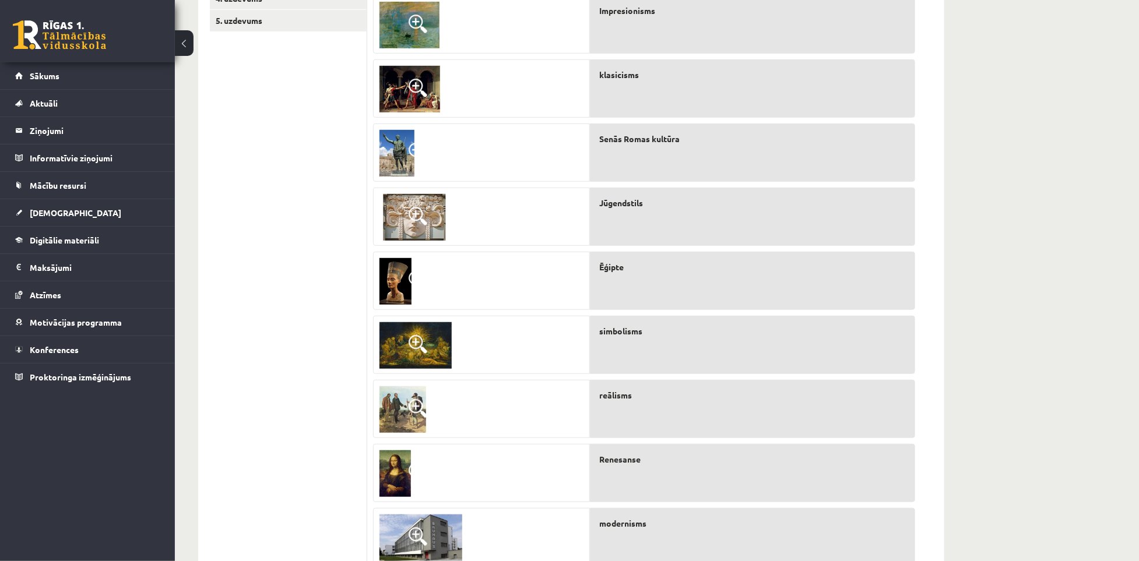
scroll to position [0, 0]
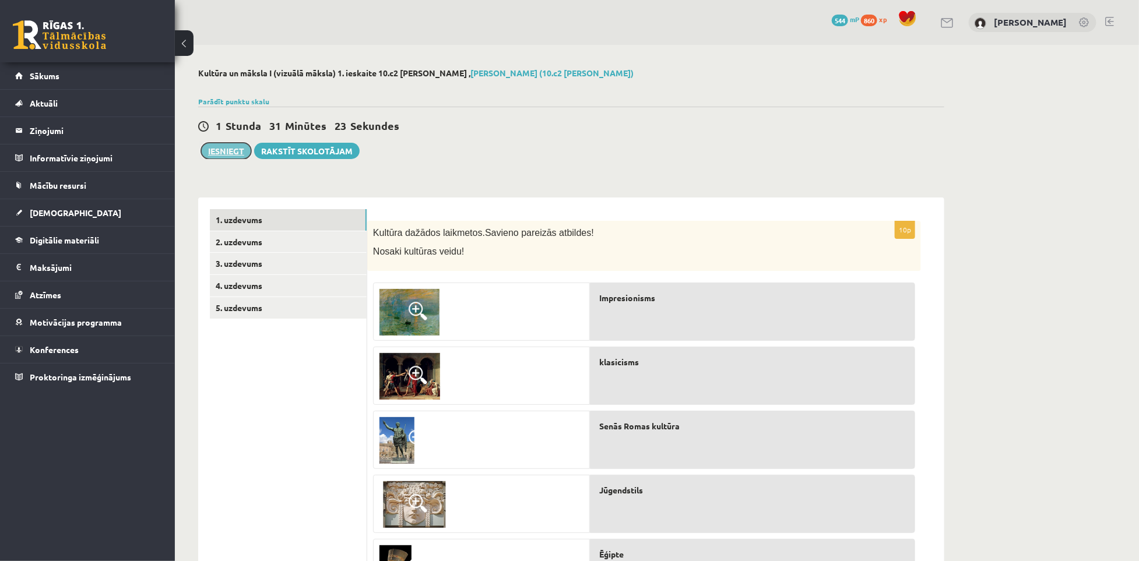
click at [226, 157] on button "Iesniegt" at bounding box center [226, 151] width 50 height 16
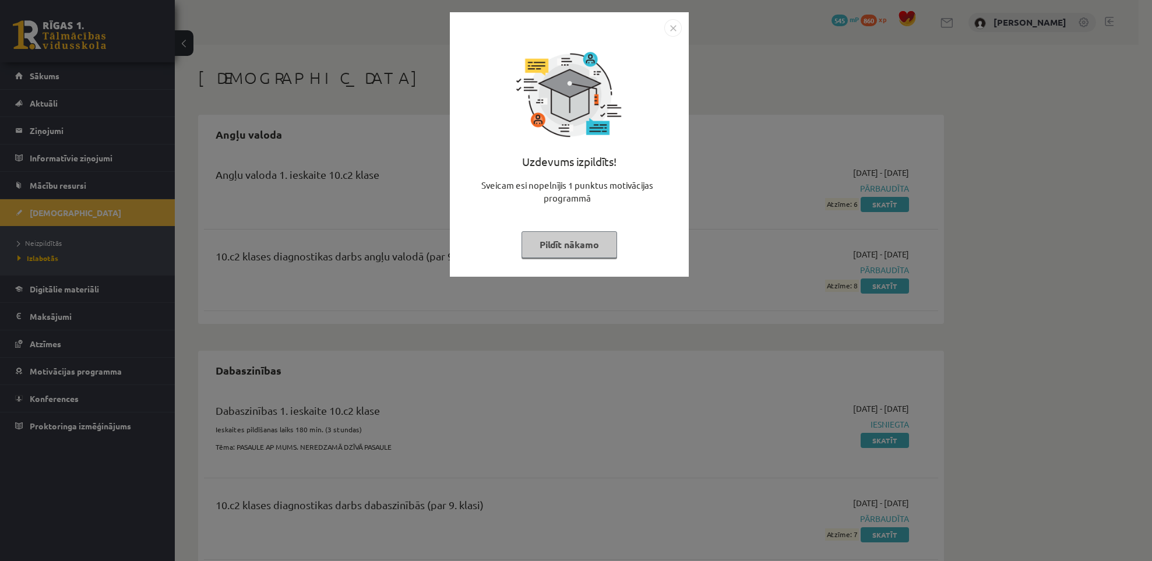
click at [579, 243] on button "Pildīt nākamo" at bounding box center [570, 244] width 96 height 27
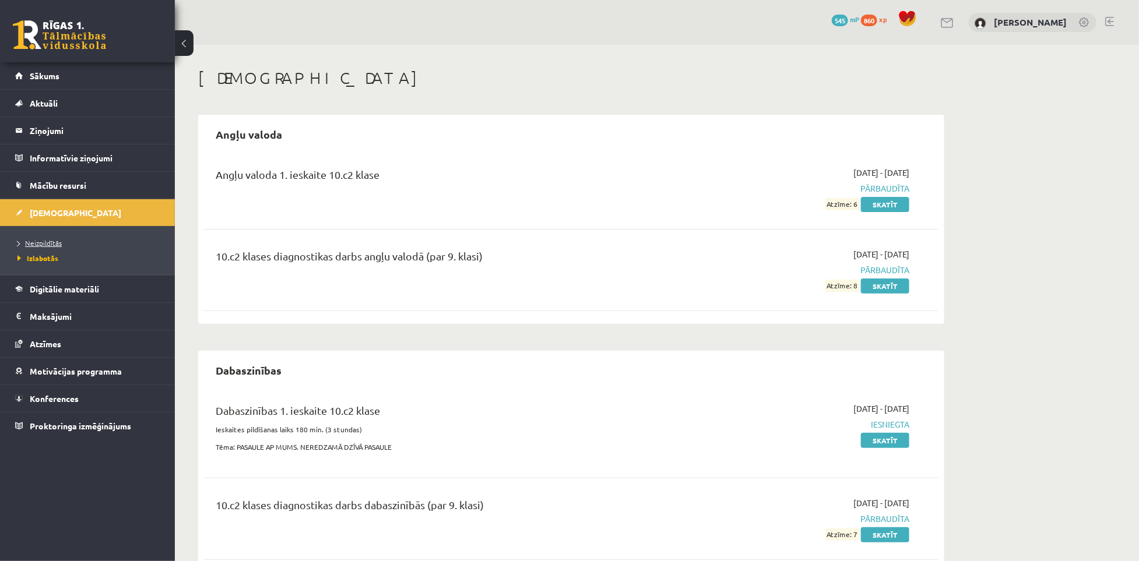
click at [55, 238] on link "Neizpildītās" at bounding box center [90, 243] width 146 height 10
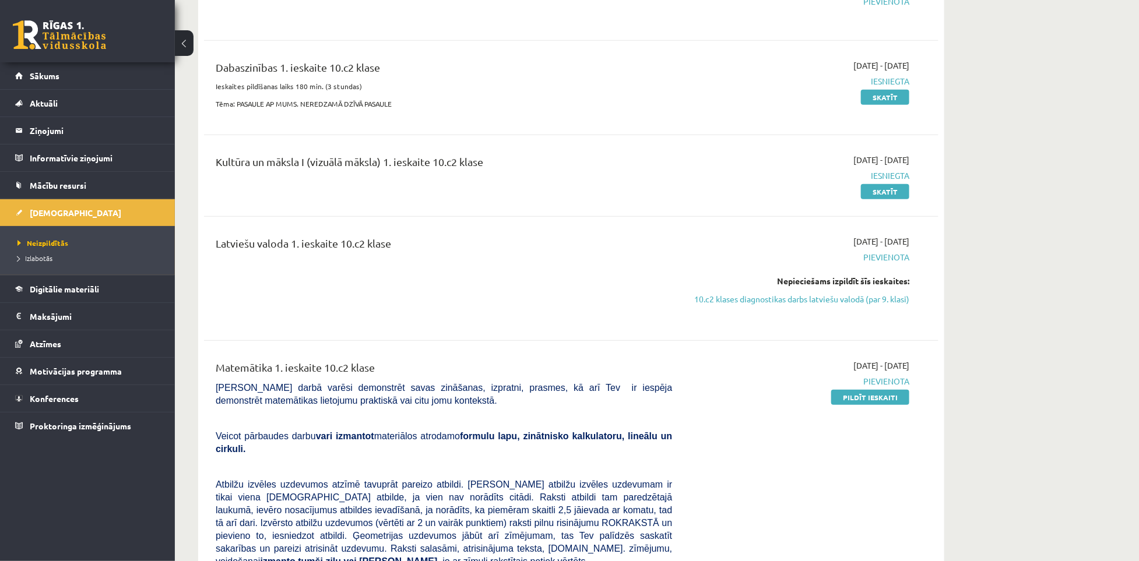
scroll to position [349, 0]
click at [887, 187] on link "Skatīt" at bounding box center [885, 189] width 48 height 15
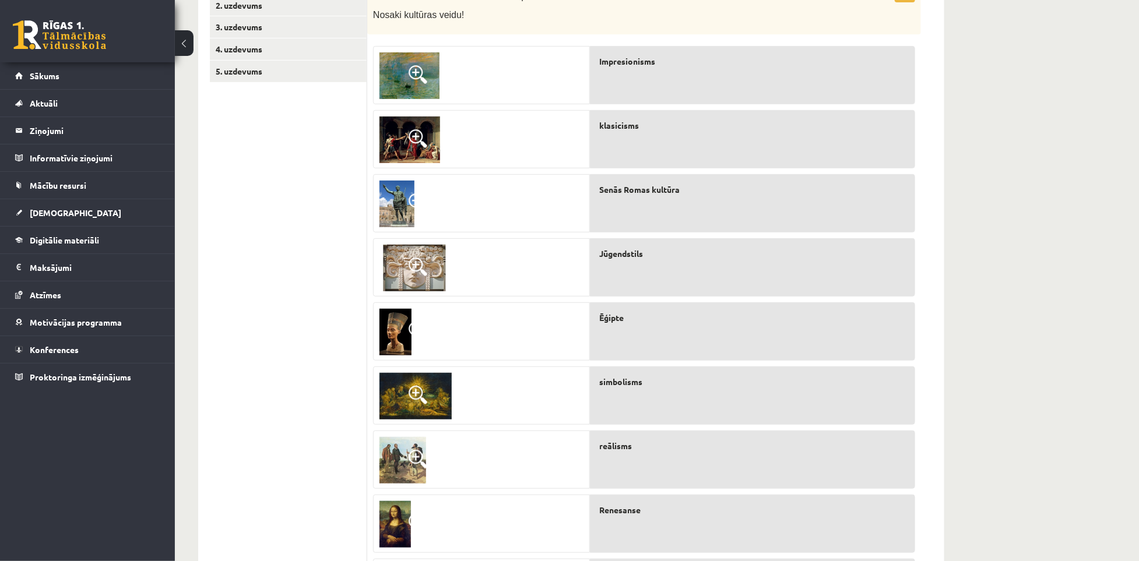
scroll to position [351, 0]
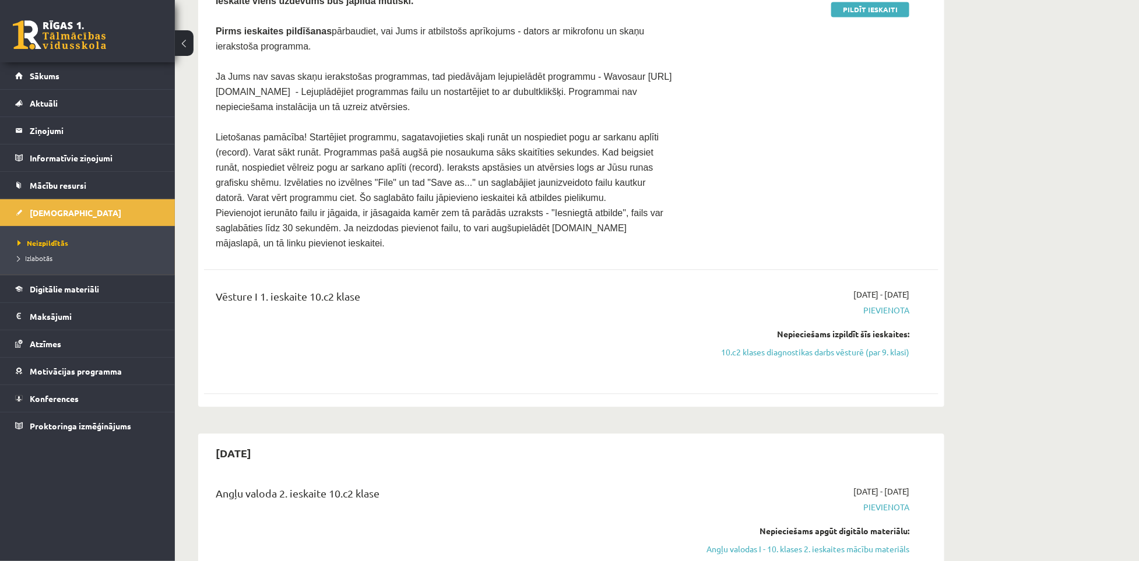
scroll to position [1304, 0]
click at [83, 298] on link "Digitālie materiāli" at bounding box center [87, 289] width 145 height 27
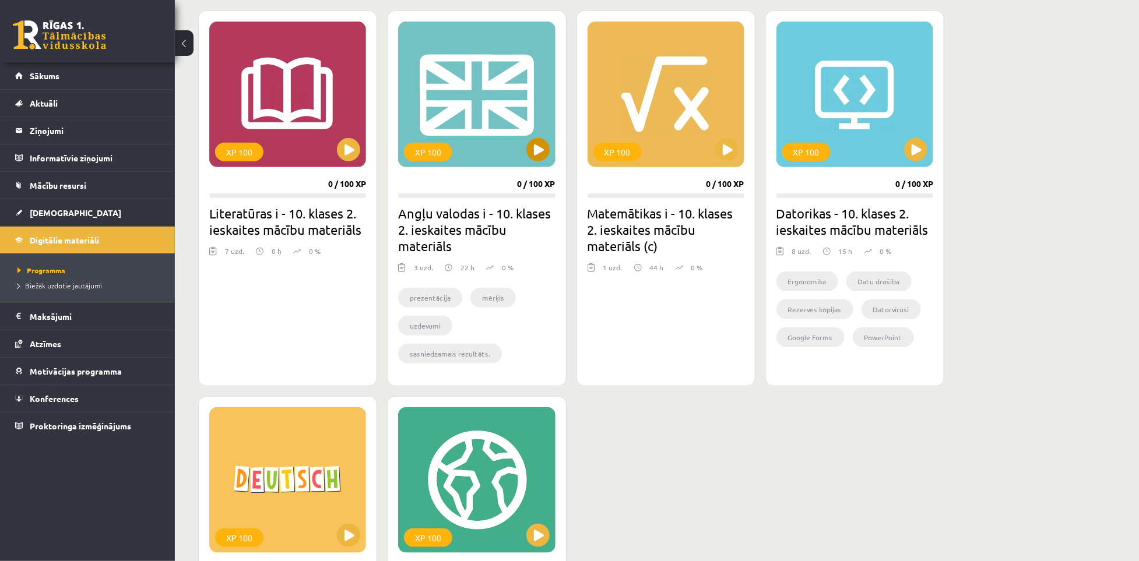
scroll to position [321, 0]
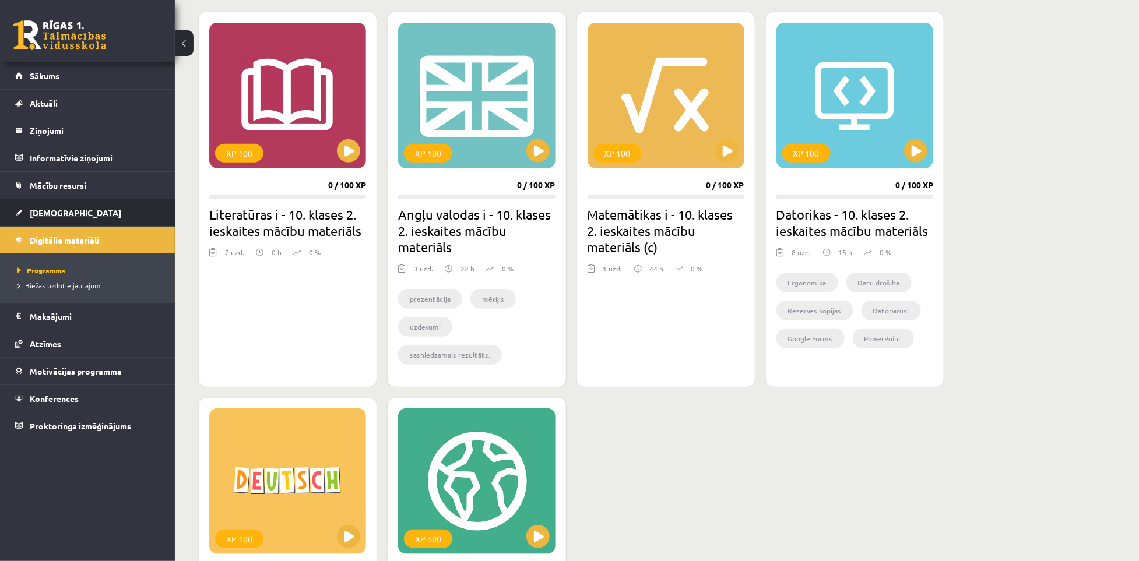
click at [46, 205] on link "[DEMOGRAPHIC_DATA]" at bounding box center [87, 212] width 145 height 27
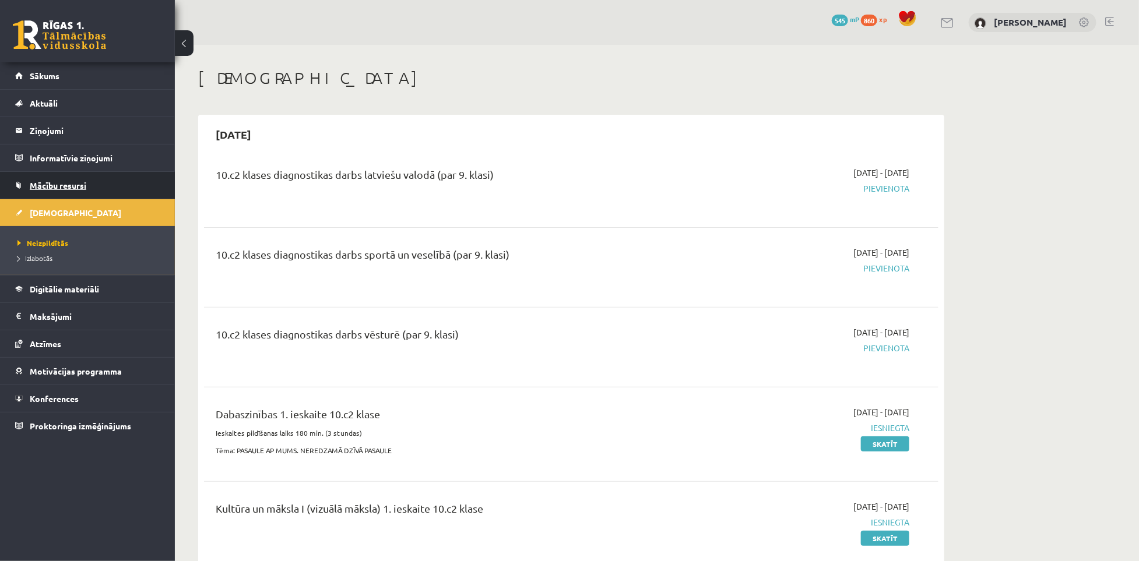
click at [67, 177] on link "Mācību resursi" at bounding box center [87, 185] width 145 height 27
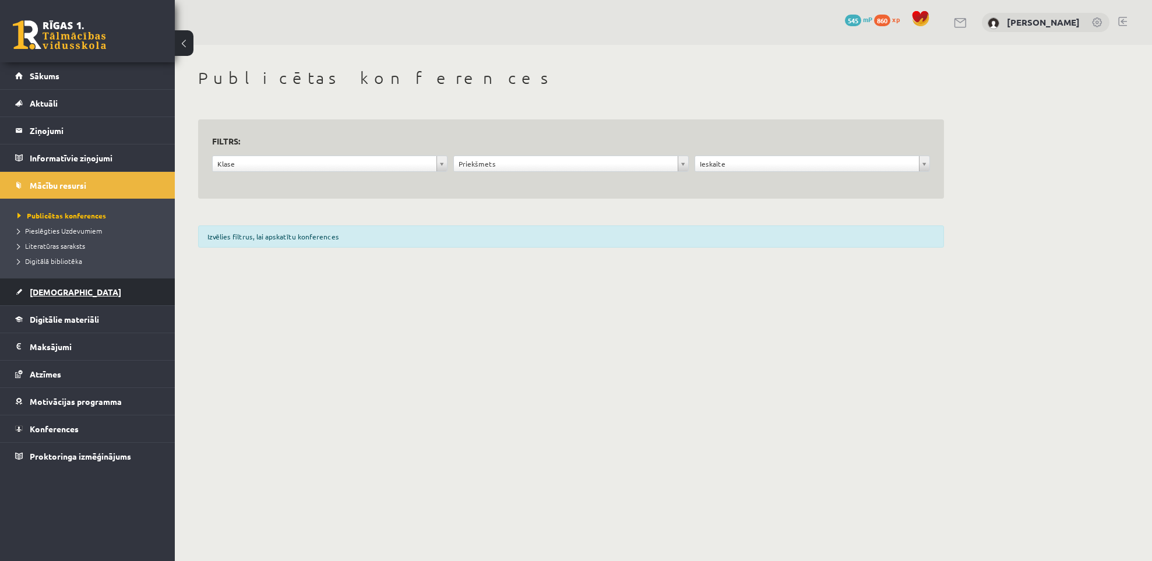
click at [40, 294] on span "[DEMOGRAPHIC_DATA]" at bounding box center [76, 292] width 92 height 10
